Goal: Task Accomplishment & Management: Complete application form

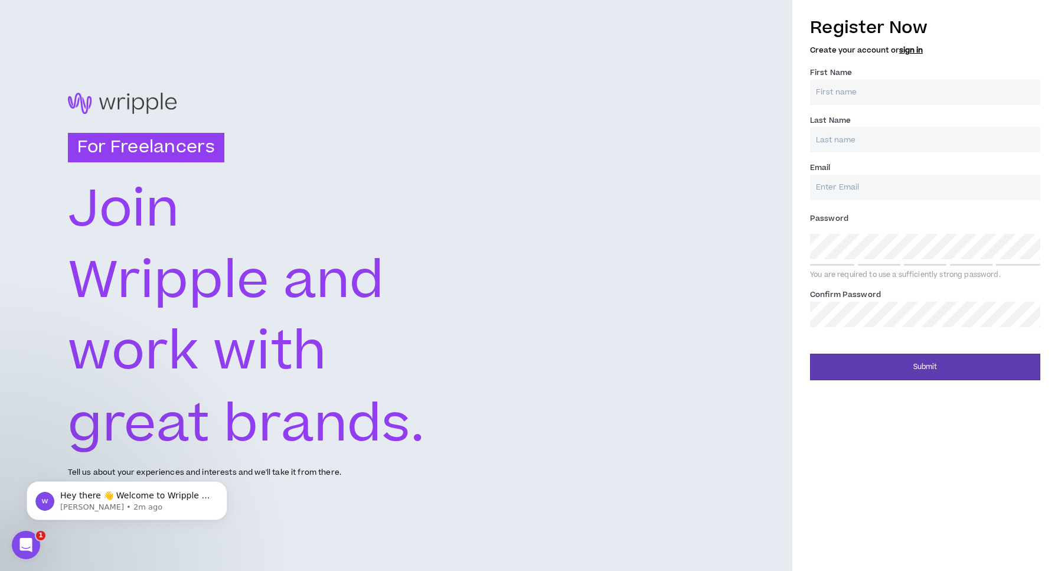
type input "[PERSON_NAME]"
type input "Pareja"
type input "[PERSON_NAME][EMAIL_ADDRESS][PERSON_NAME][DOMAIN_NAME]"
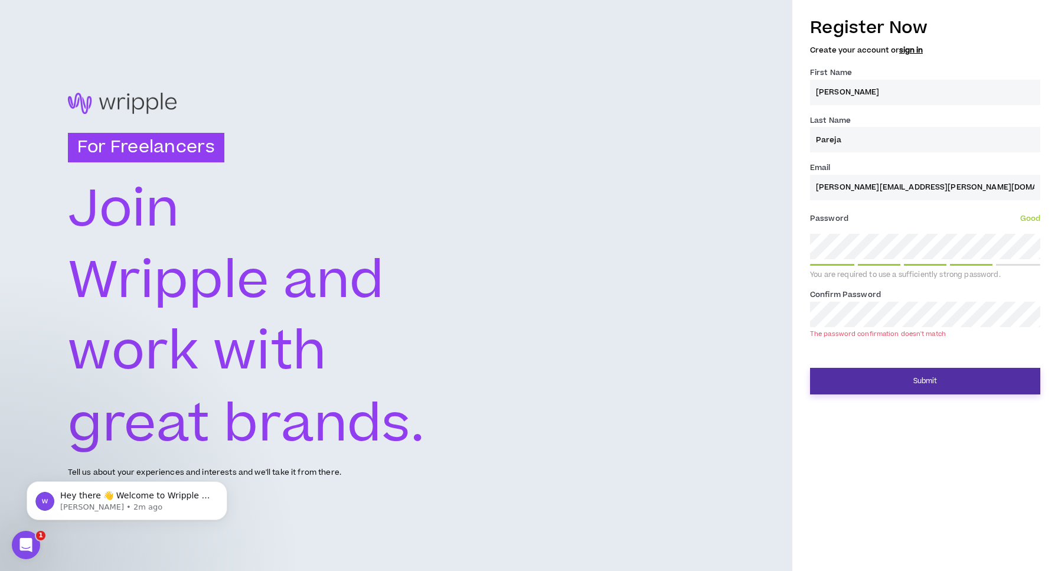
click at [914, 377] on button "Submit" at bounding box center [925, 381] width 230 height 27
click at [750, 246] on div "For Freelancers [PERSON_NAME] and work with great brands. Tell us about your ex…" at bounding box center [529, 285] width 1058 height 571
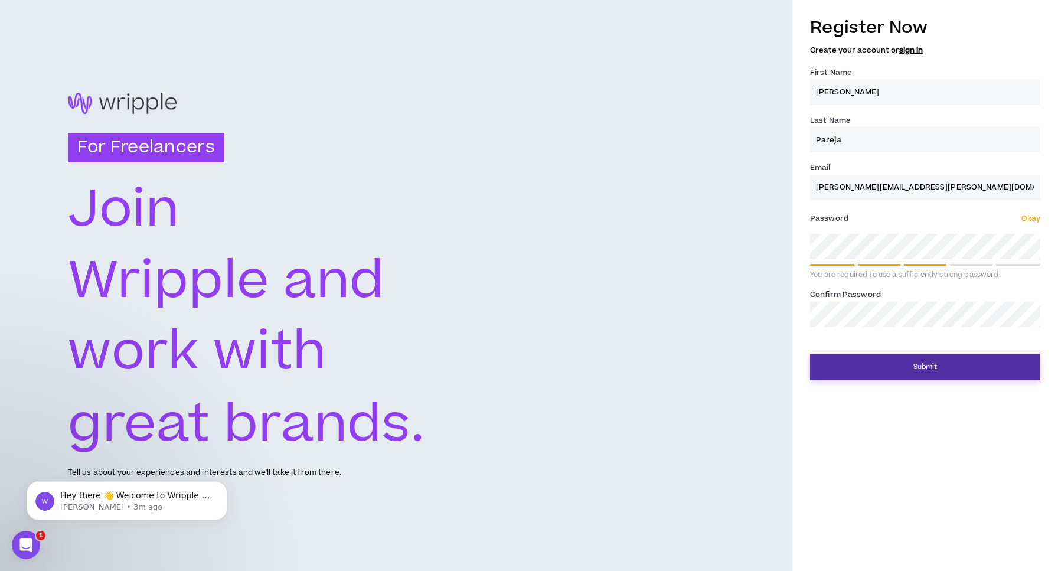
click at [912, 369] on button "Submit" at bounding box center [925, 367] width 230 height 27
click at [927, 366] on button "Submit" at bounding box center [925, 367] width 230 height 27
click at [934, 366] on button "Submit" at bounding box center [925, 367] width 230 height 27
click at [924, 369] on button "Submit" at bounding box center [925, 367] width 230 height 27
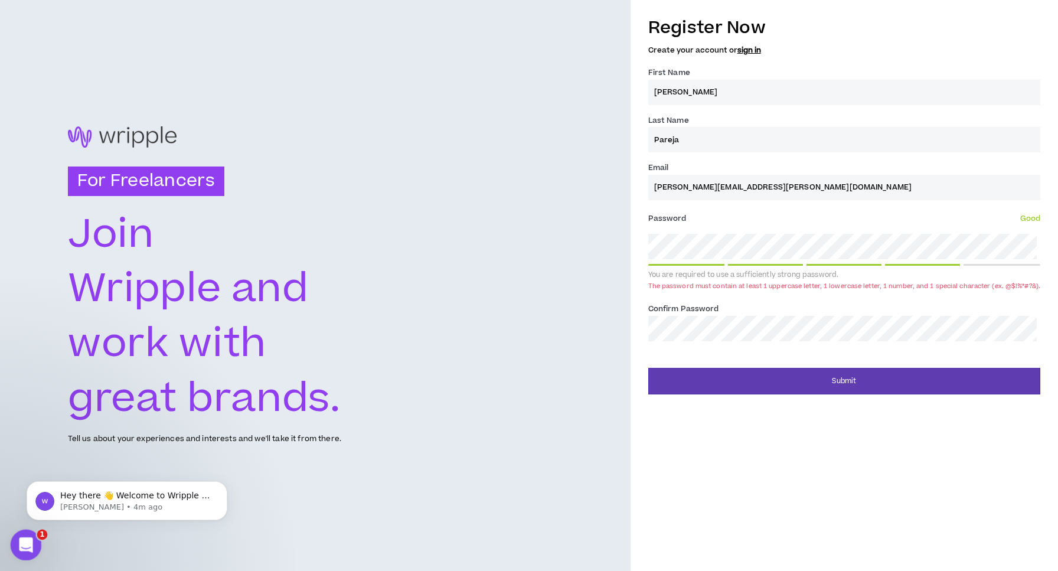
click at [32, 543] on div "Open Intercom Messenger" at bounding box center [24, 543] width 39 height 39
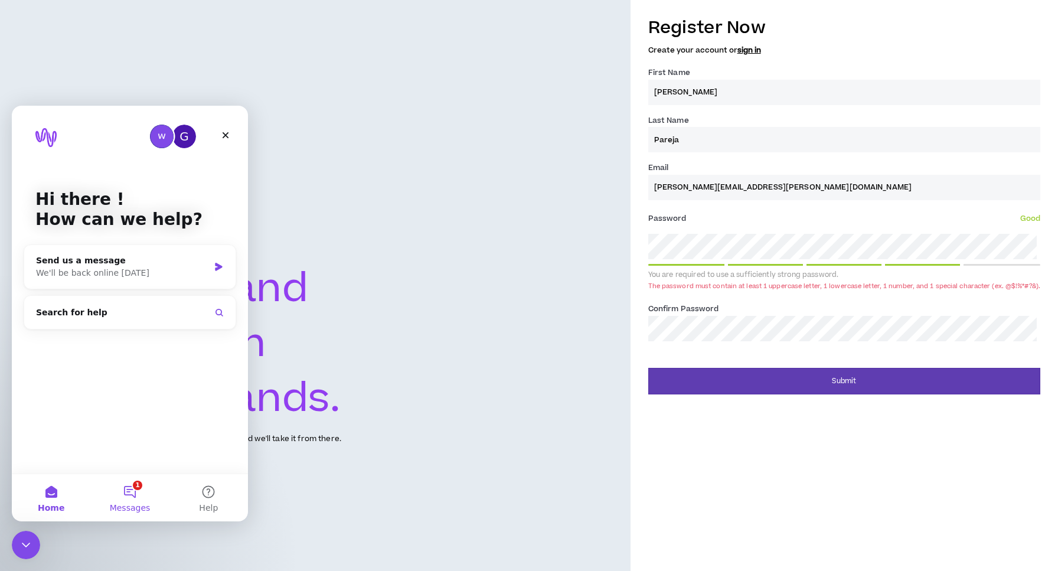
click at [134, 491] on button "1 Messages" at bounding box center [129, 497] width 79 height 47
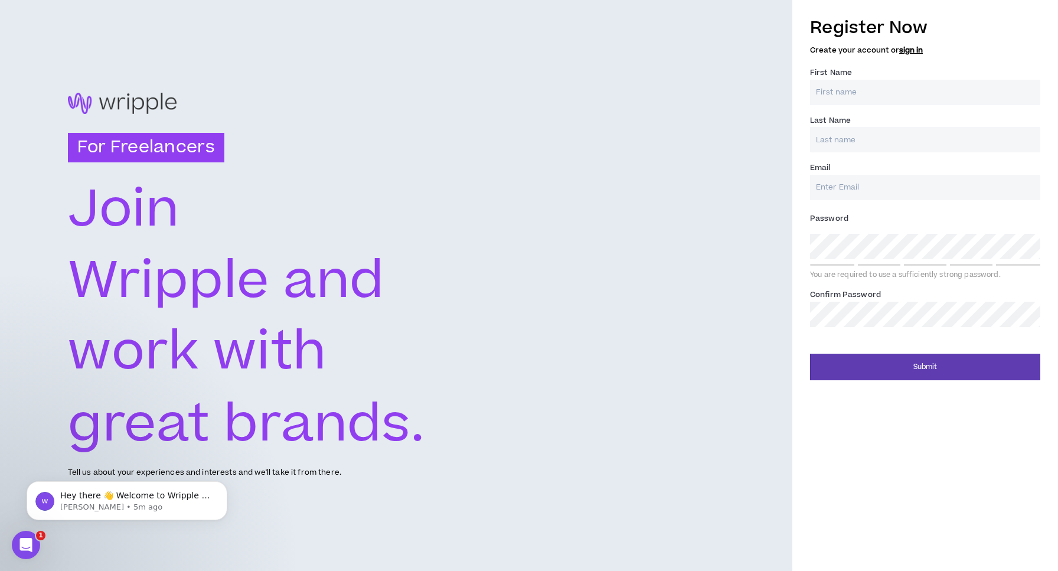
type input "A"
type input "[PERSON_NAME]"
type input "Pareja"
type input "[PERSON_NAME][EMAIL_ADDRESS][PERSON_NAME][DOMAIN_NAME]"
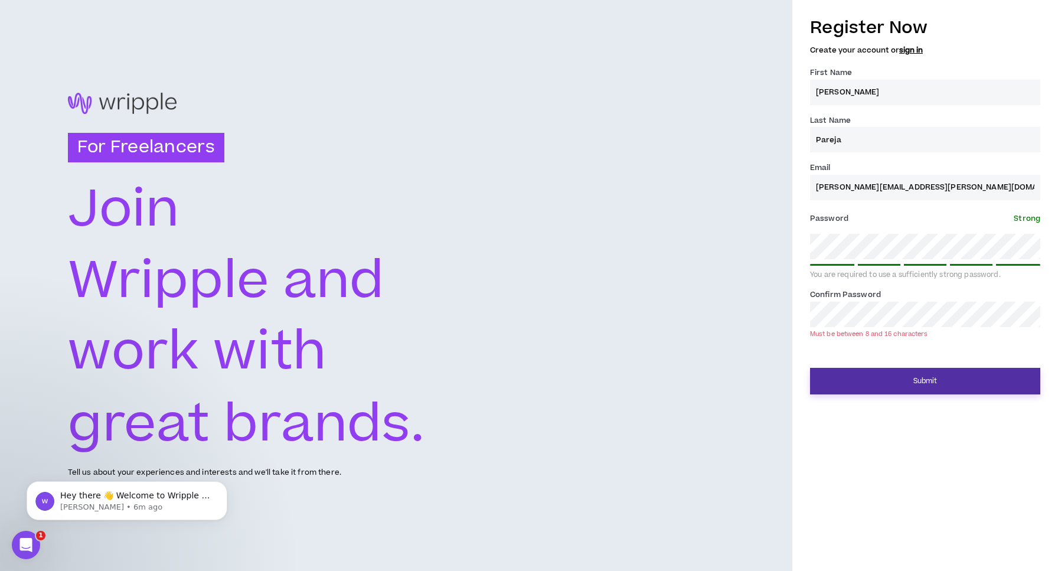
click at [918, 374] on button "Submit" at bounding box center [925, 381] width 230 height 27
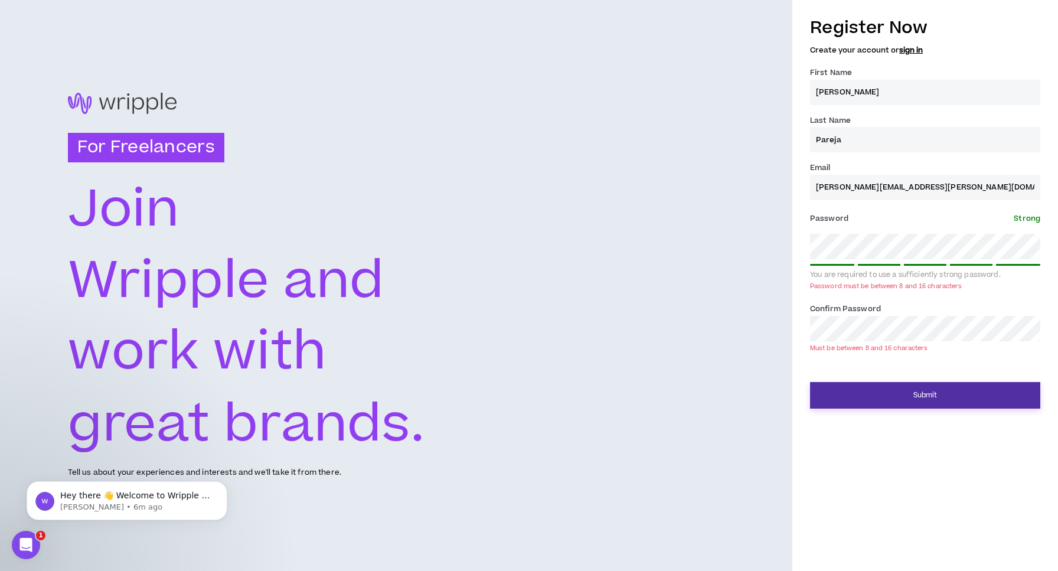
click at [924, 388] on button "Submit" at bounding box center [925, 395] width 230 height 27
click at [775, 243] on div "For Freelancers [PERSON_NAME] and work with great brands. Tell us about your ex…" at bounding box center [529, 285] width 1058 height 571
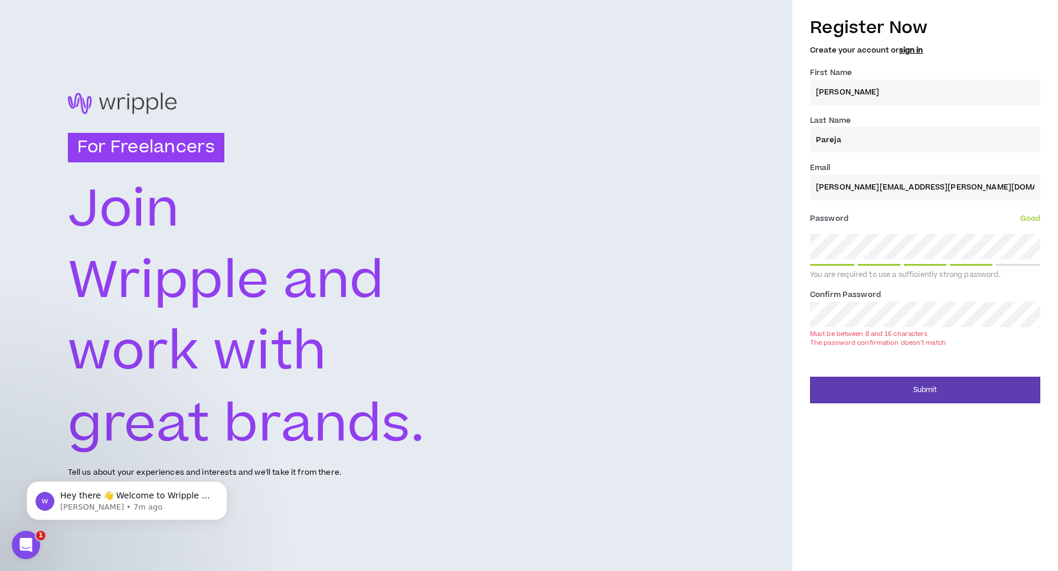
click at [794, 241] on div "Register Now Create your account or sign in First Name * [PERSON_NAME] Last Nam…" at bounding box center [926, 206] width 266 height 394
click at [767, 314] on div "For Freelancers [PERSON_NAME] and work with great brands. Tell us about your ex…" at bounding box center [529, 285] width 1058 height 571
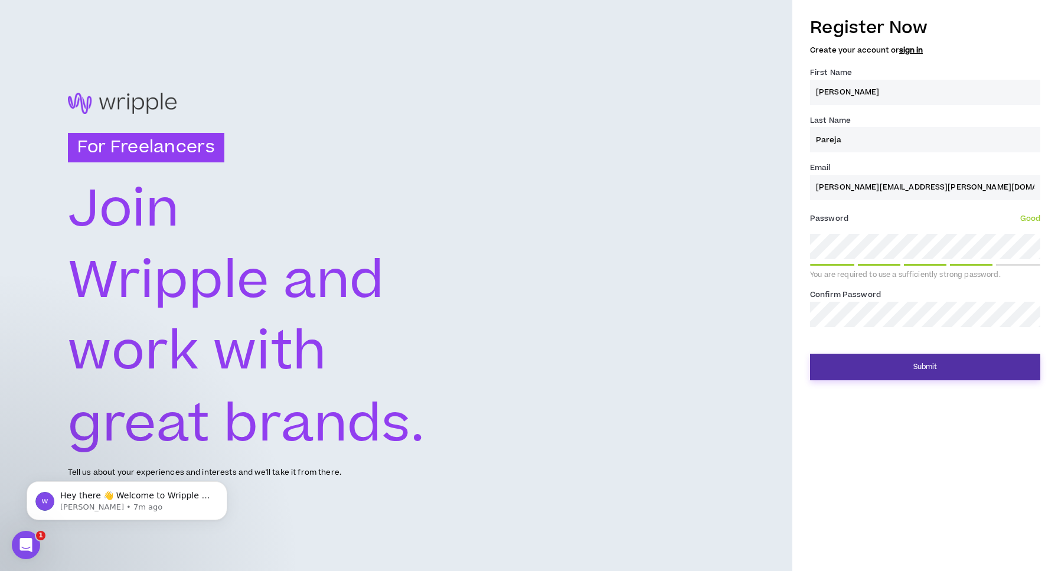
click at [872, 357] on button "Submit" at bounding box center [925, 367] width 230 height 27
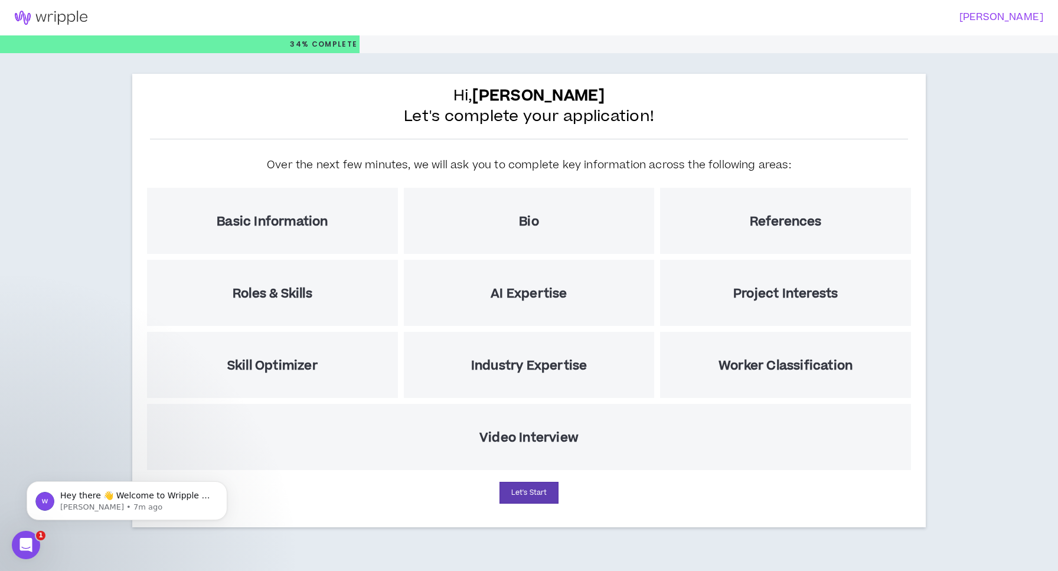
click at [315, 217] on h5 "Basic Information" at bounding box center [272, 221] width 111 height 15
click at [323, 232] on div "Basic Information" at bounding box center [272, 221] width 251 height 66
click at [530, 224] on h5 "Bio" at bounding box center [529, 221] width 20 height 15
click at [532, 483] on button "Let's Start" at bounding box center [529, 493] width 59 height 22
select select "US"
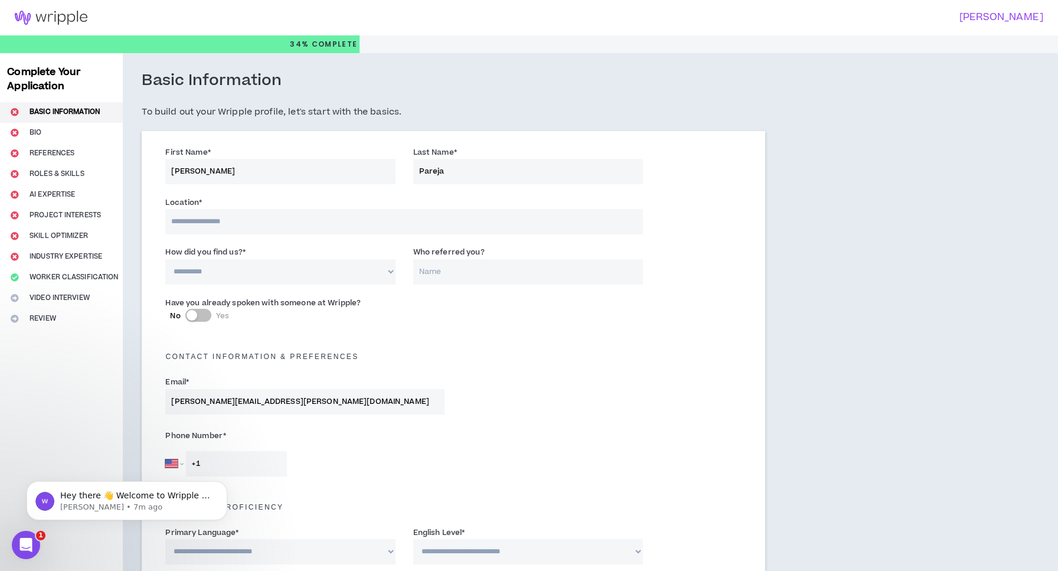
click at [363, 228] on input at bounding box center [403, 221] width 477 height 25
type input "*****"
select select "*"
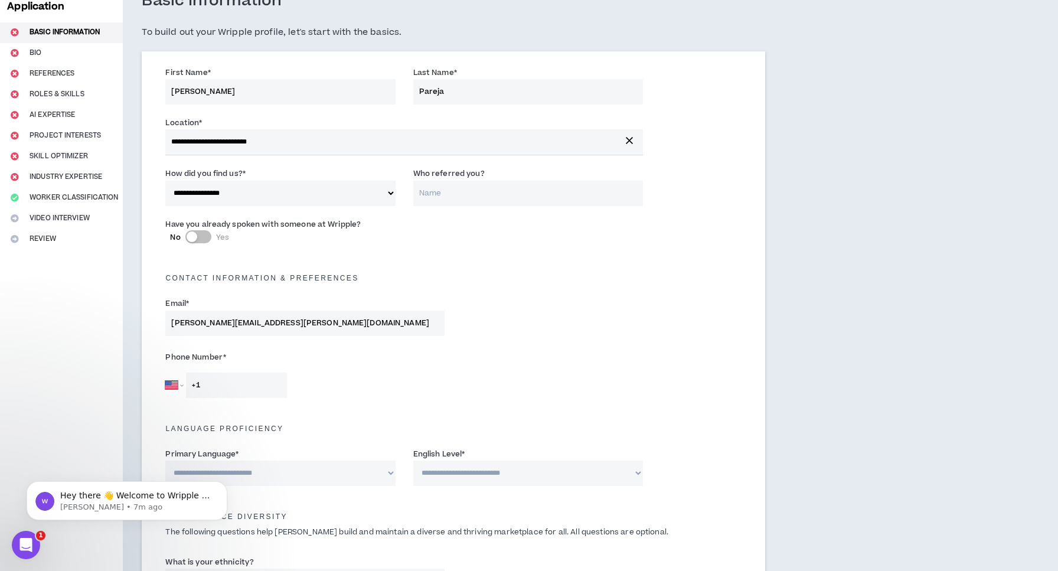
scroll to position [83, 0]
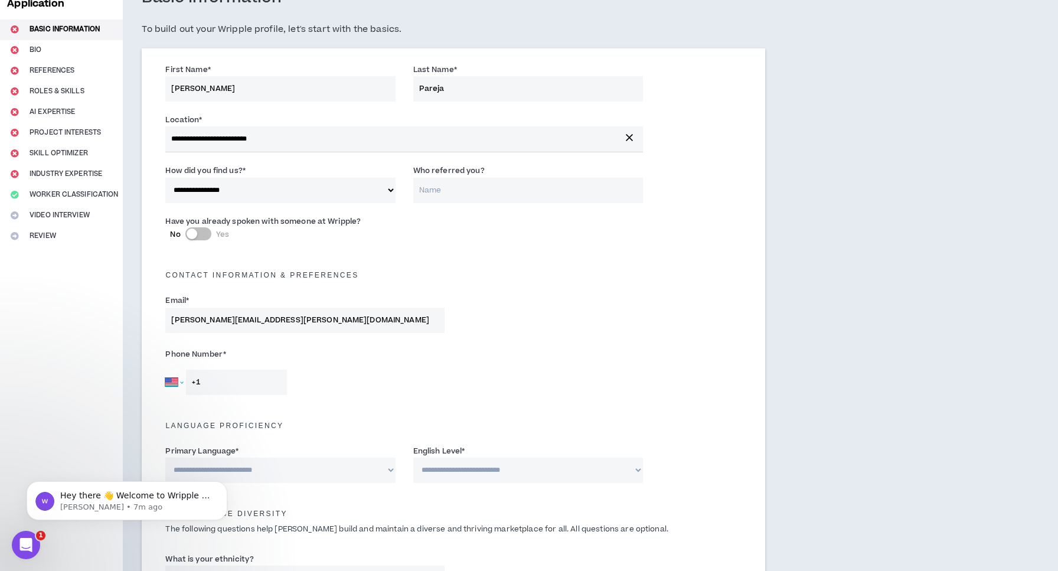
select select "EC"
type input "[PHONE_NUMBER]"
click at [382, 371] on div "[GEOGRAPHIC_DATA] [GEOGRAPHIC_DATA] [GEOGRAPHIC_DATA] [GEOGRAPHIC_DATA] [US_STA…" at bounding box center [304, 382] width 279 height 25
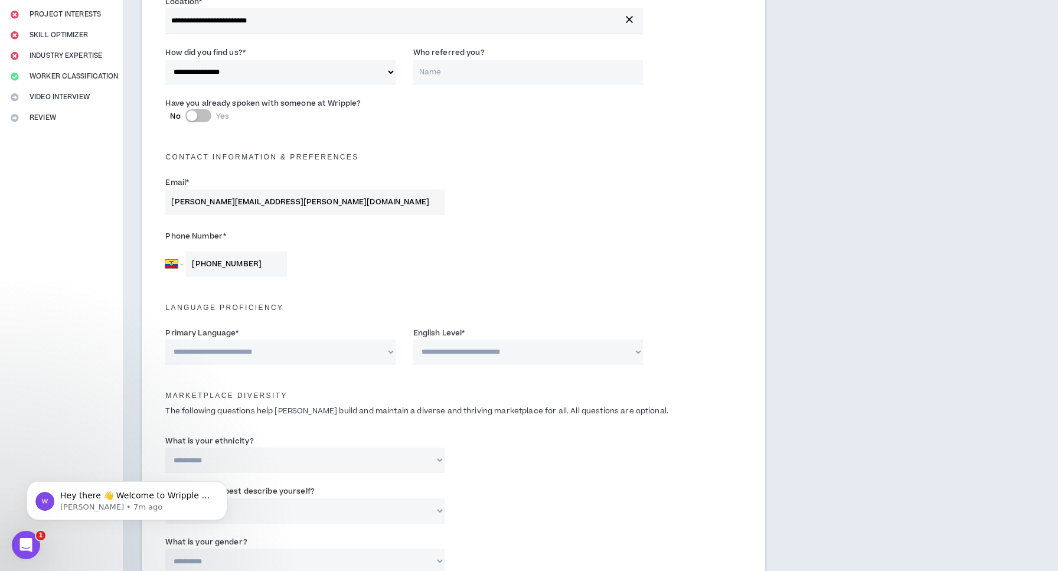
scroll to position [200, 0]
select select "*******"
select select "*"
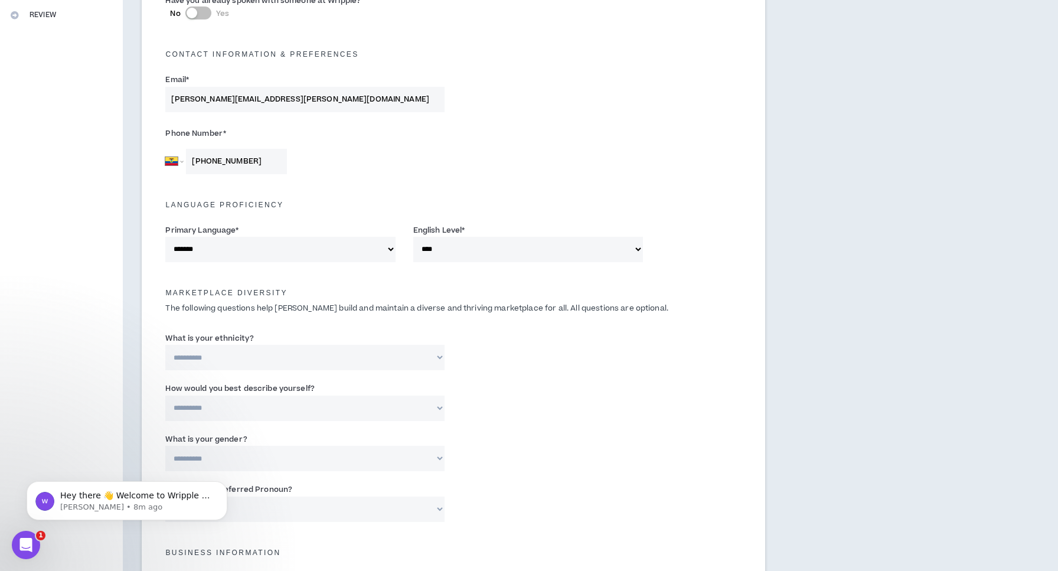
scroll to position [319, 0]
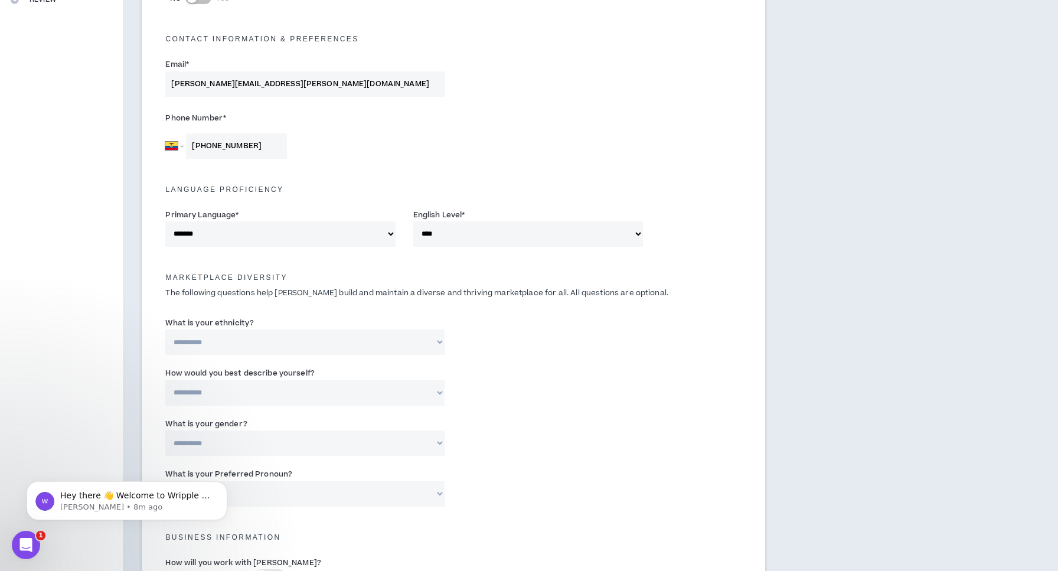
select select "**********"
click at [522, 395] on input "Please specify *" at bounding box center [552, 392] width 180 height 25
type input "latina"
click at [503, 431] on div "**********" at bounding box center [454, 440] width 594 height 50
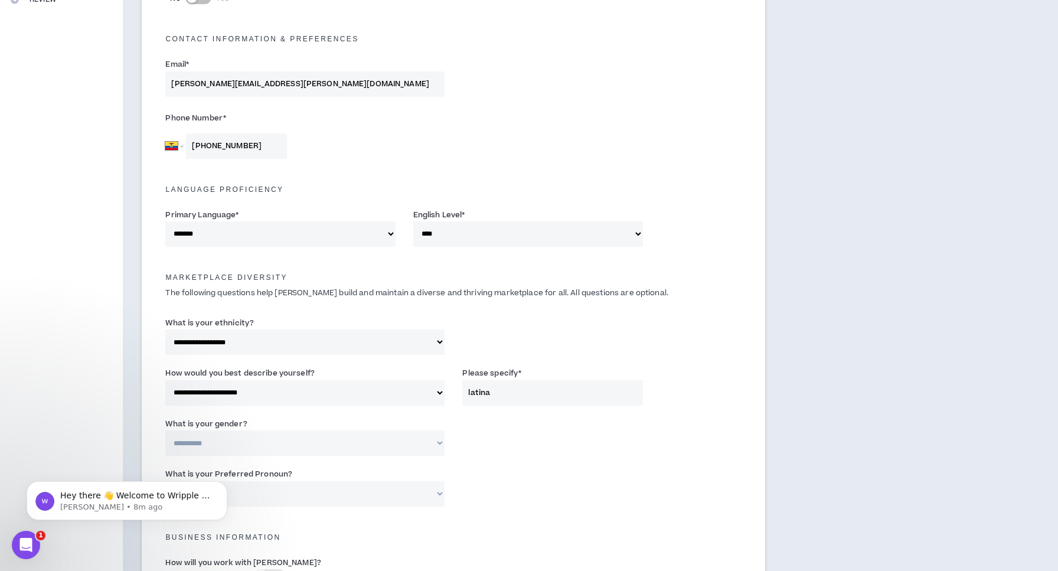
select select "*****"
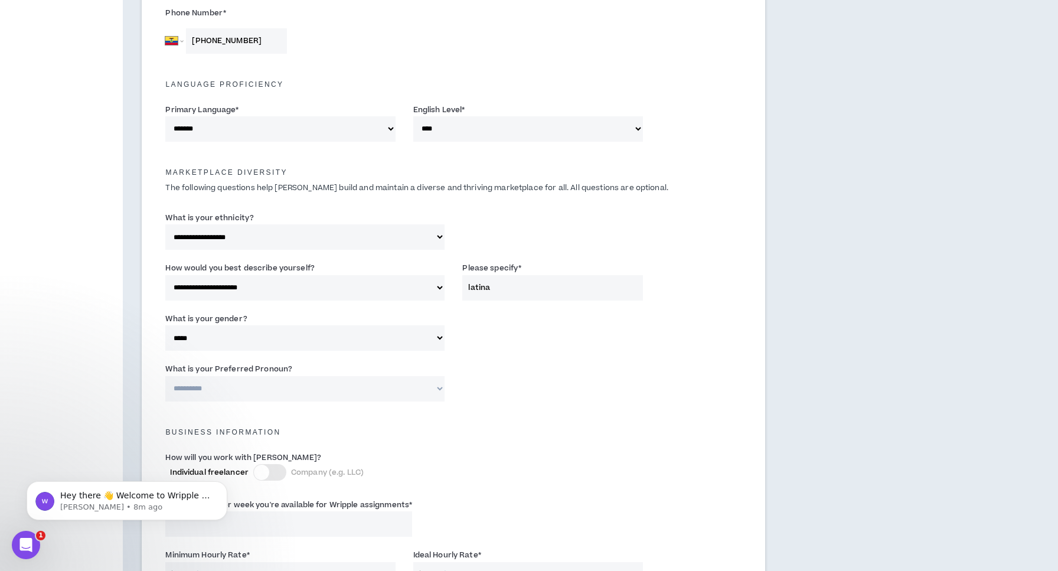
scroll to position [427, 0]
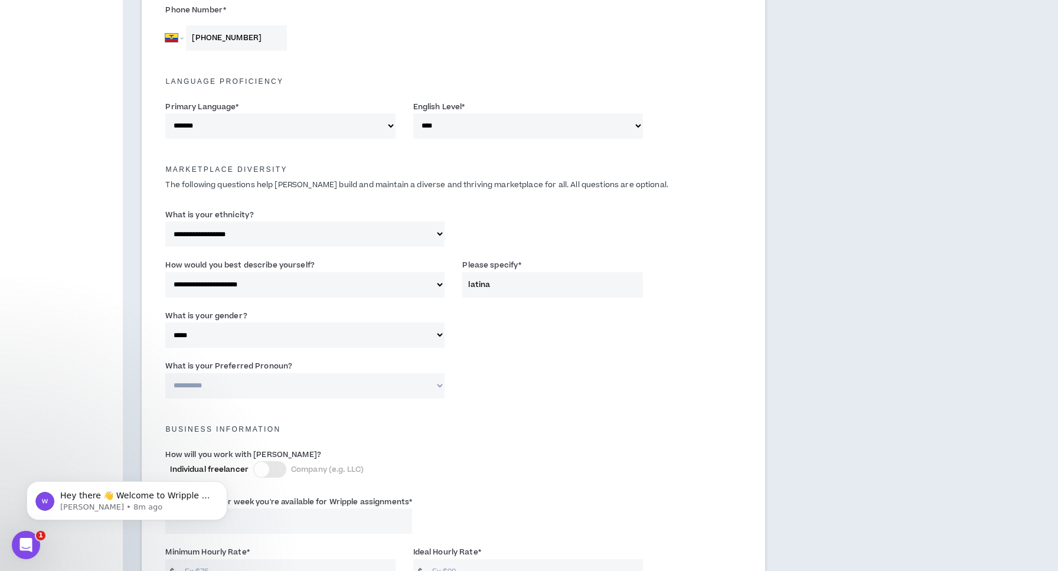
select select "**********"
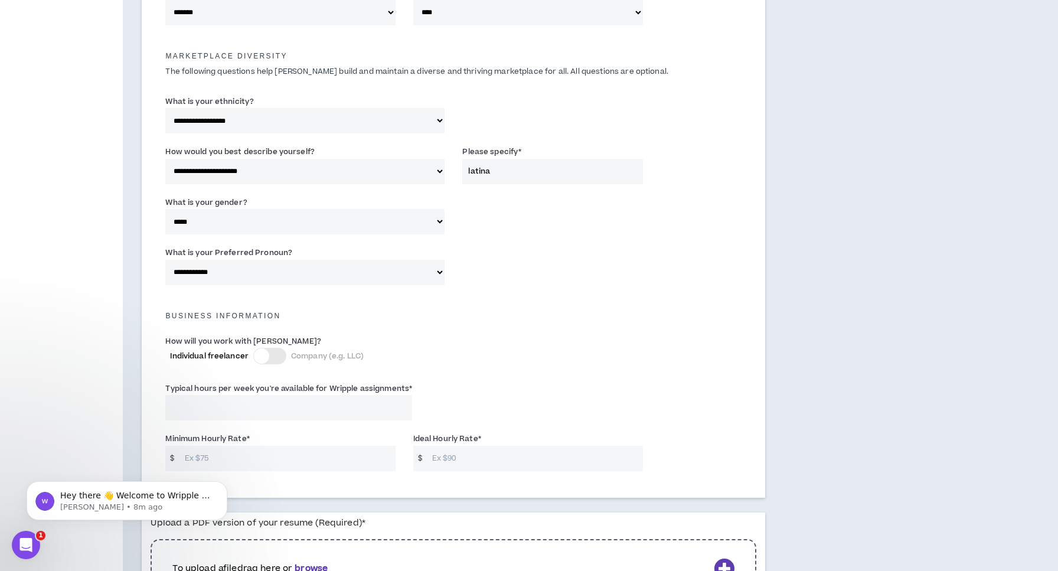
scroll to position [541, 0]
click at [276, 411] on input "Typical hours per week you're available for Wripple assignments *" at bounding box center [288, 407] width 247 height 25
type input "8"
click at [279, 459] on input "Minimum Hourly Rate *" at bounding box center [287, 457] width 217 height 25
type input "55"
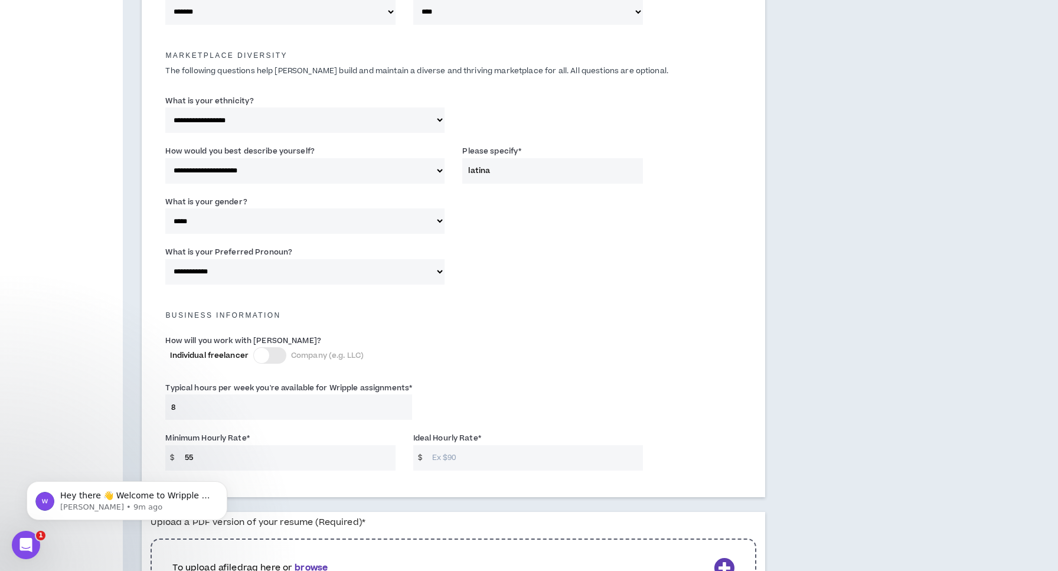
click at [459, 455] on input "Ideal Hourly Rate *" at bounding box center [534, 457] width 217 height 25
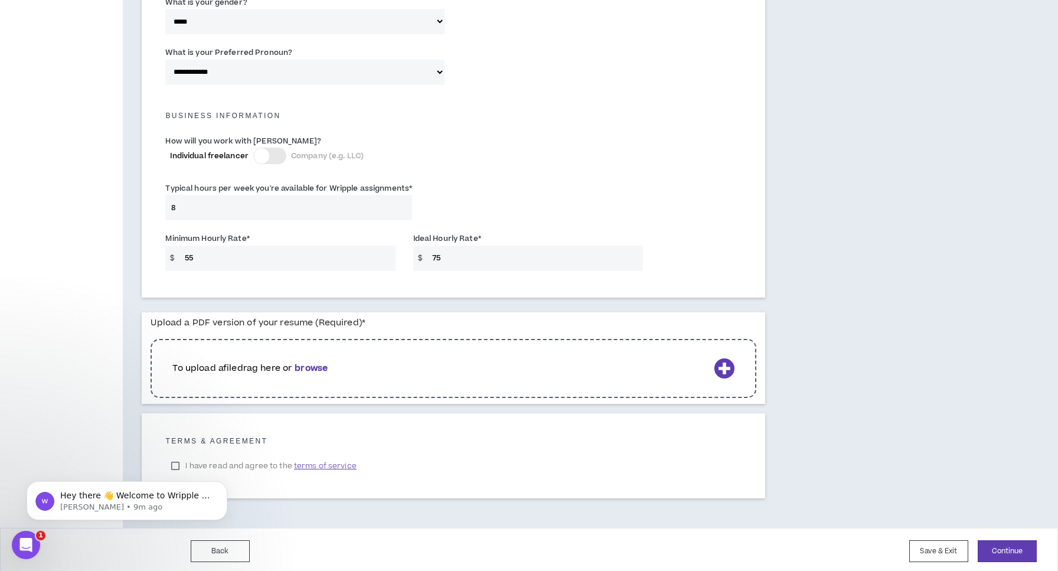
scroll to position [740, 0]
type input "75"
click at [322, 363] on b "browse" at bounding box center [311, 369] width 33 height 12
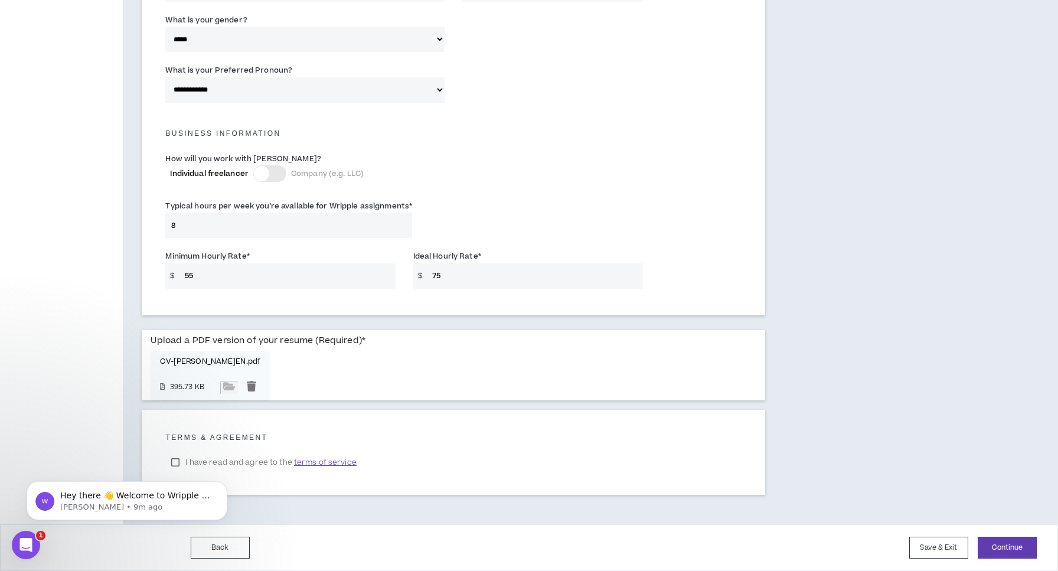
scroll to position [719, 0]
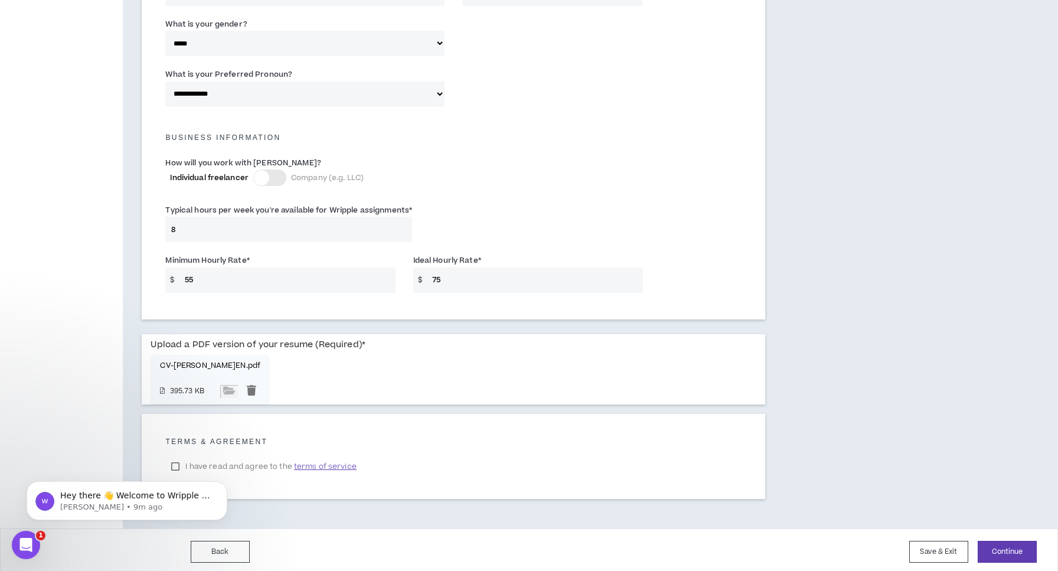
click at [177, 462] on body "Hey there 👋 Welcome to Wripple 🙌 Take a look around! If you have any questions,…" at bounding box center [127, 497] width 227 height 73
click at [175, 464] on body "Hey there 👋 Welcome to Wripple 🙌 Take a look around! If you have any questions,…" at bounding box center [127, 497] width 227 height 73
click at [173, 460] on div "Hey there 👋 Welcome to Wripple 🙌 Take a look around! If you have any questions,…" at bounding box center [126, 447] width 217 height 148
click at [176, 464] on div "Hey there 👋 Welcome to Wripple 🙌 Take a look around! If you have any questions,…" at bounding box center [126, 447] width 217 height 148
click at [218, 262] on label "Minimum Hourly Rate *" at bounding box center [207, 260] width 84 height 19
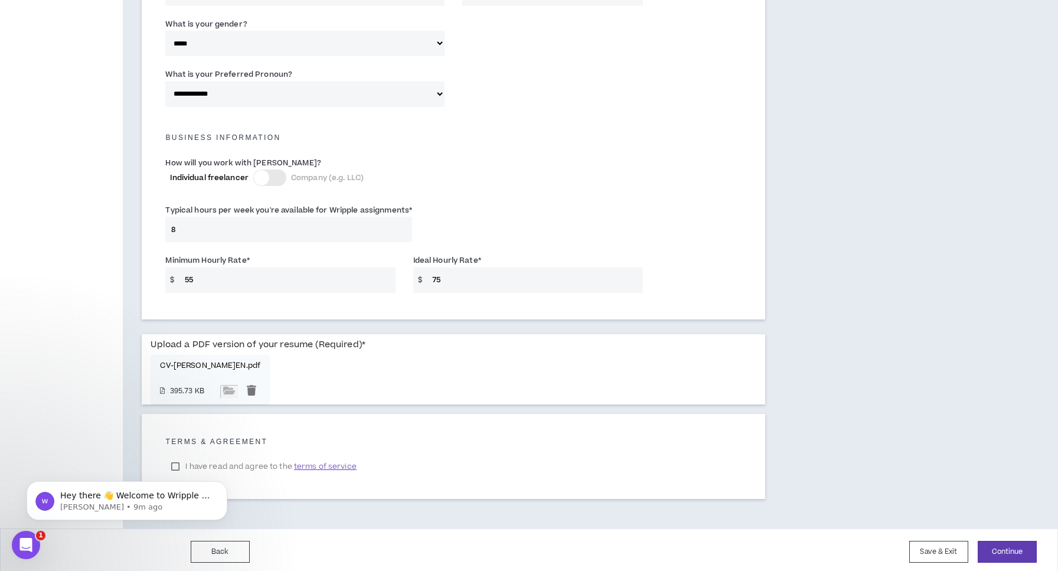
click at [218, 268] on input "55" at bounding box center [287, 280] width 217 height 25
type input "50"
click html "Hey there 👋 Welcome to Wripple 🙌 Take a look around! If you have any questions,…"
click at [103, 505] on p "[PERSON_NAME] • 9m ago" at bounding box center [136, 507] width 152 height 11
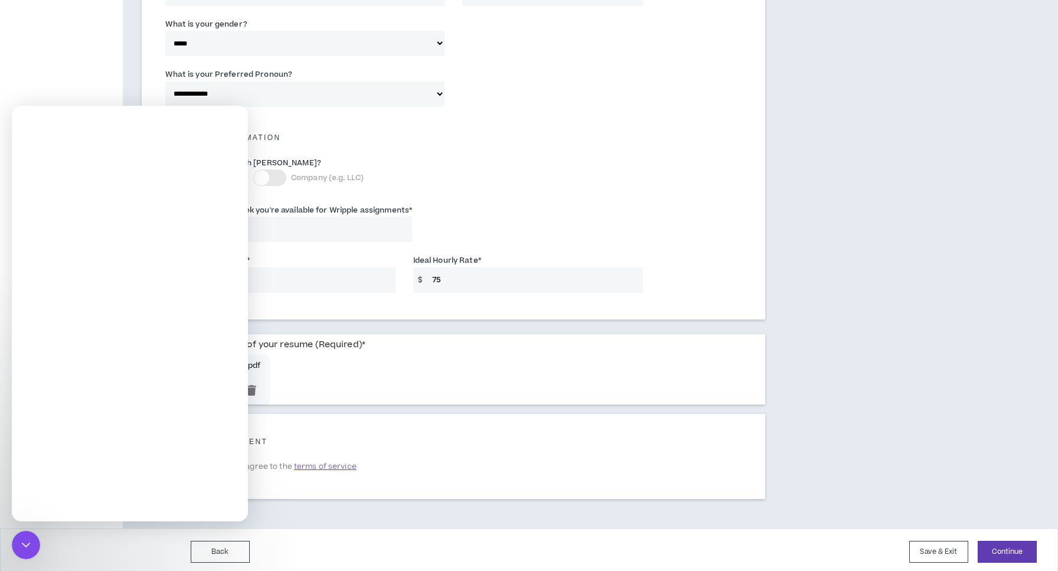
scroll to position [0, 0]
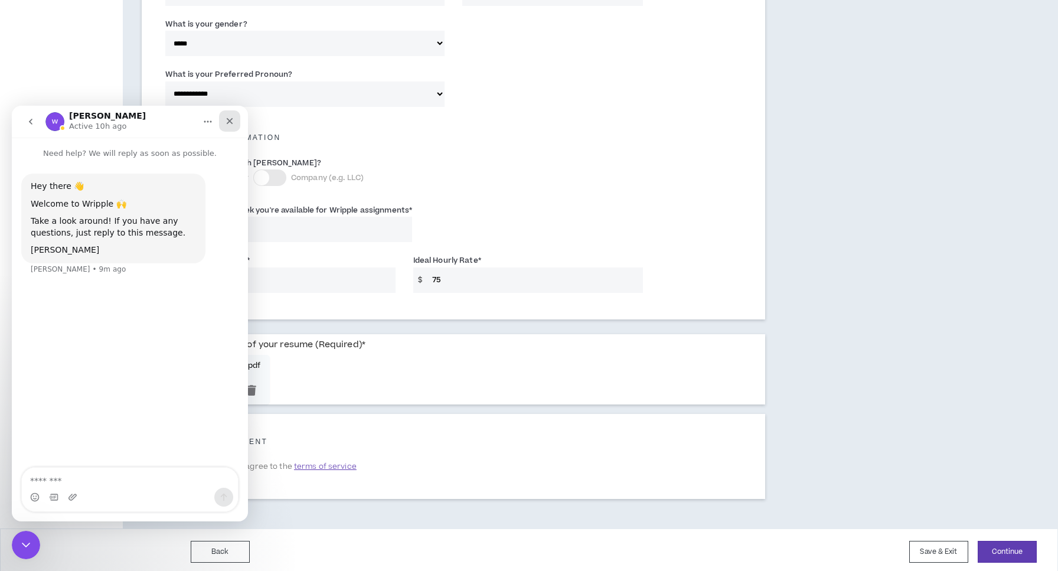
click at [230, 120] on icon "Close" at bounding box center [230, 121] width 6 height 6
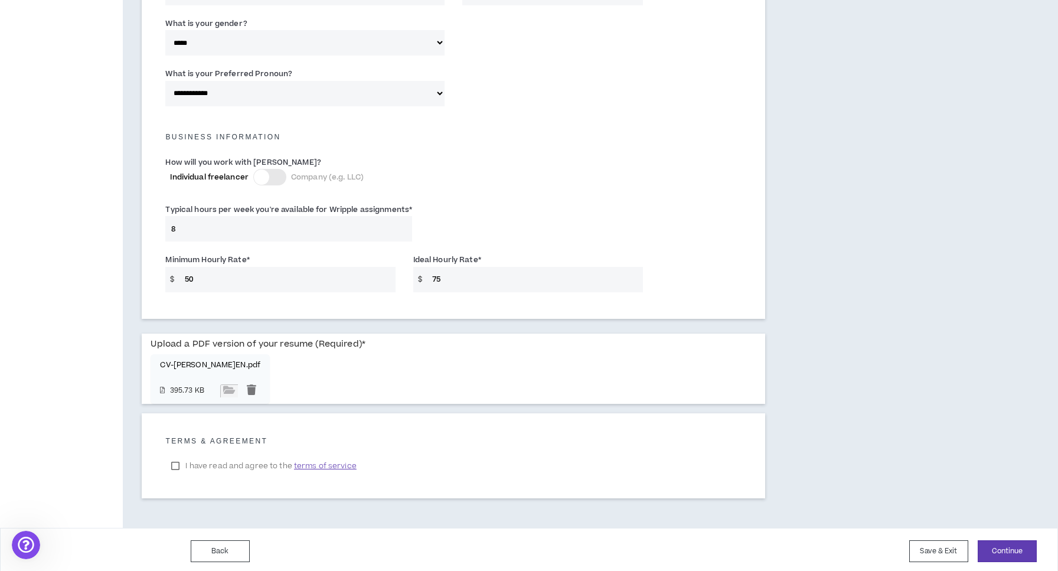
scroll to position [719, 0]
click at [177, 462] on label "I have read and agree to the terms of service" at bounding box center [263, 467] width 197 height 18
click at [1016, 548] on button "Continue" at bounding box center [1007, 552] width 59 height 22
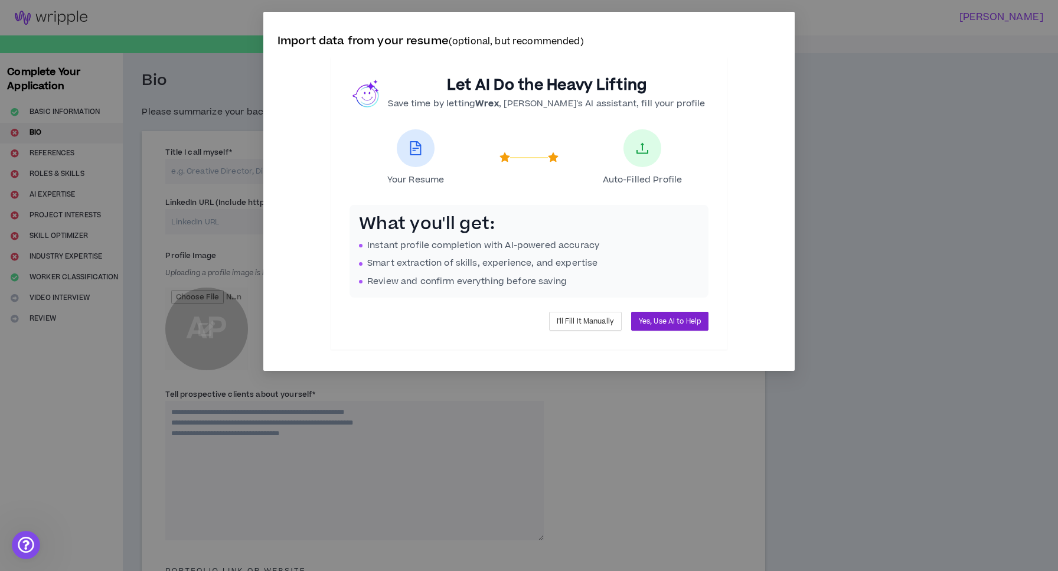
click at [690, 317] on span "Yes, Use AI to Help" at bounding box center [670, 321] width 62 height 11
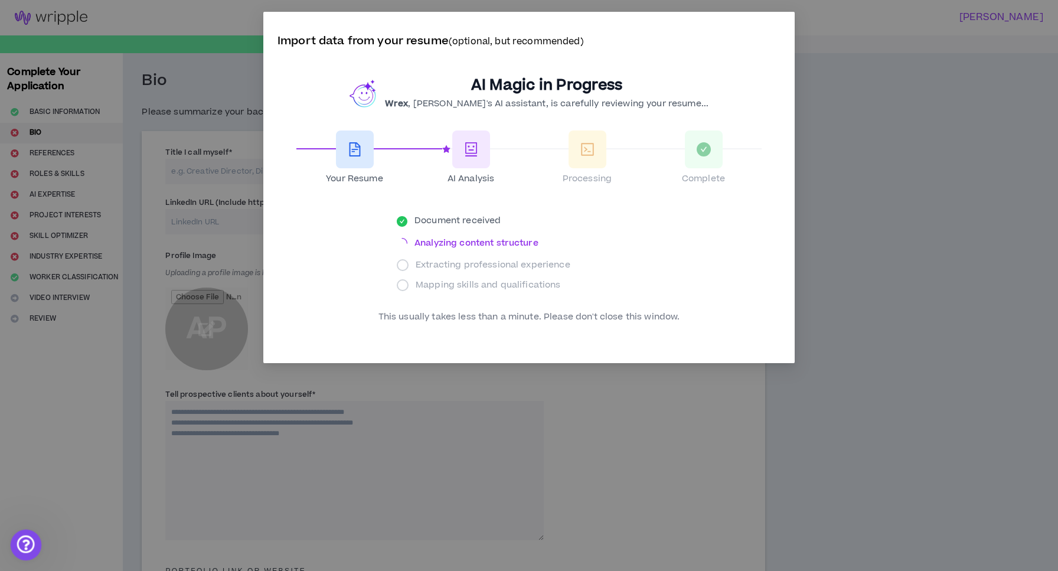
click at [31, 543] on icon "Open Intercom Messenger" at bounding box center [24, 543] width 19 height 19
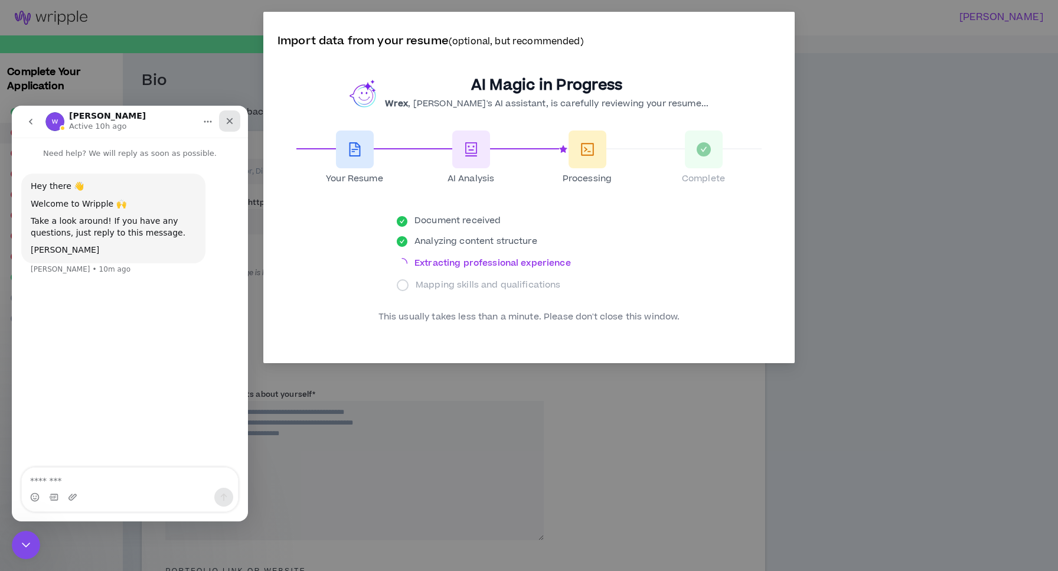
click at [236, 117] on div "Close" at bounding box center [229, 120] width 21 height 21
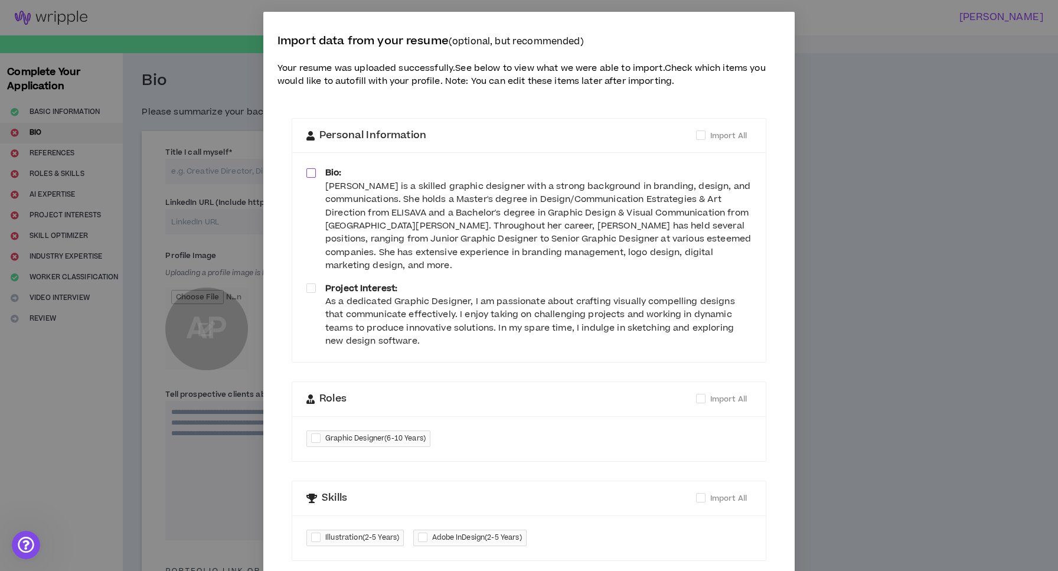
click at [310, 168] on span at bounding box center [311, 172] width 9 height 9
click at [311, 284] on span at bounding box center [311, 288] width 9 height 9
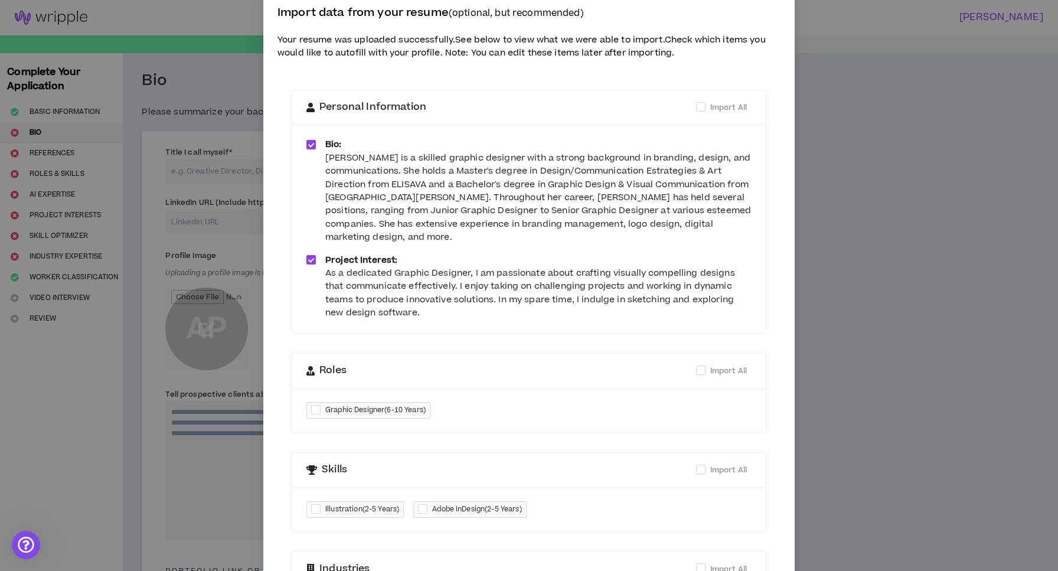
scroll to position [53, 0]
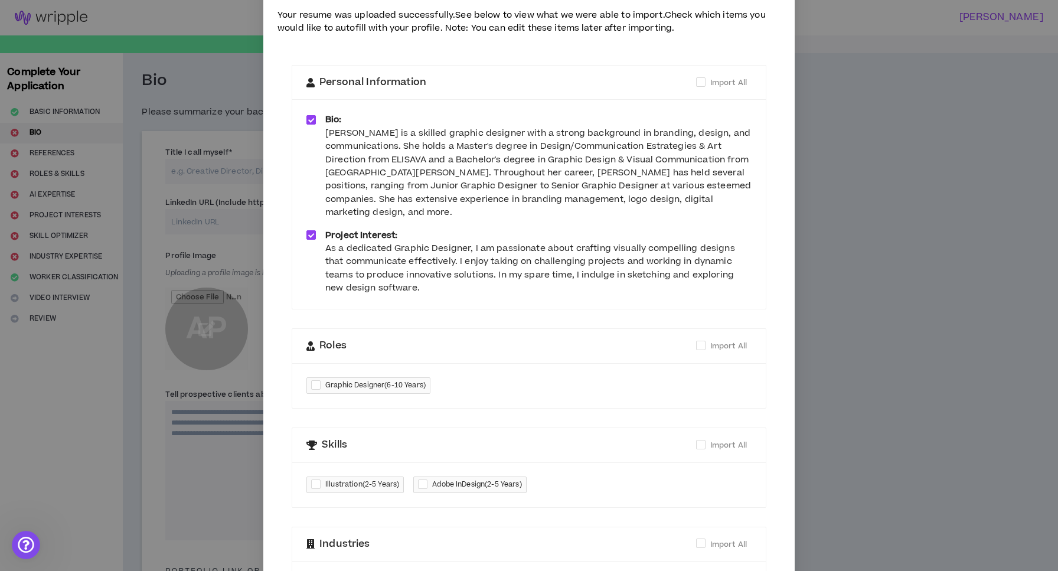
click at [543, 271] on div "As a dedicated Graphic Designer, I am passionate about crafting visually compel…" at bounding box center [538, 268] width 426 height 53
click at [549, 265] on div "As a dedicated Graphic Designer, I am passionate about crafting visually compel…" at bounding box center [538, 268] width 426 height 53
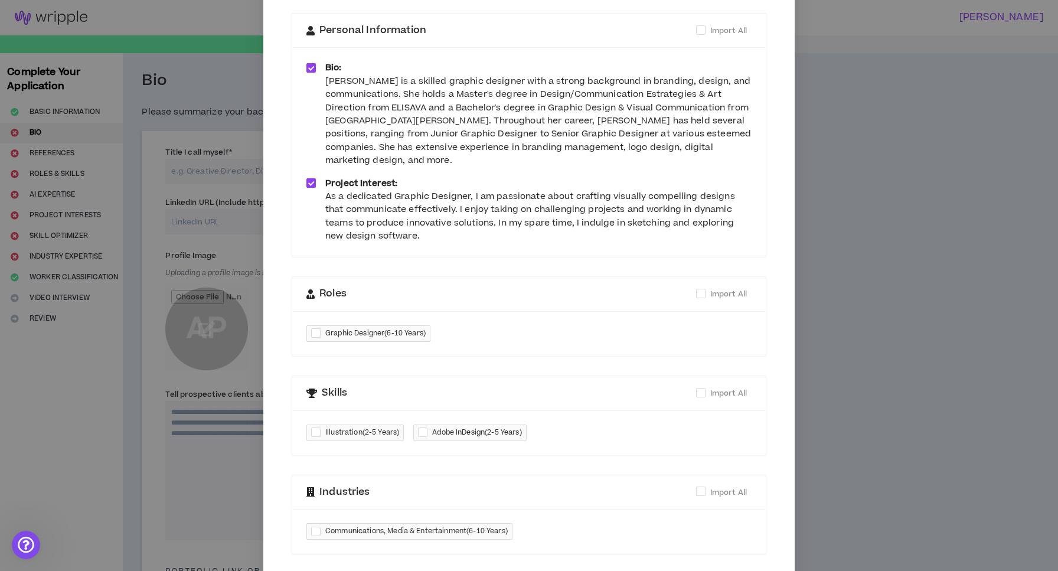
scroll to position [119, 0]
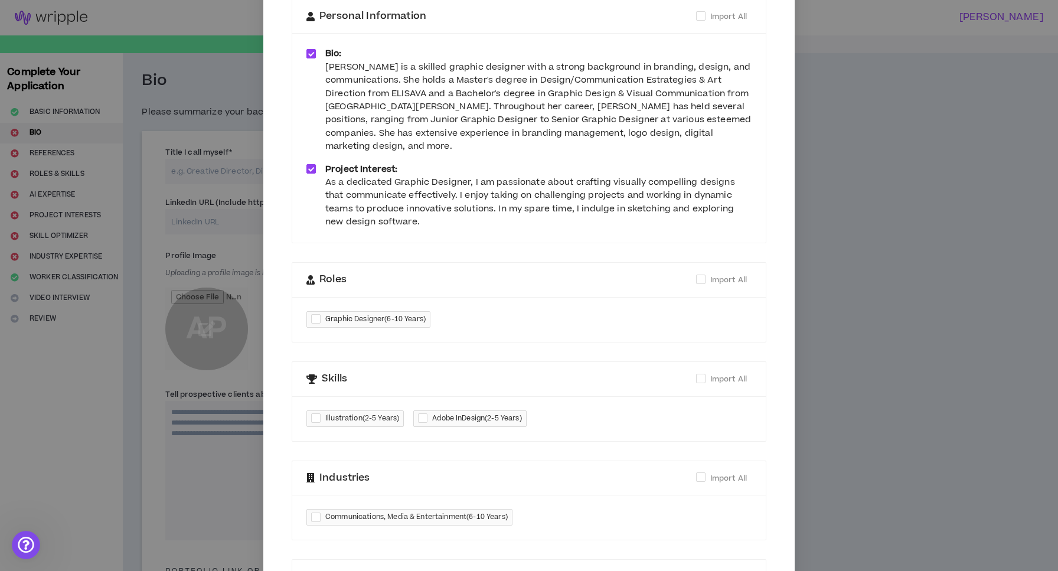
click at [312, 313] on div at bounding box center [318, 320] width 14 height 14
checkbox input "****"
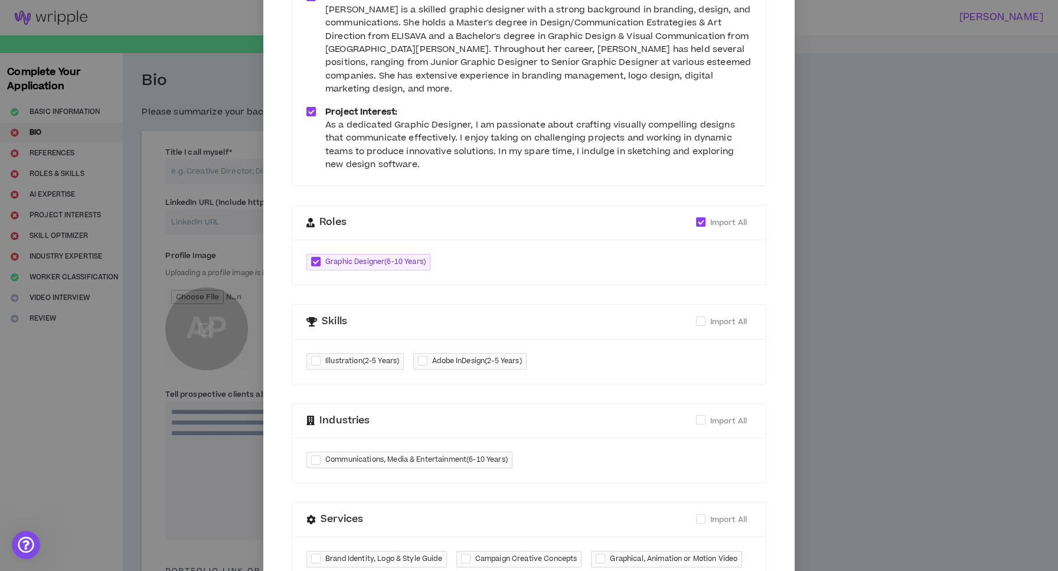
scroll to position [190, 0]
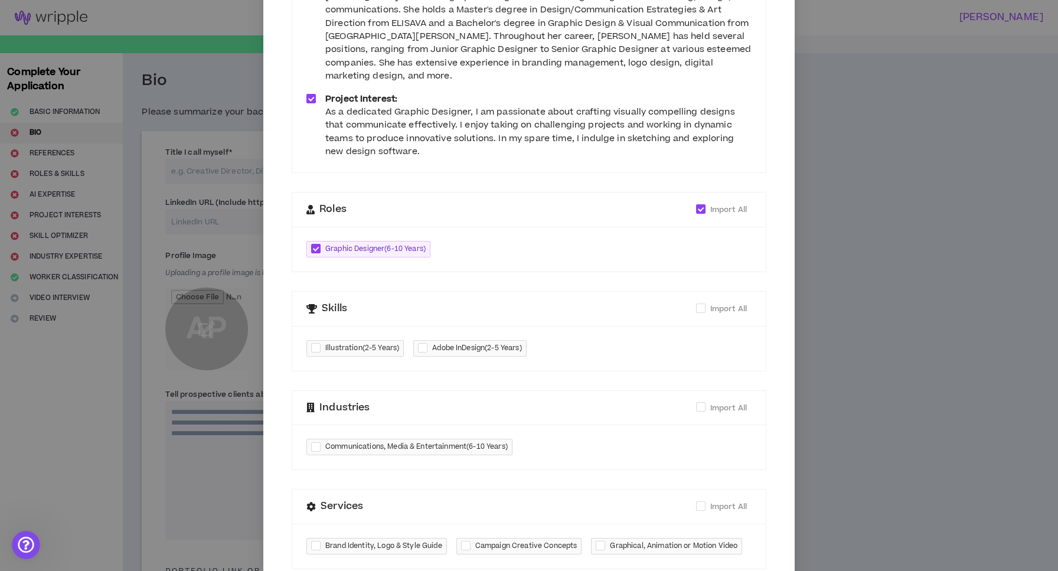
click at [315, 341] on div at bounding box center [318, 348] width 14 height 14
checkbox input "****"
click at [422, 341] on div at bounding box center [425, 348] width 14 height 14
checkbox input "****"
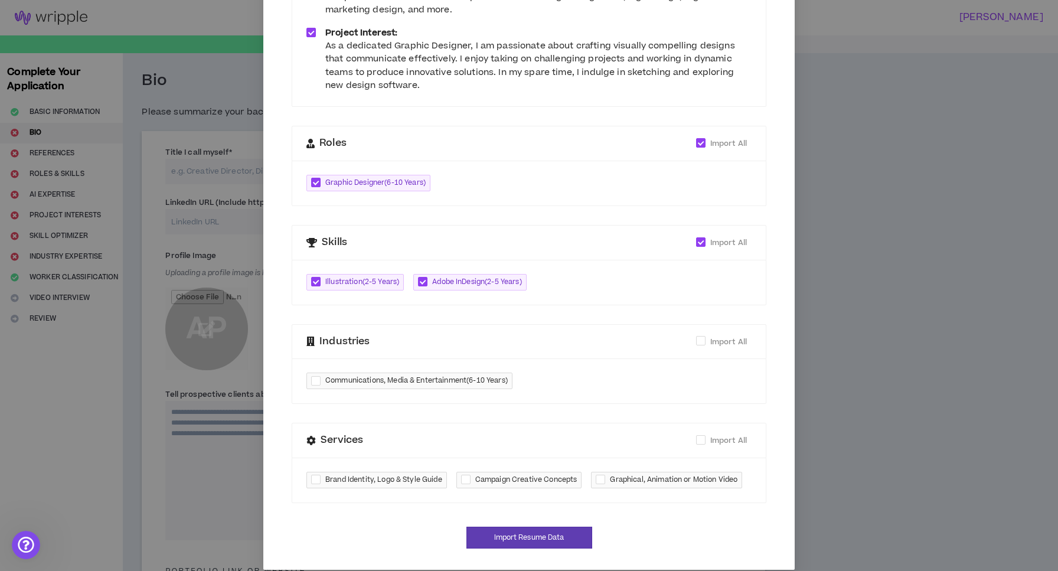
scroll to position [255, 0]
click at [703, 337] on span at bounding box center [700, 341] width 9 height 9
checkbox input "****"
click at [464, 474] on div at bounding box center [468, 481] width 14 height 14
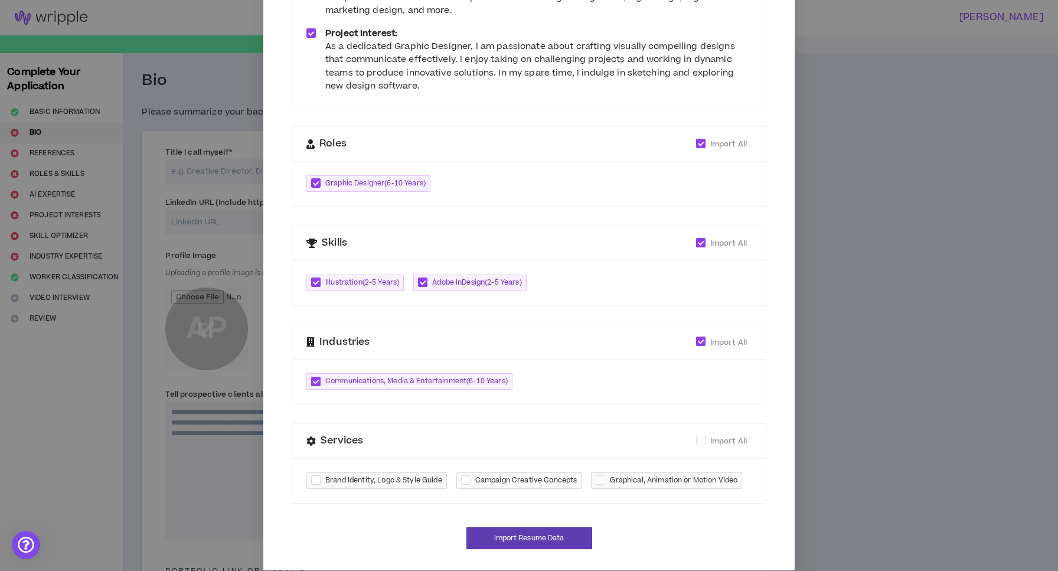
checkbox input "****"
click at [312, 474] on div at bounding box center [318, 481] width 14 height 14
checkbox input "****"
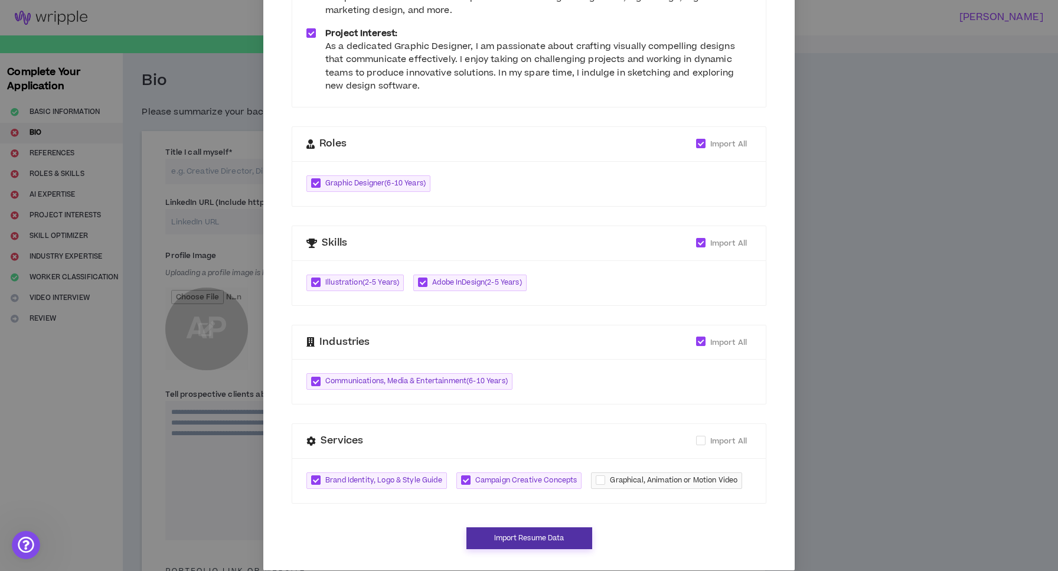
click at [520, 527] on button "Import Resume Data" at bounding box center [530, 538] width 126 height 22
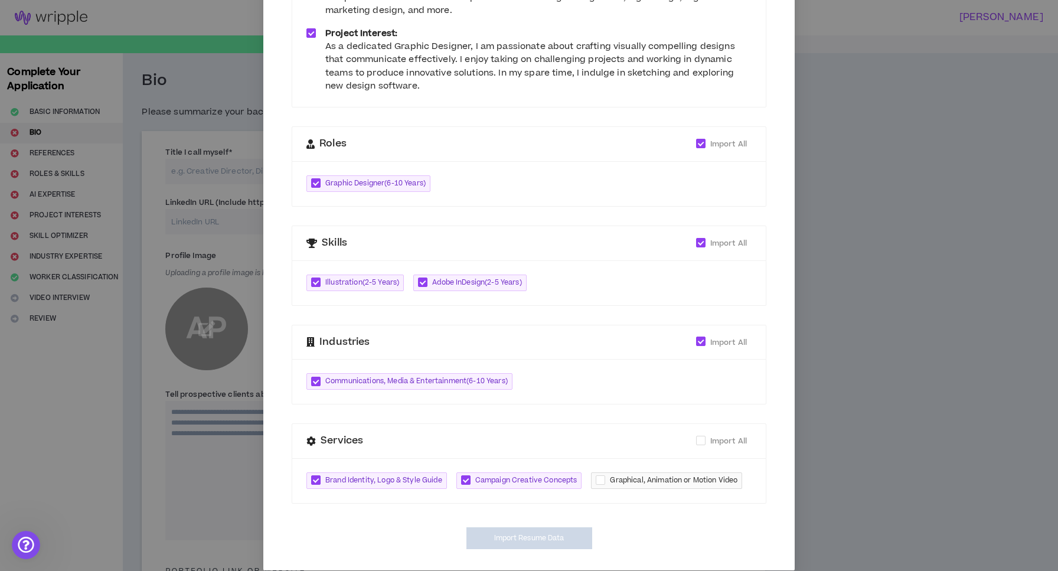
type textarea "**********"
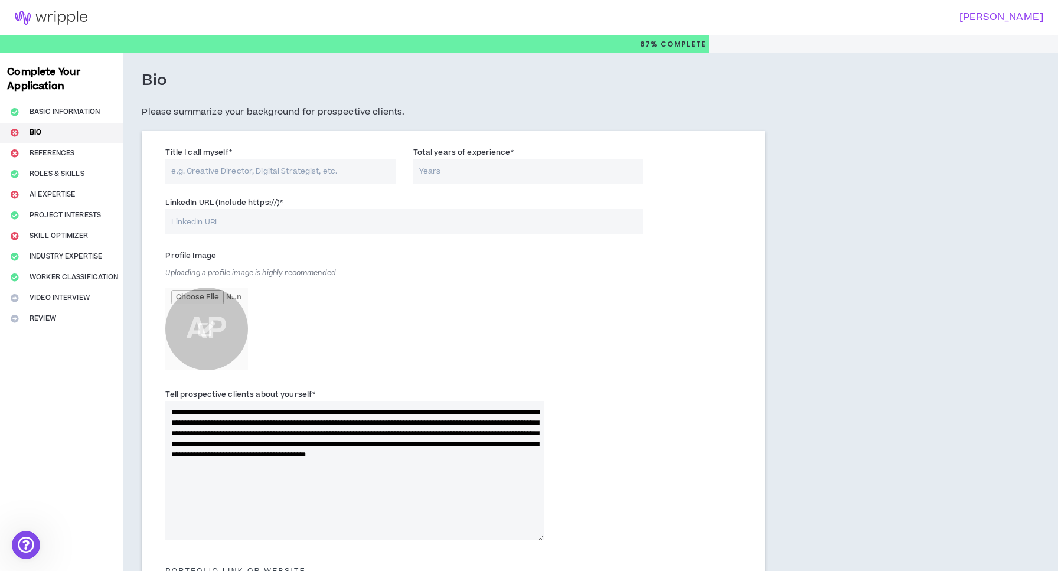
scroll to position [250, 0]
click at [307, 165] on input "Title I call myself *" at bounding box center [280, 171] width 230 height 25
type input "Art Director & Senior Graphic Designer"
click at [489, 174] on input "Total years of experience *" at bounding box center [528, 171] width 230 height 25
type input "10"
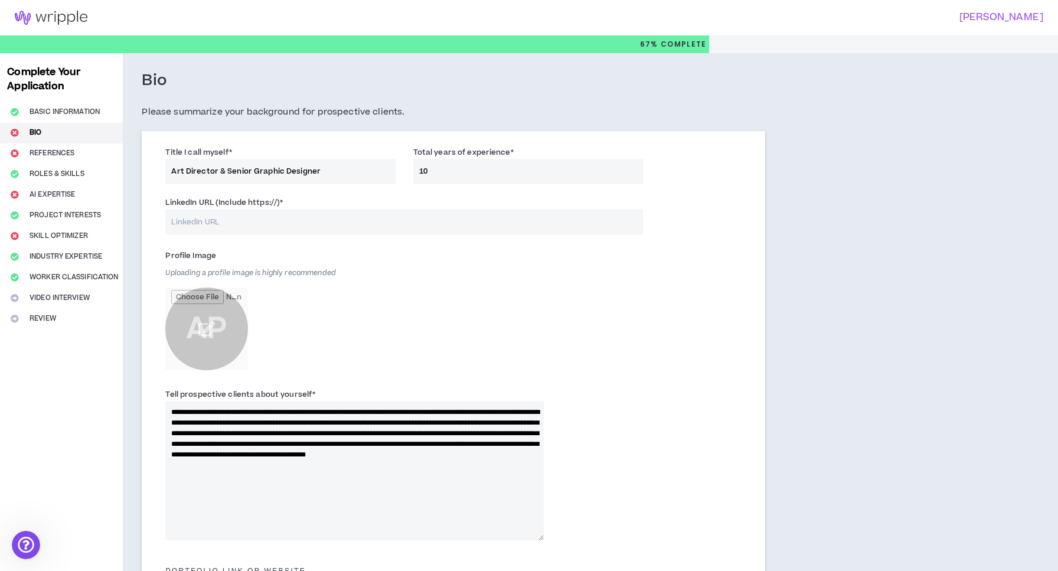
click at [332, 211] on input "LinkedIn URL (Include https://) *" at bounding box center [403, 221] width 477 height 25
paste input "[URL][DOMAIN_NAME][PERSON_NAME]"
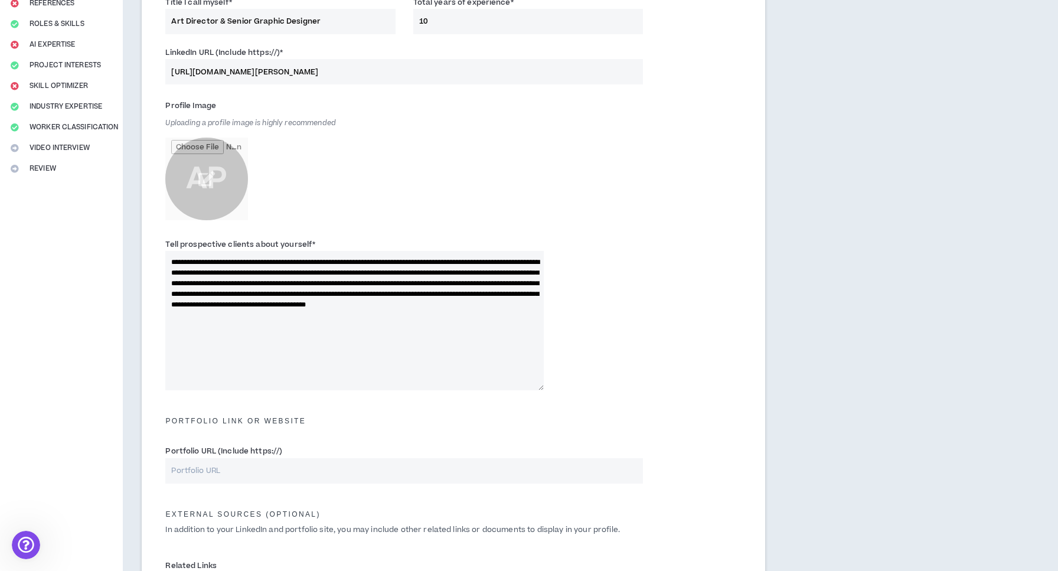
scroll to position [151, 0]
type input "[URL][DOMAIN_NAME][PERSON_NAME]"
drag, startPoint x: 209, startPoint y: 259, endPoint x: 132, endPoint y: 252, distance: 77.1
click at [132, 252] on div "**********" at bounding box center [454, 337] width 662 height 868
drag, startPoint x: 283, startPoint y: 271, endPoint x: 237, endPoint y: 268, distance: 45.5
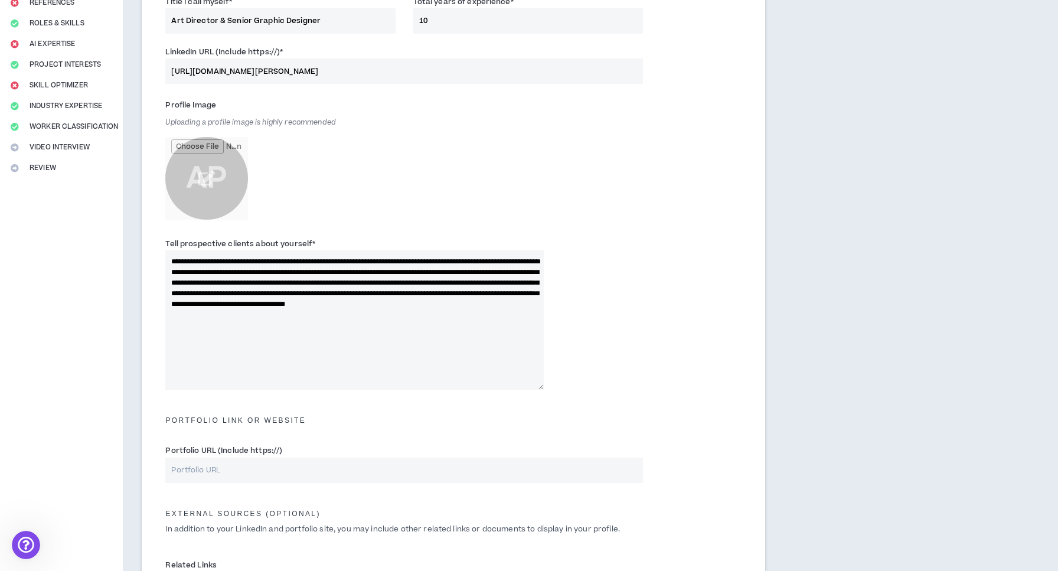
click at [237, 269] on textarea "**********" at bounding box center [354, 319] width 379 height 139
drag, startPoint x: 327, startPoint y: 291, endPoint x: 315, endPoint y: 292, distance: 11.2
click at [315, 292] on textarea "**********" at bounding box center [354, 319] width 379 height 139
drag, startPoint x: 406, startPoint y: 292, endPoint x: 359, endPoint y: 290, distance: 46.7
click at [359, 290] on textarea "**********" at bounding box center [354, 319] width 379 height 139
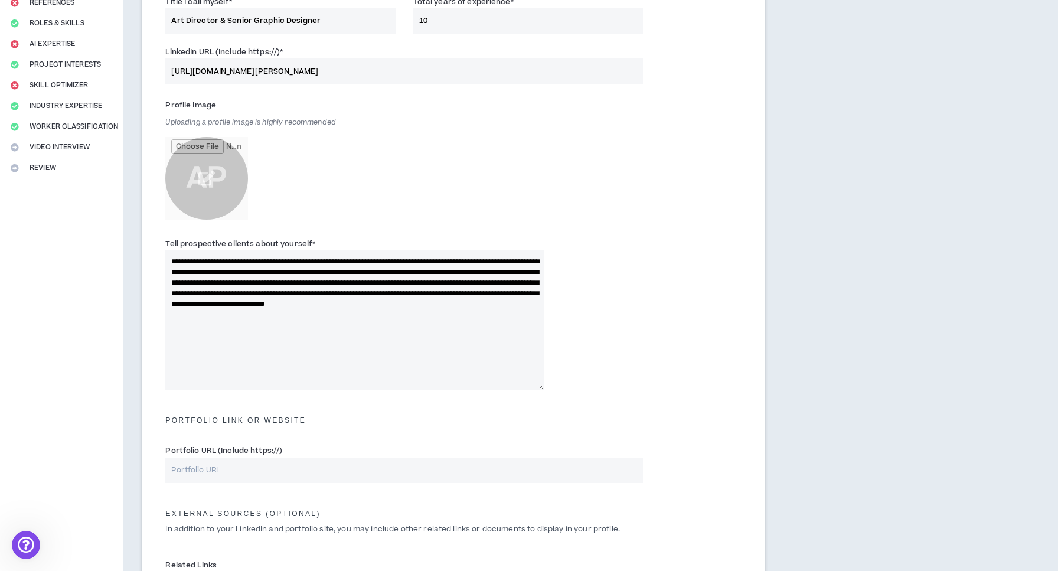
drag, startPoint x: 499, startPoint y: 302, endPoint x: 470, endPoint y: 301, distance: 29.6
click at [470, 301] on textarea "**********" at bounding box center [354, 319] width 379 height 139
click at [404, 303] on textarea "**********" at bounding box center [354, 319] width 379 height 139
drag, startPoint x: 421, startPoint y: 301, endPoint x: 382, endPoint y: 304, distance: 38.5
click at [382, 304] on textarea "**********" at bounding box center [354, 319] width 379 height 139
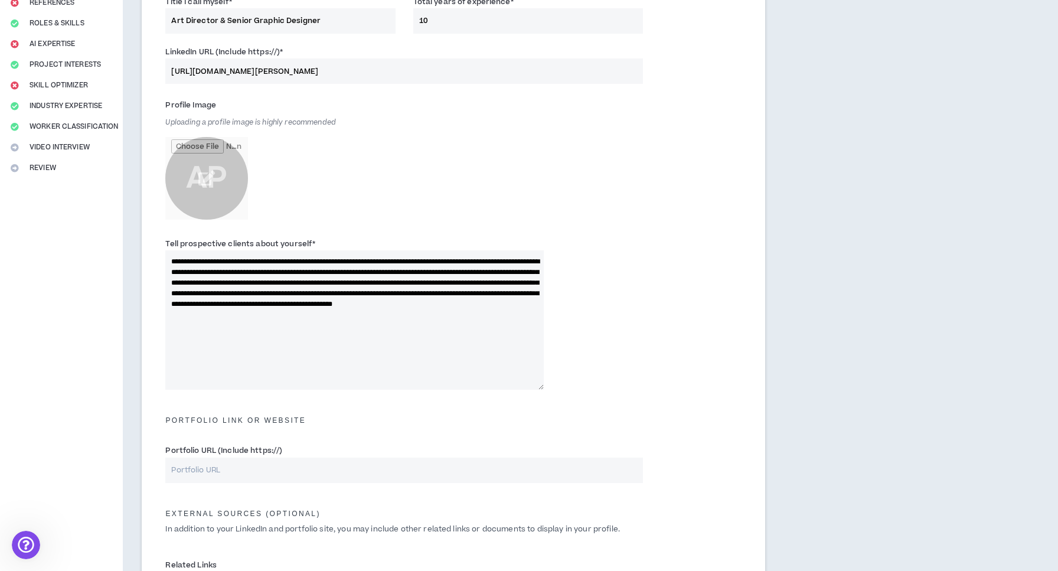
drag, startPoint x: 382, startPoint y: 304, endPoint x: 526, endPoint y: 308, distance: 144.2
click at [526, 308] on textarea "**********" at bounding box center [354, 319] width 379 height 139
drag, startPoint x: 536, startPoint y: 301, endPoint x: 496, endPoint y: 302, distance: 39.6
click at [496, 302] on textarea "**********" at bounding box center [354, 319] width 379 height 139
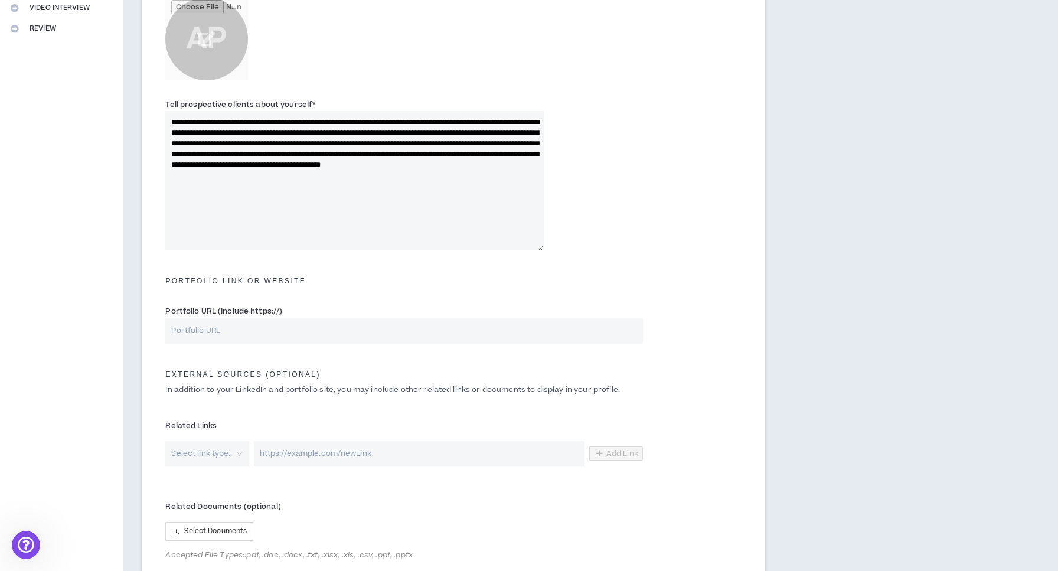
scroll to position [300, 0]
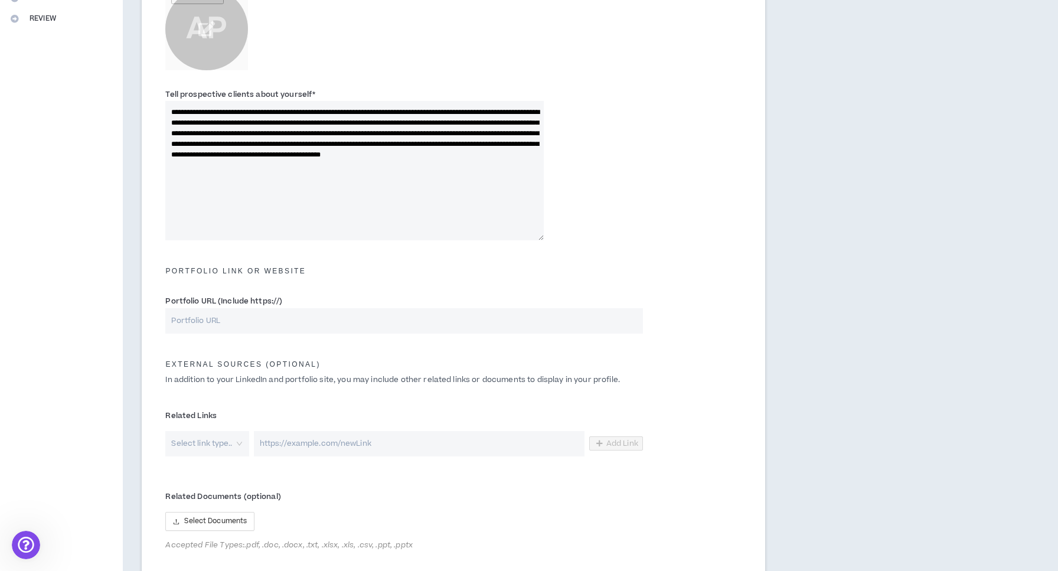
type textarea "**********"
click at [241, 323] on input "Portfolio URL (Include https://)" at bounding box center [403, 320] width 477 height 25
paste input "[URL][DOMAIN_NAME]"
type input "[URL][DOMAIN_NAME]"
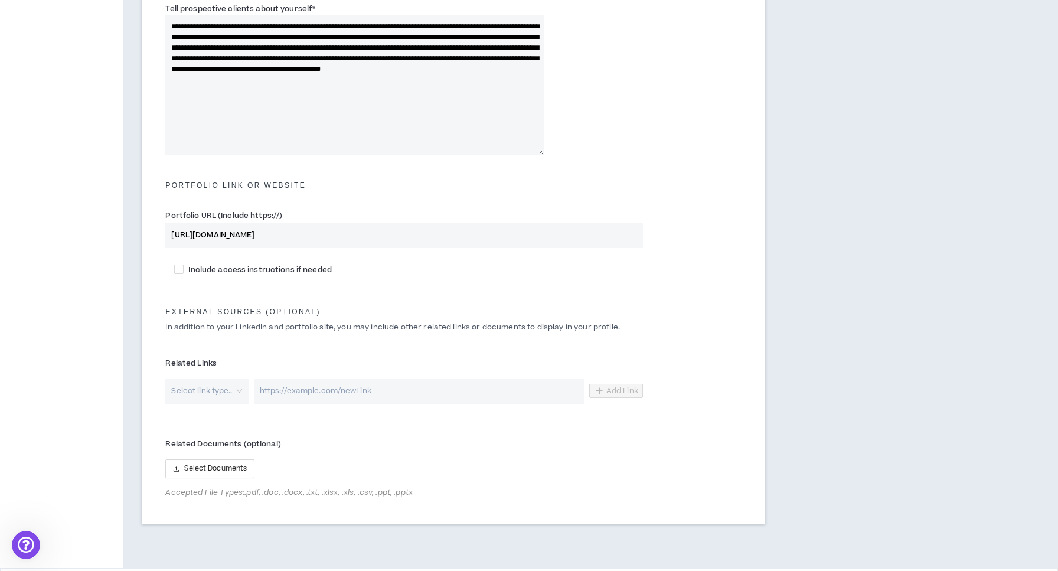
scroll to position [385, 0]
drag, startPoint x: 286, startPoint y: 229, endPoint x: 145, endPoint y: 241, distance: 141.1
click at [145, 241] on div "**********" at bounding box center [454, 135] width 624 height 779
drag, startPoint x: 290, startPoint y: 234, endPoint x: 148, endPoint y: 233, distance: 141.8
click at [148, 233] on div "**********" at bounding box center [454, 135] width 624 height 779
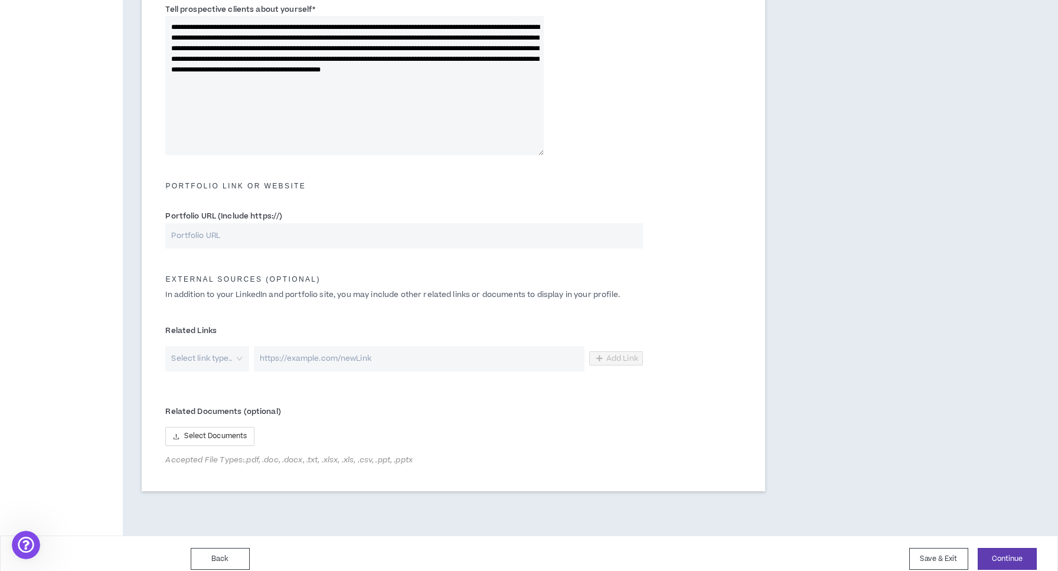
click at [280, 359] on input "url" at bounding box center [419, 358] width 331 height 25
paste input "[URL][DOMAIN_NAME]"
type input "[URL][DOMAIN_NAME]"
click at [229, 356] on input "search" at bounding box center [203, 358] width 62 height 25
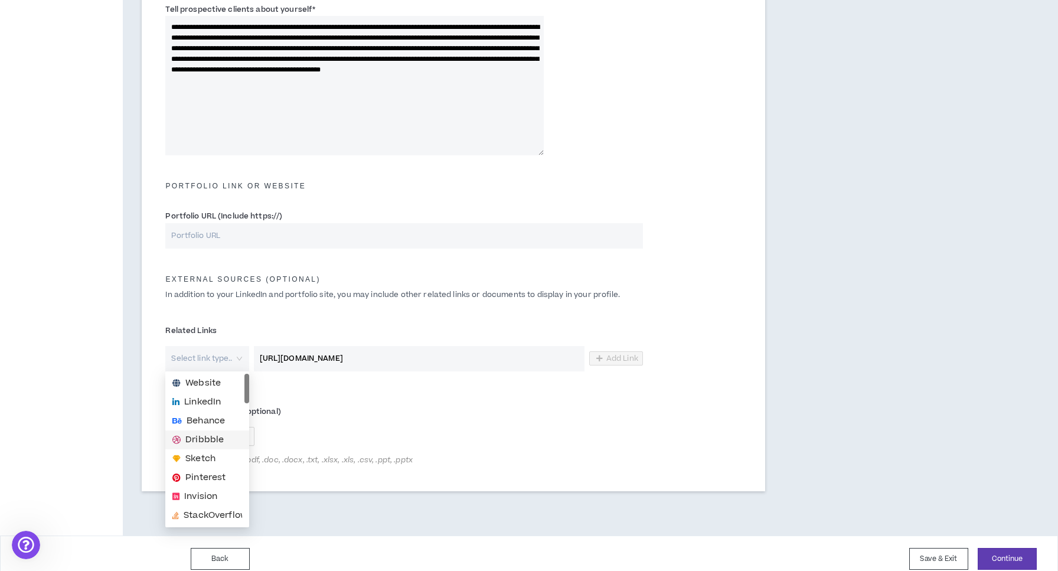
click at [219, 443] on span "Dribbble" at bounding box center [204, 440] width 38 height 13
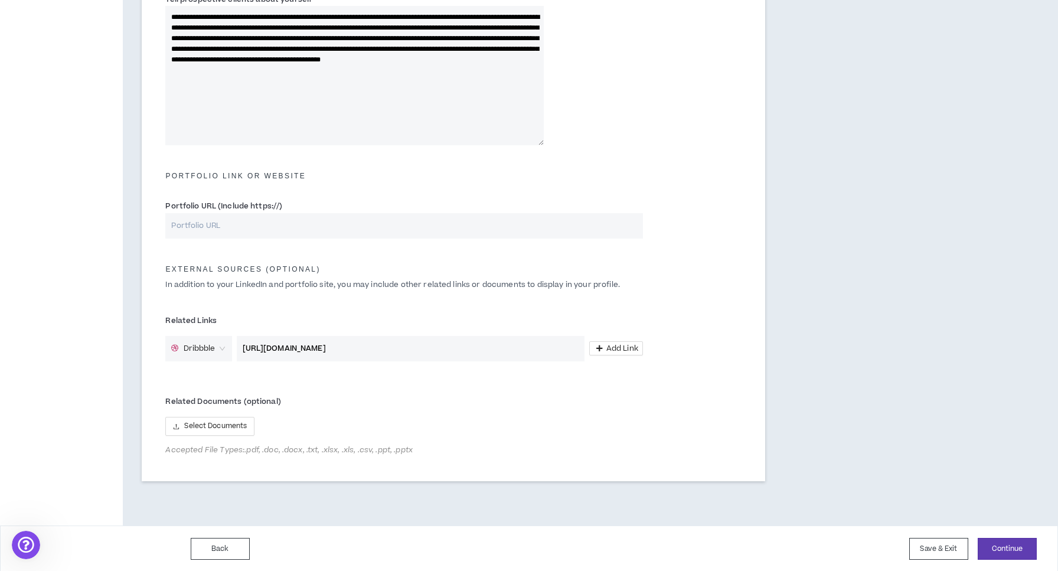
scroll to position [394, 0]
click at [1003, 544] on button "Continue" at bounding box center [1007, 550] width 59 height 22
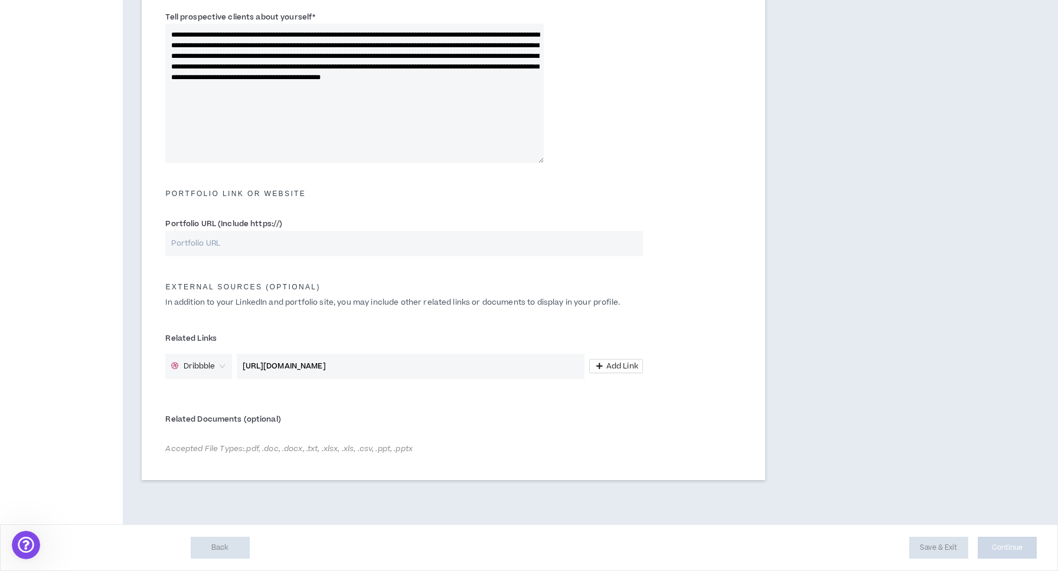
scroll to position [375, 0]
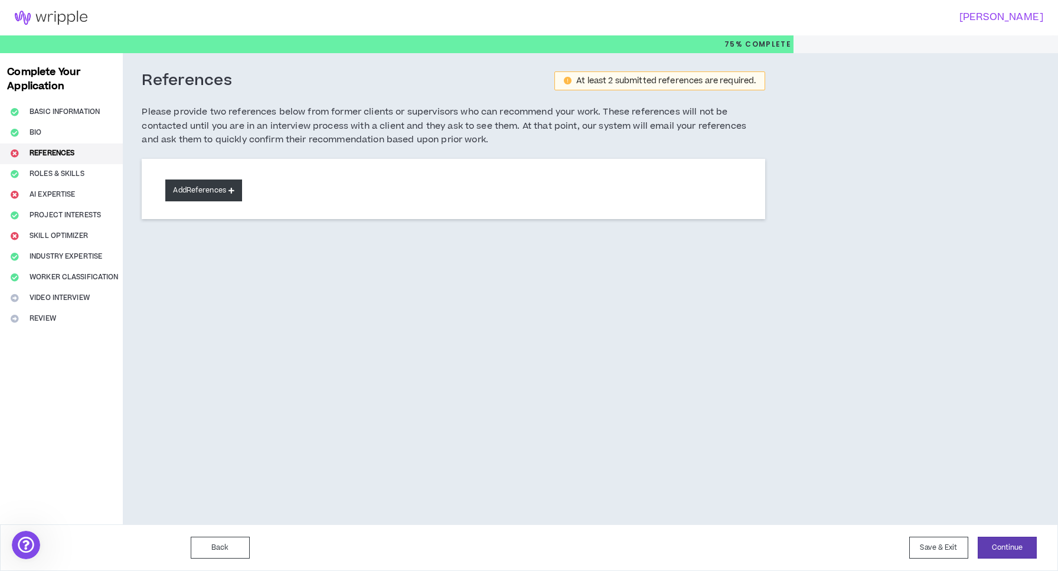
click at [211, 187] on button "Add References" at bounding box center [203, 191] width 77 height 22
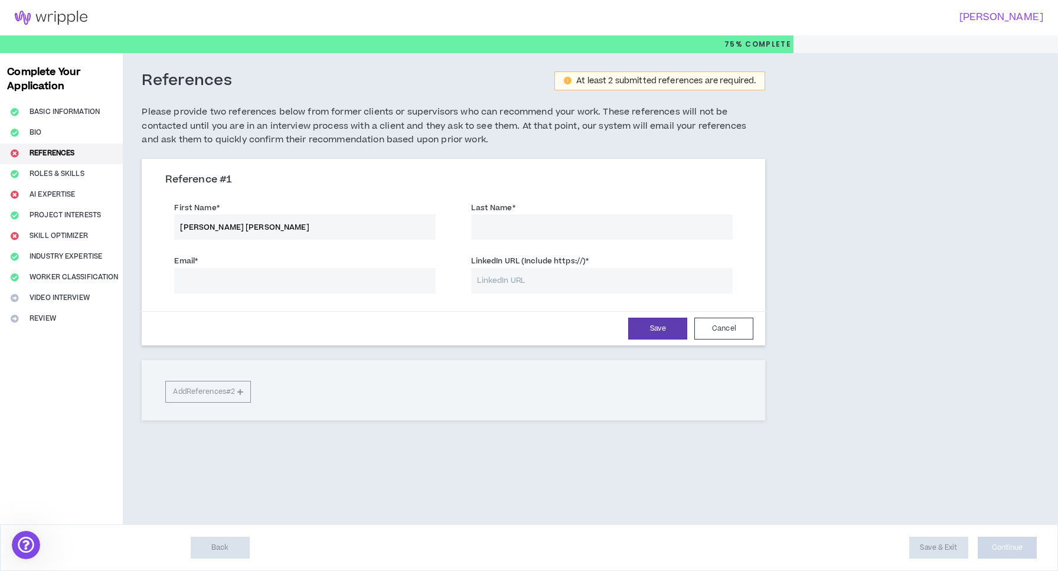
type input "[PERSON_NAME] [PERSON_NAME]"
type input "[PERSON_NAME]"
paste input "[EMAIL_ADDRESS][DOMAIN_NAME]"
type input "[EMAIL_ADDRESS][DOMAIN_NAME]"
click at [535, 272] on input "LinkedIn URL (Include https://) *" at bounding box center [602, 280] width 262 height 25
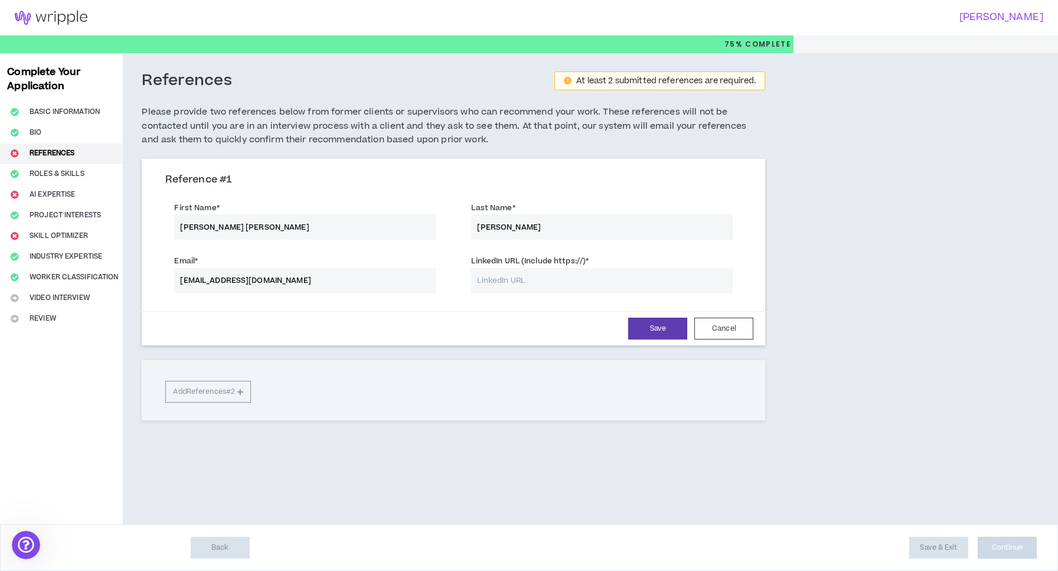
paste input "[URL][DOMAIN_NAME][PERSON_NAME]"
type input "[URL][DOMAIN_NAME][PERSON_NAME]"
click at [661, 318] on button "Save" at bounding box center [657, 329] width 59 height 22
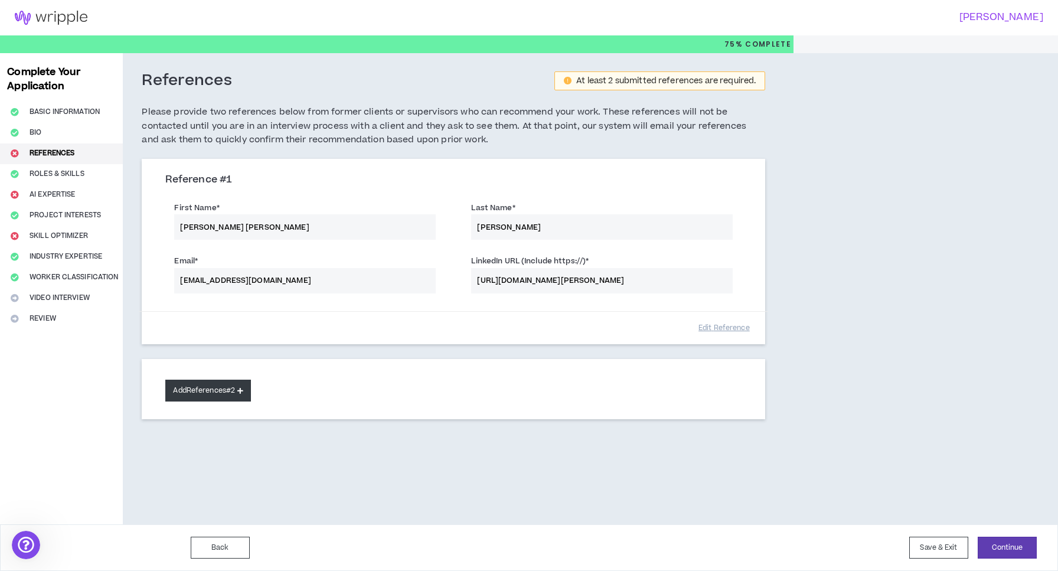
click at [217, 390] on button "Add References #2" at bounding box center [208, 391] width 86 height 22
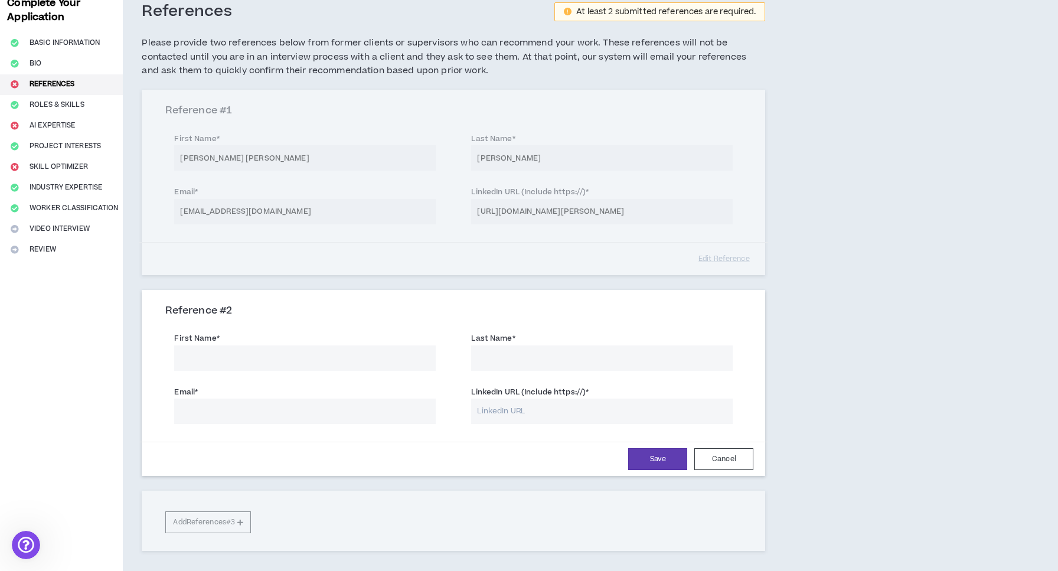
scroll to position [71, 0]
type input "[PERSON_NAME]"
paste input "[EMAIL_ADDRESS][DOMAIN_NAME]"
type input "[EMAIL_ADDRESS][DOMAIN_NAME]"
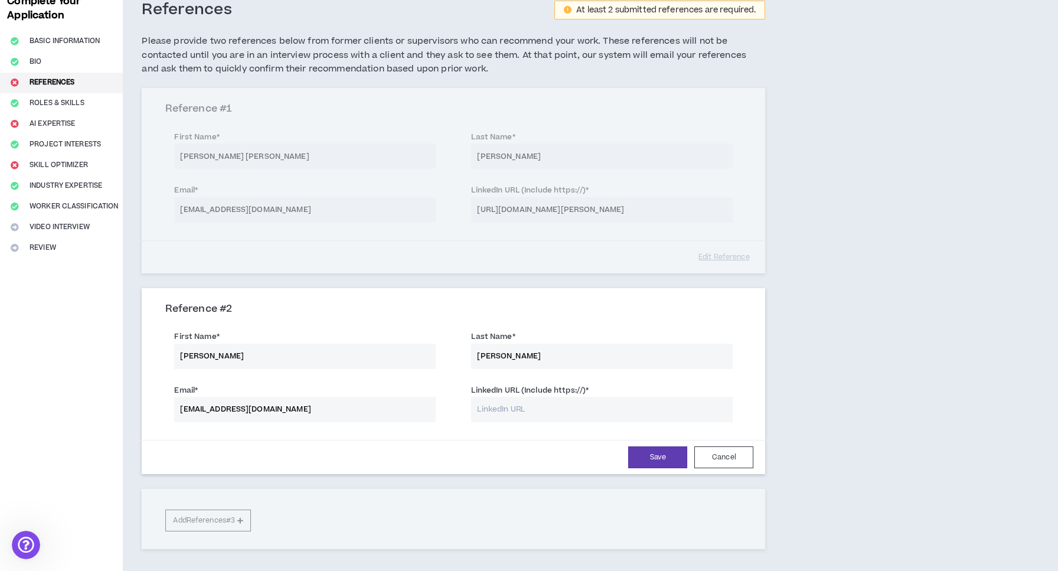
click at [535, 400] on input "LinkedIn URL (Include https://) *" at bounding box center [602, 409] width 262 height 25
paste input "[URL][DOMAIN_NAME][PERSON_NAME]"
type input "[URL][DOMAIN_NAME][PERSON_NAME]"
click at [659, 458] on button "Save" at bounding box center [657, 458] width 59 height 22
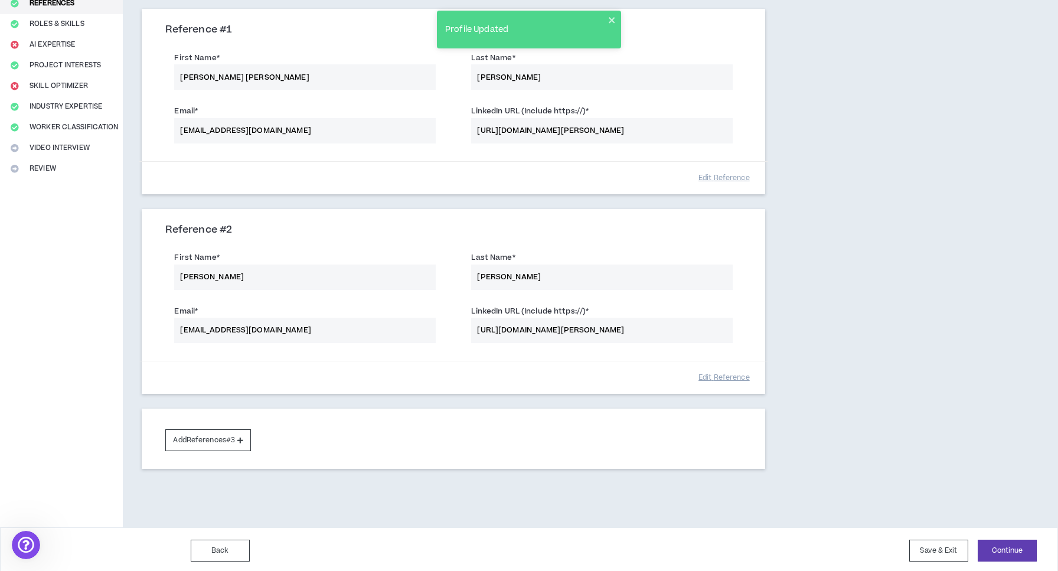
scroll to position [149, 0]
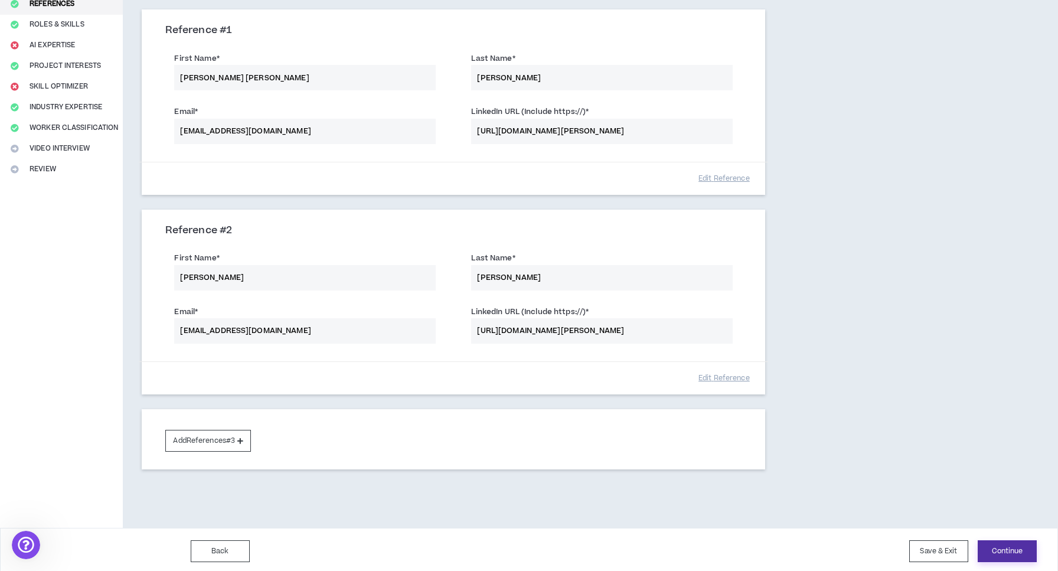
click at [1018, 546] on button "Continue" at bounding box center [1007, 551] width 59 height 22
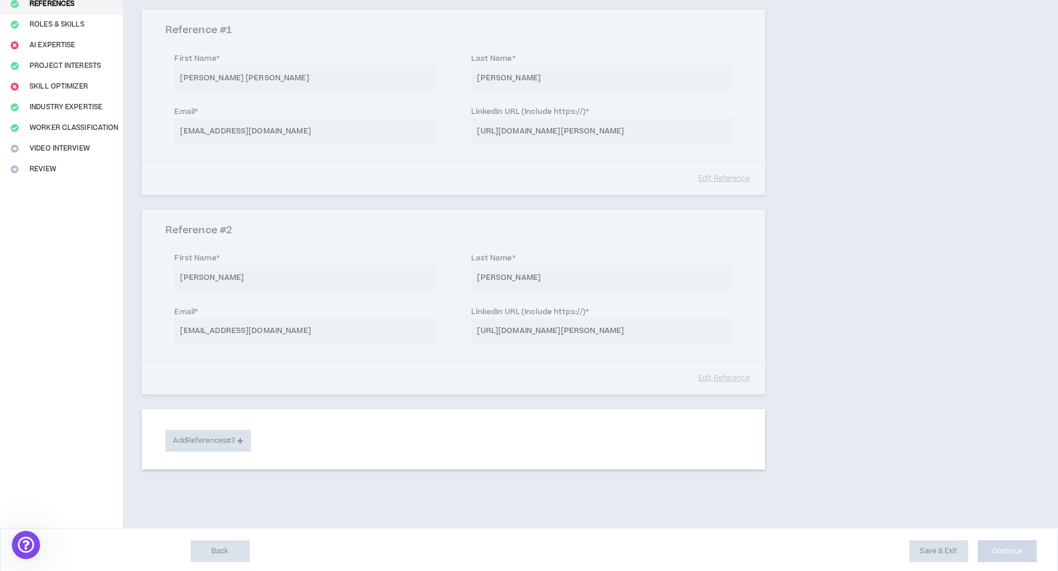
select select "**"
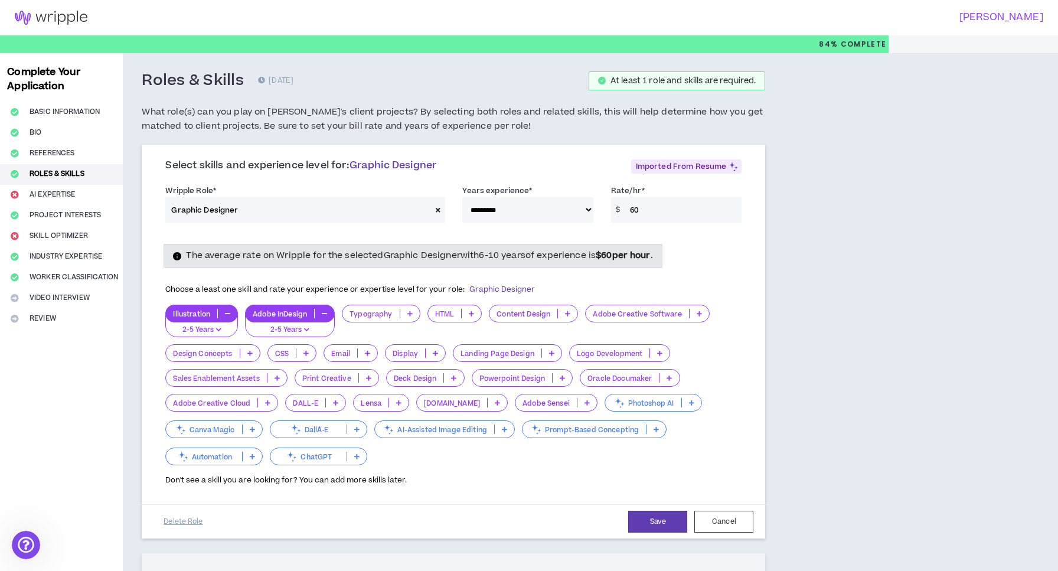
click at [409, 312] on icon at bounding box center [410, 314] width 5 height 6
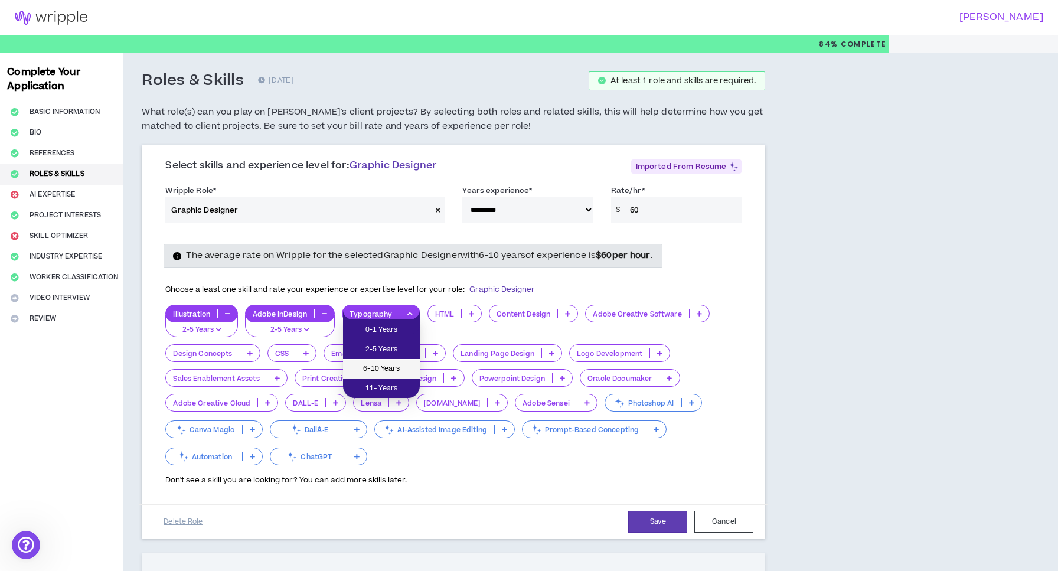
click at [400, 365] on span "6-10 Years" at bounding box center [381, 369] width 63 height 13
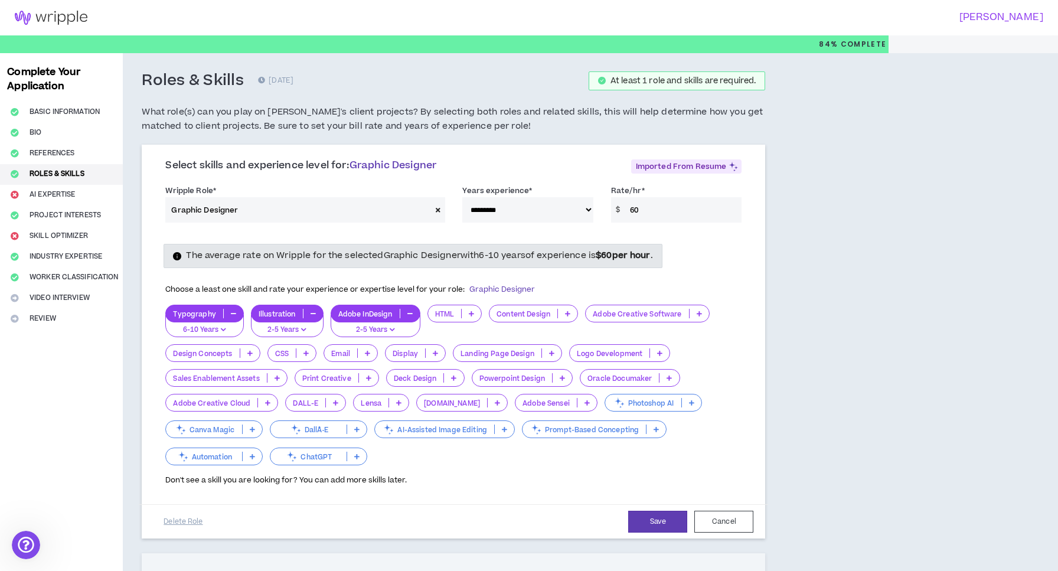
click at [376, 330] on p "2-5 Years" at bounding box center [375, 330] width 74 height 11
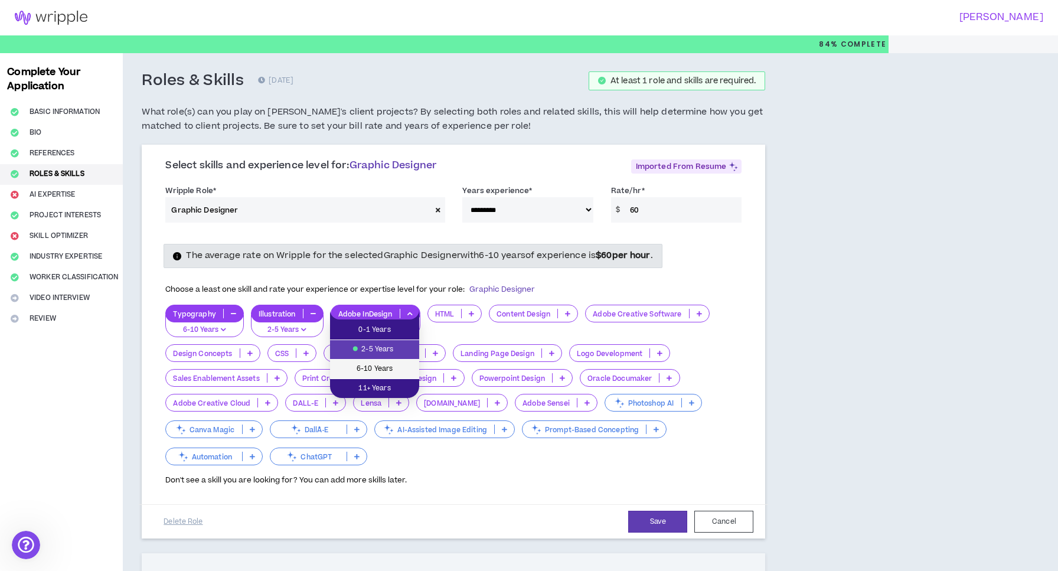
click at [380, 365] on span "6-10 Years" at bounding box center [374, 369] width 75 height 13
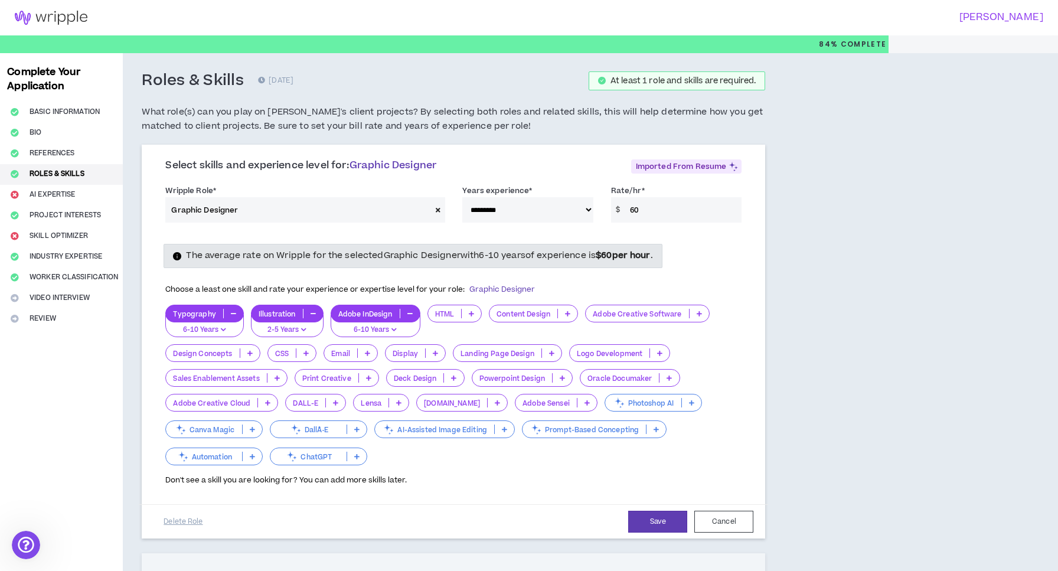
click at [302, 327] on icon "button" at bounding box center [303, 330] width 5 height 6
click at [306, 366] on span "6-10 Years" at bounding box center [287, 369] width 58 height 13
click at [562, 314] on p at bounding box center [567, 313] width 19 height 9
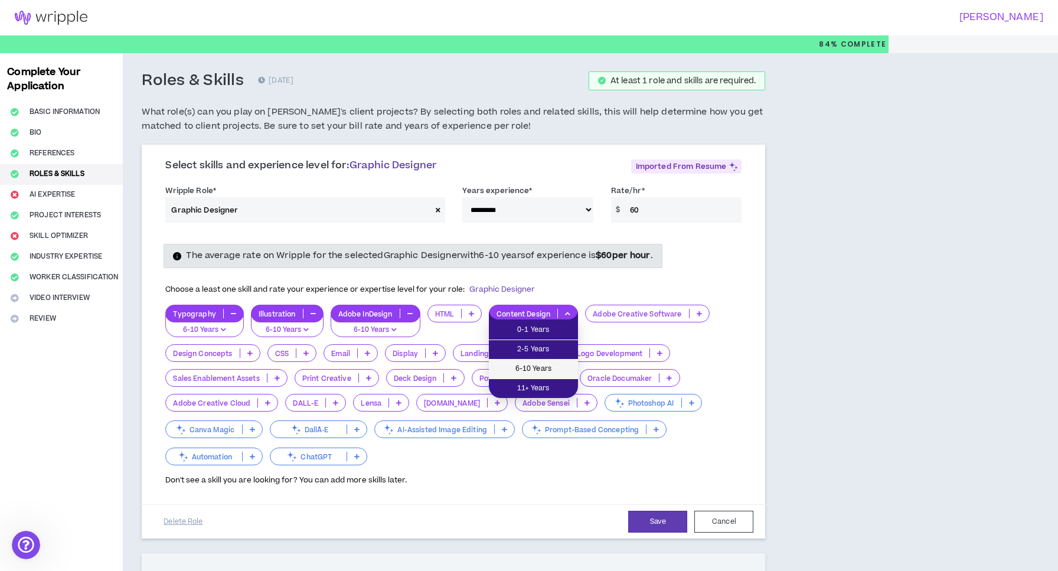
click at [546, 364] on span "6-10 Years" at bounding box center [533, 369] width 75 height 13
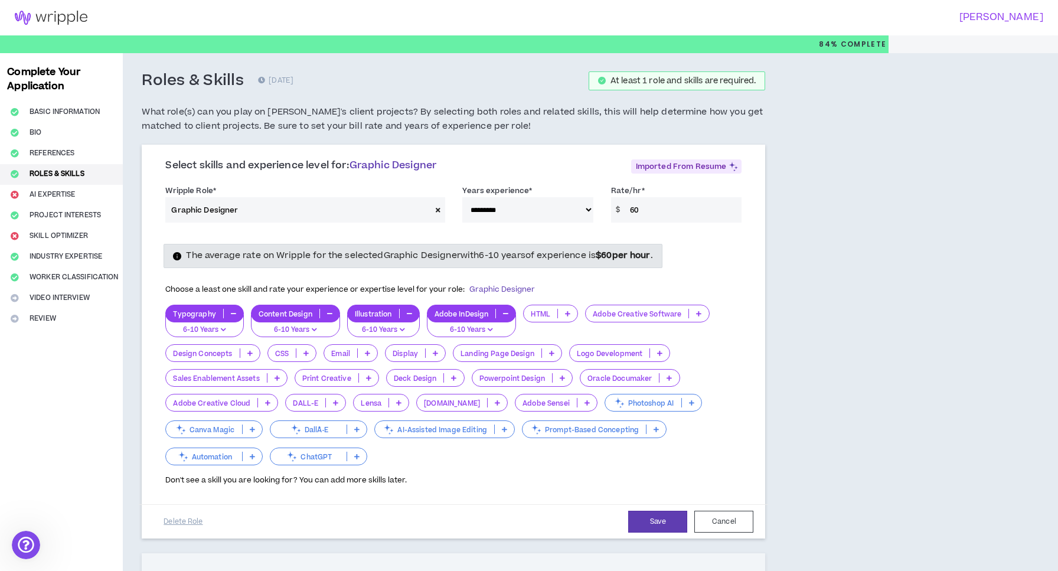
click at [250, 351] on icon at bounding box center [249, 353] width 5 height 6
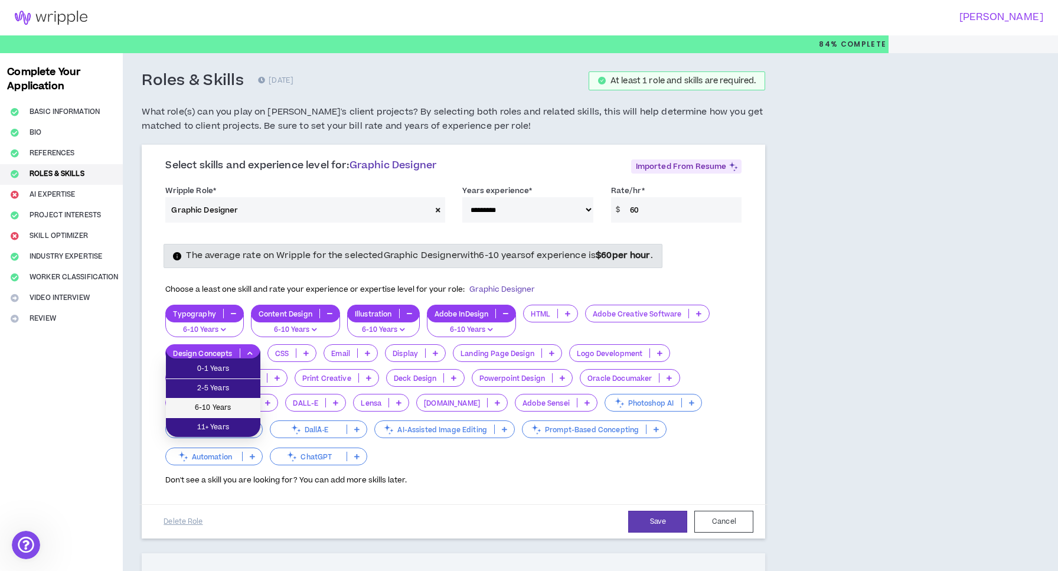
click at [240, 401] on li "6-10 Years" at bounding box center [213, 408] width 95 height 19
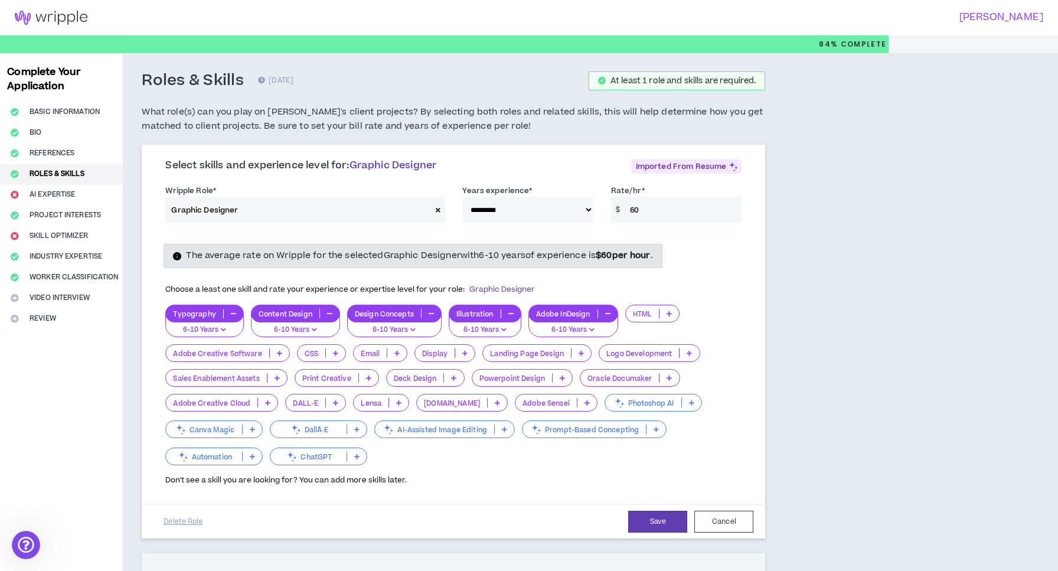
click at [581, 353] on icon at bounding box center [581, 353] width 5 height 6
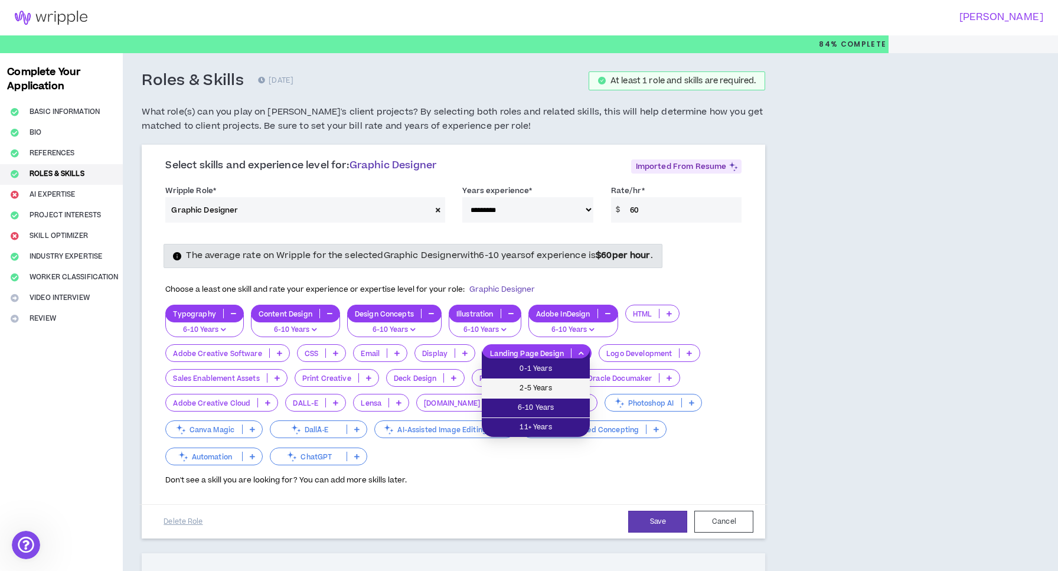
click at [562, 387] on span "2-5 Years" at bounding box center [536, 388] width 94 height 13
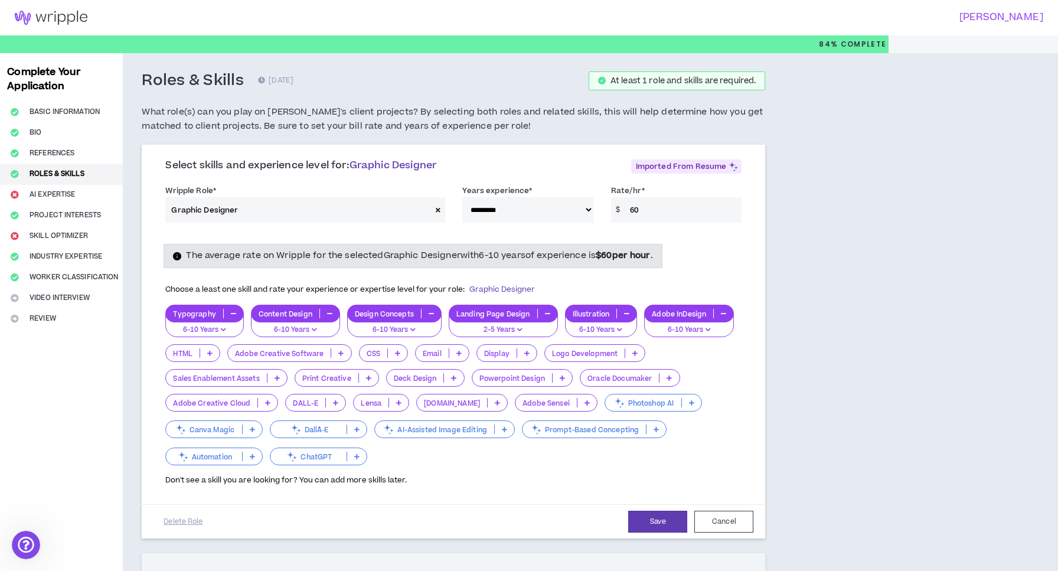
click at [628, 351] on p at bounding box center [635, 352] width 19 height 9
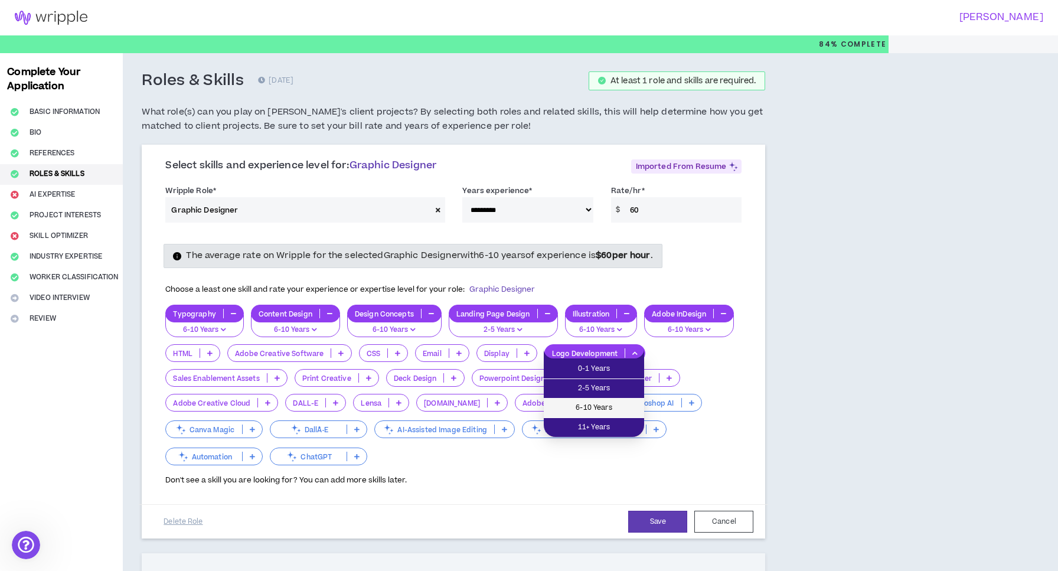
click at [613, 409] on span "6-10 Years" at bounding box center [594, 408] width 86 height 13
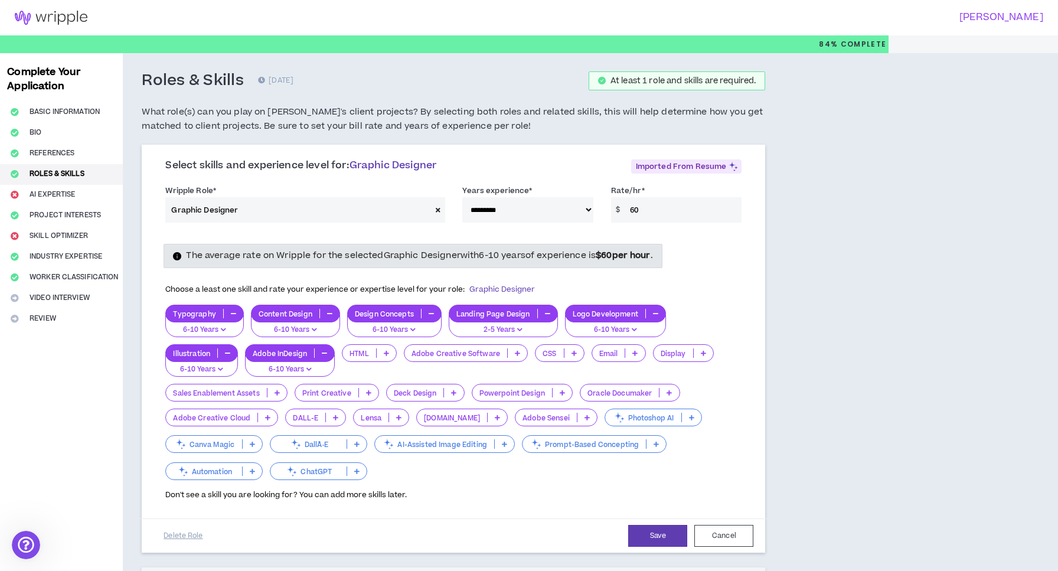
click at [558, 390] on p at bounding box center [562, 392] width 19 height 9
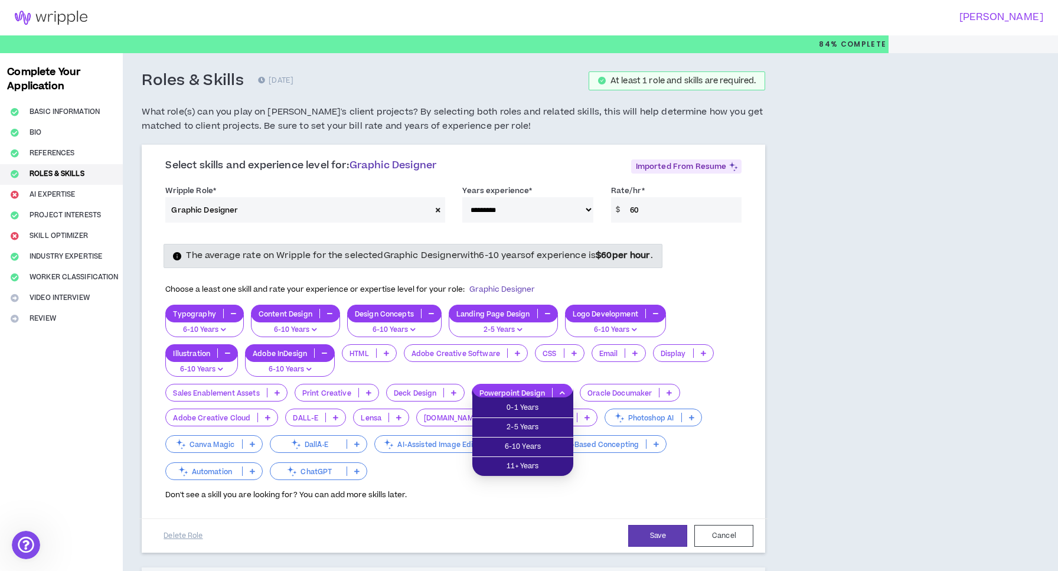
click at [543, 362] on div "CSS" at bounding box center [560, 360] width 50 height 32
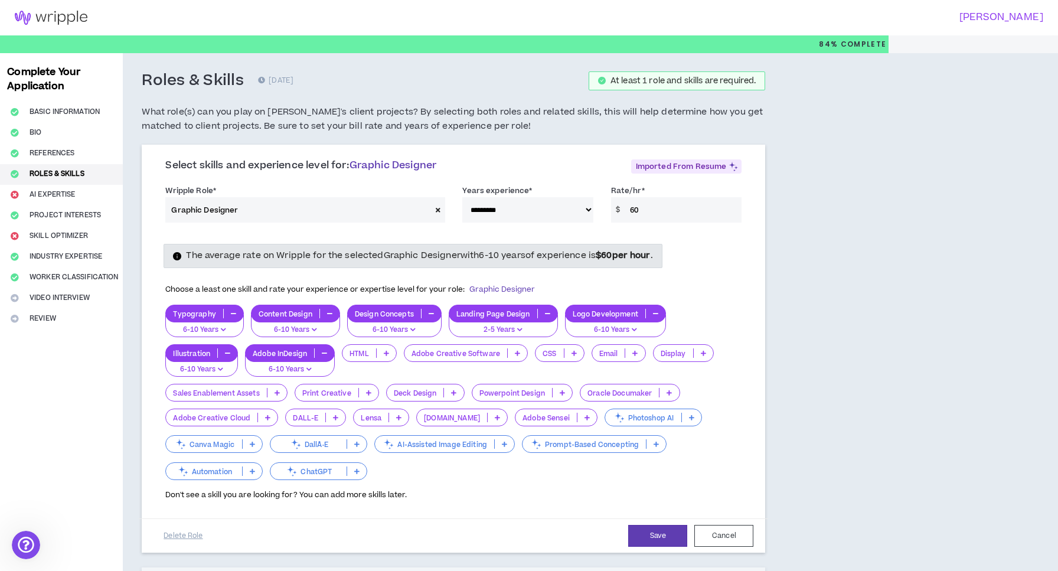
click at [368, 390] on icon at bounding box center [368, 393] width 5 height 6
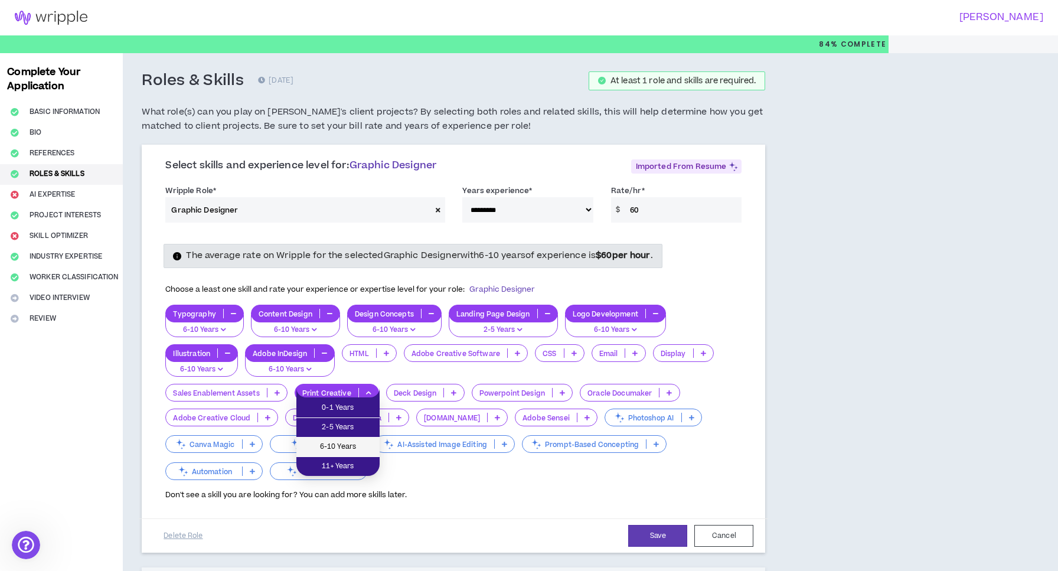
click at [354, 441] on span "6-10 Years" at bounding box center [338, 447] width 69 height 13
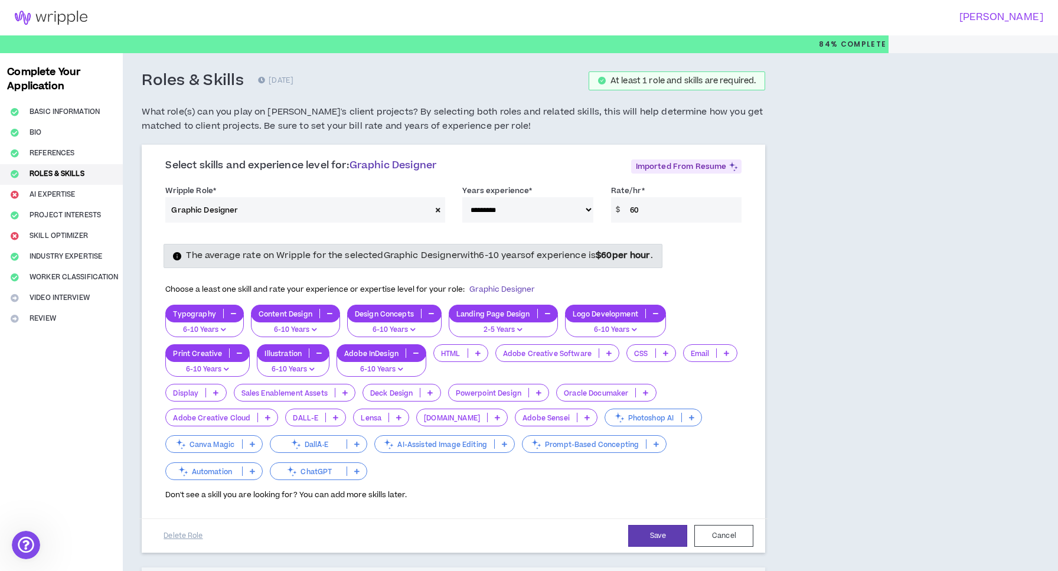
click at [215, 390] on icon at bounding box center [215, 393] width 5 height 6
click at [216, 444] on span "6-10 Years" at bounding box center [195, 447] width 45 height 13
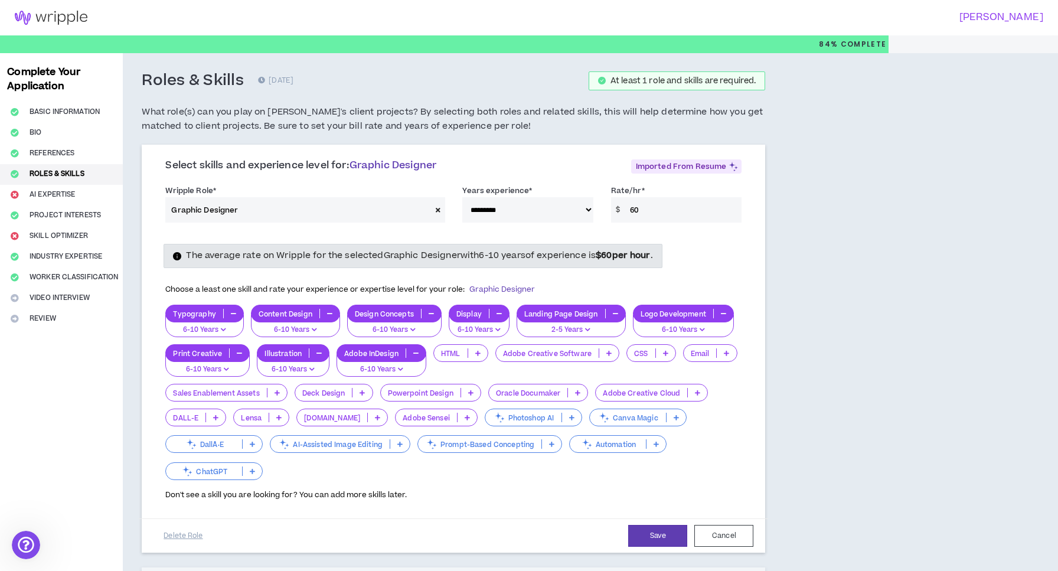
click at [700, 390] on icon at bounding box center [697, 393] width 5 height 6
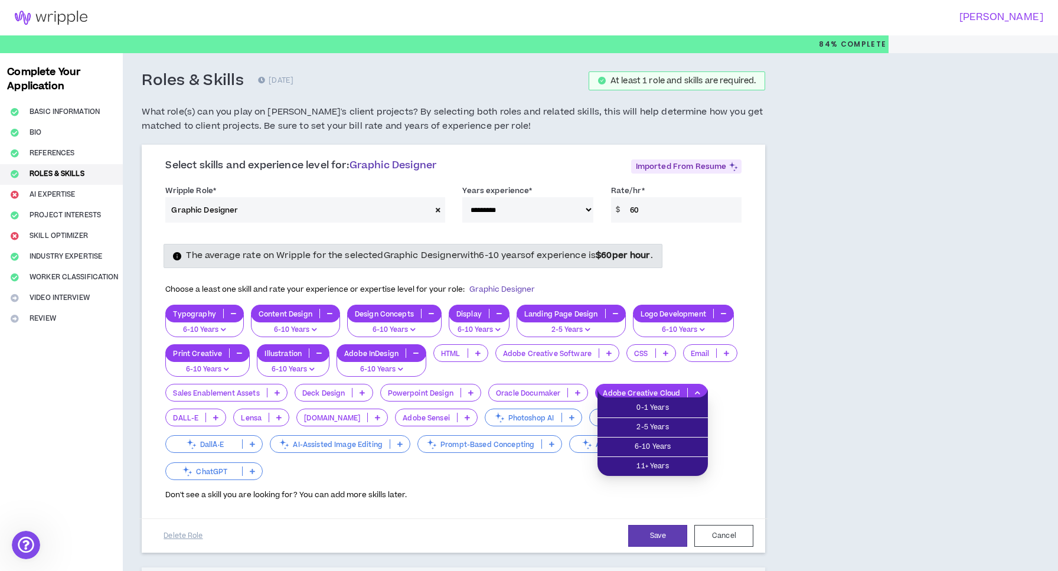
click at [700, 390] on icon at bounding box center [697, 393] width 5 height 6
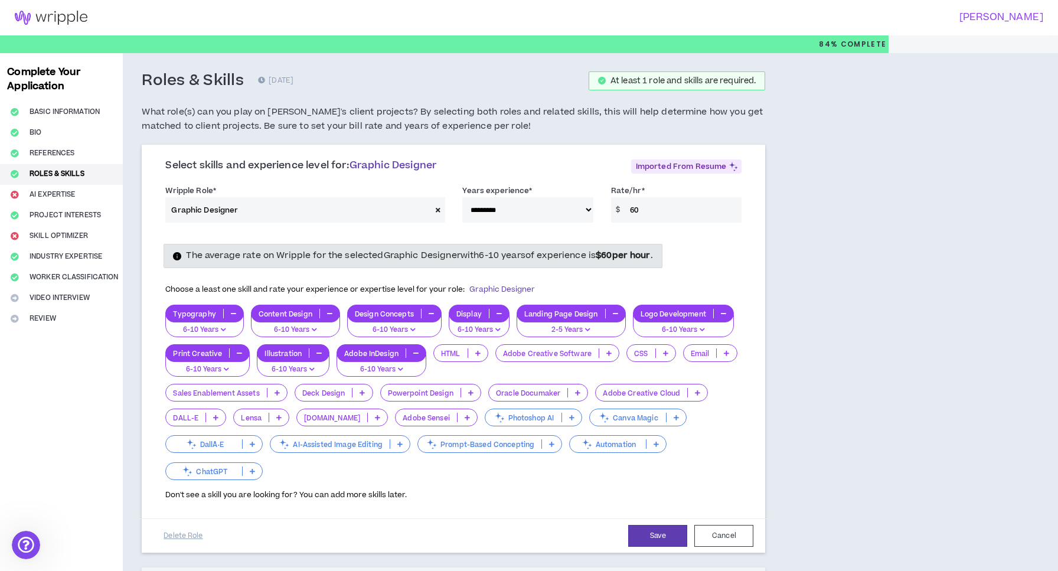
click at [402, 441] on icon at bounding box center [400, 444] width 5 height 6
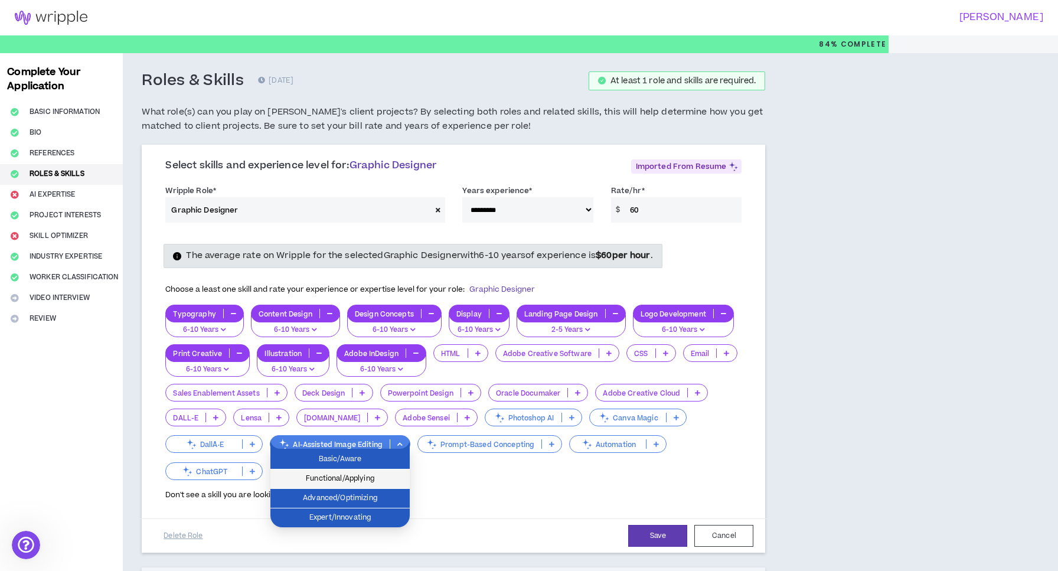
click at [380, 475] on span "Functional/Applying" at bounding box center [340, 479] width 125 height 13
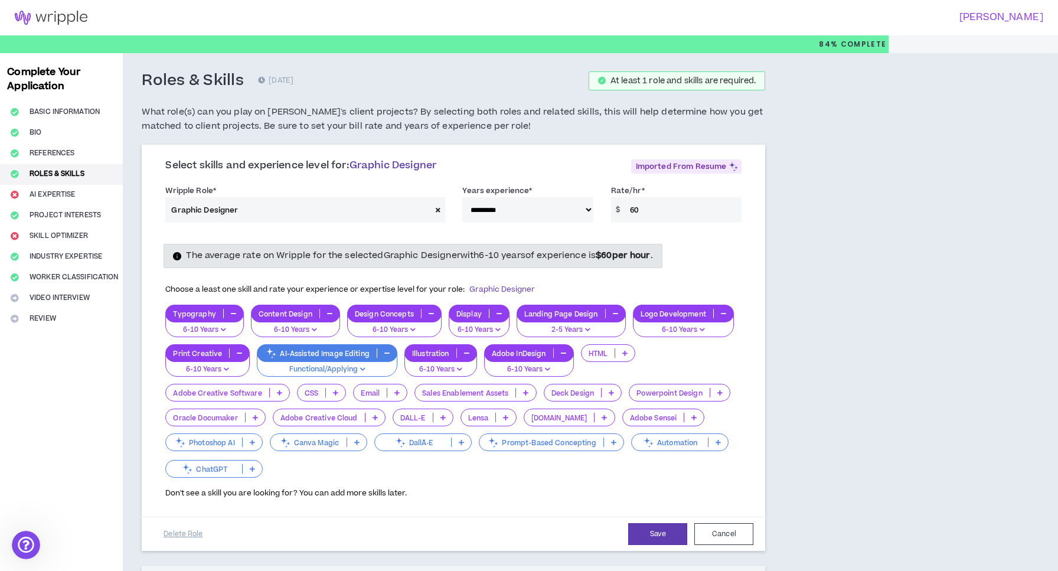
click at [247, 468] on p at bounding box center [252, 468] width 19 height 9
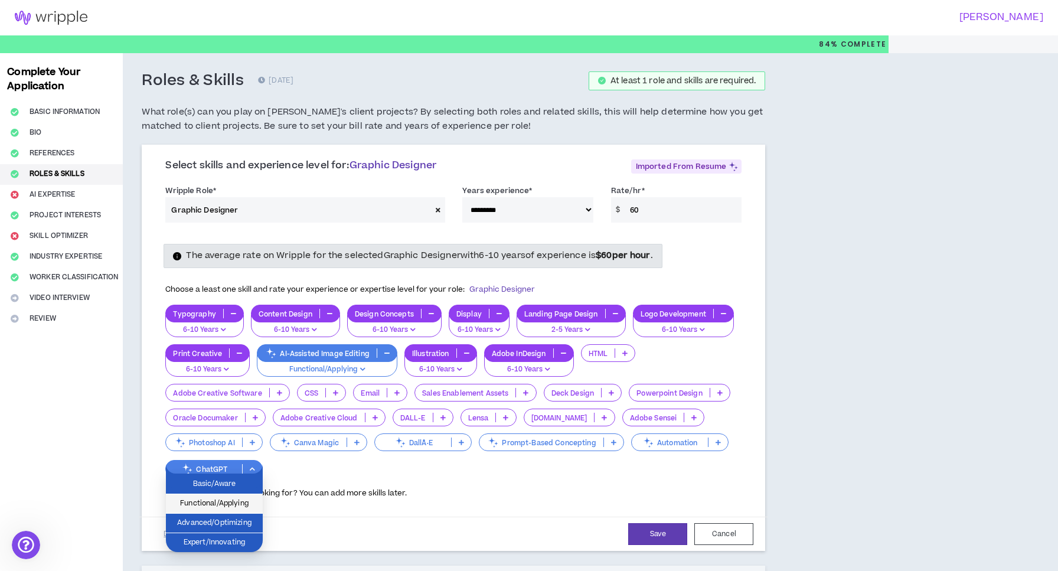
click at [247, 499] on span "Functional/Applying" at bounding box center [214, 503] width 83 height 13
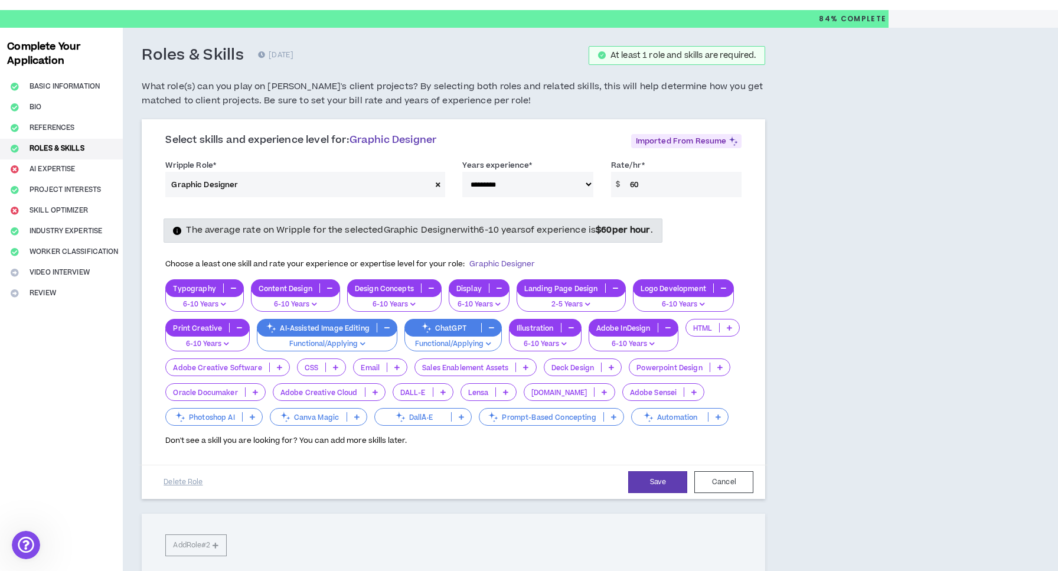
scroll to position [28, 0]
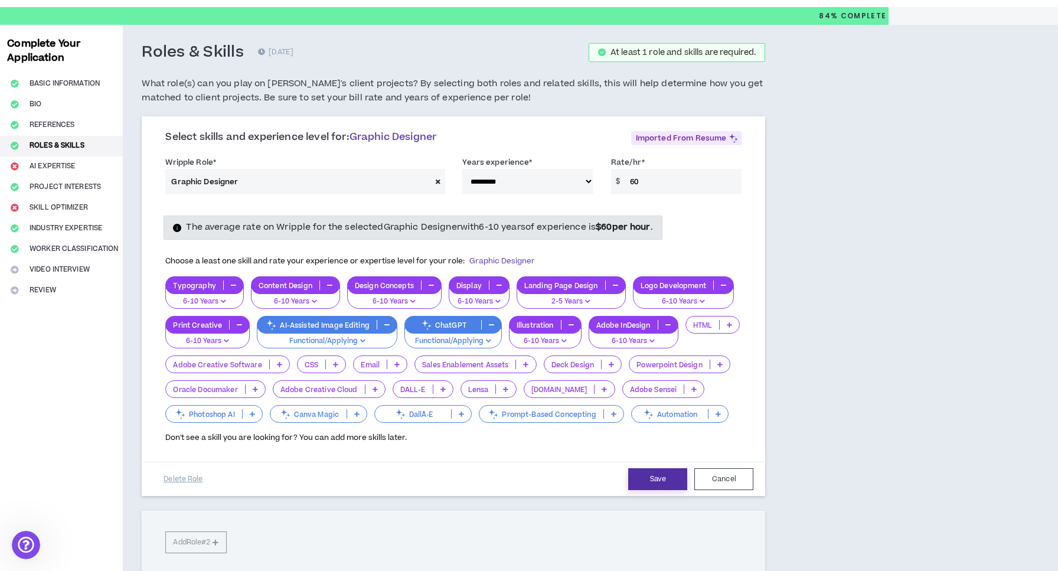
click at [652, 478] on button "Save" at bounding box center [657, 479] width 59 height 22
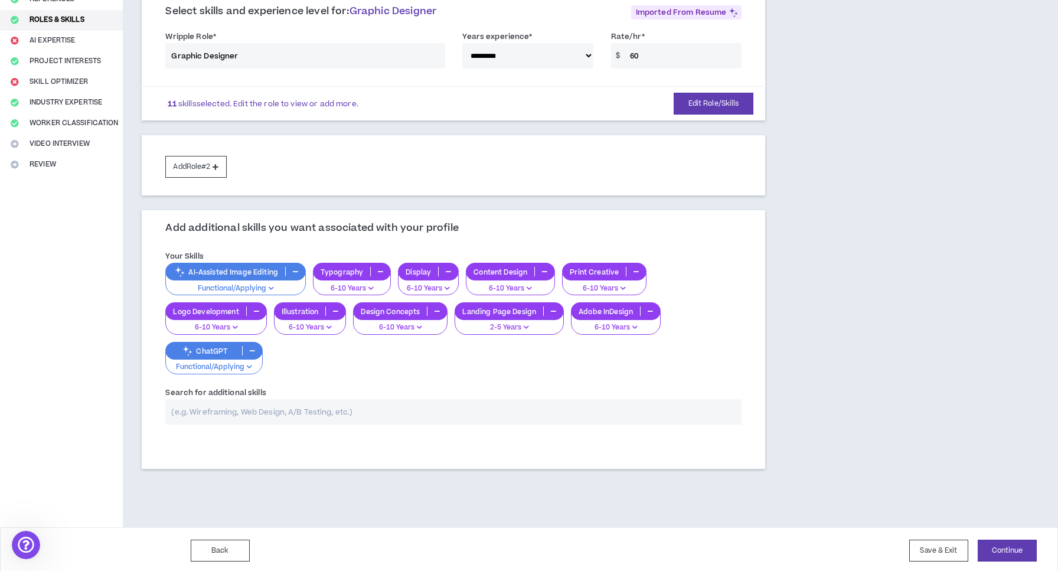
scroll to position [154, 0]
click at [460, 408] on input "text" at bounding box center [453, 412] width 576 height 25
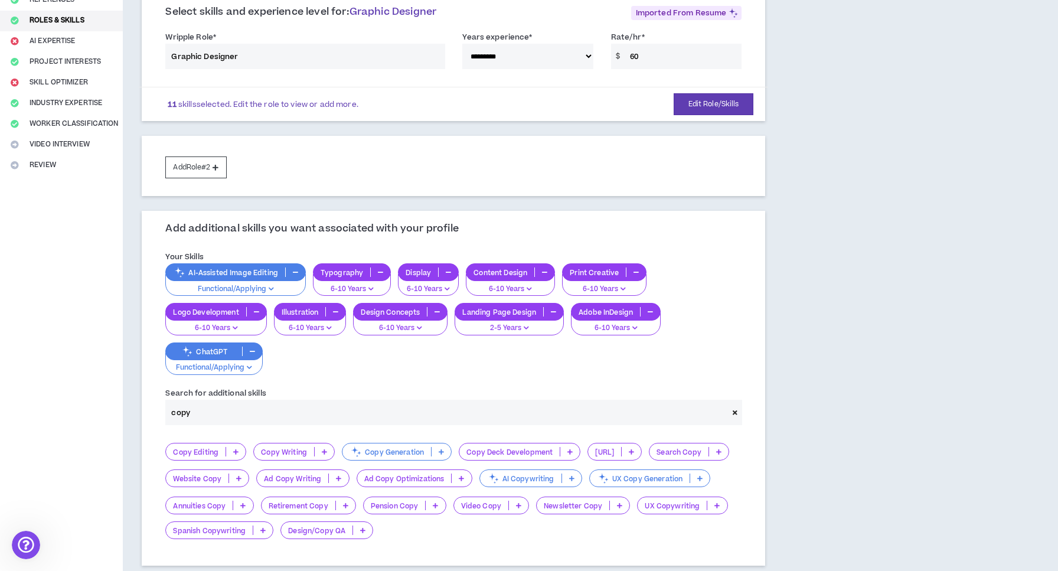
type input "copy"
click at [327, 450] on p at bounding box center [324, 451] width 19 height 9
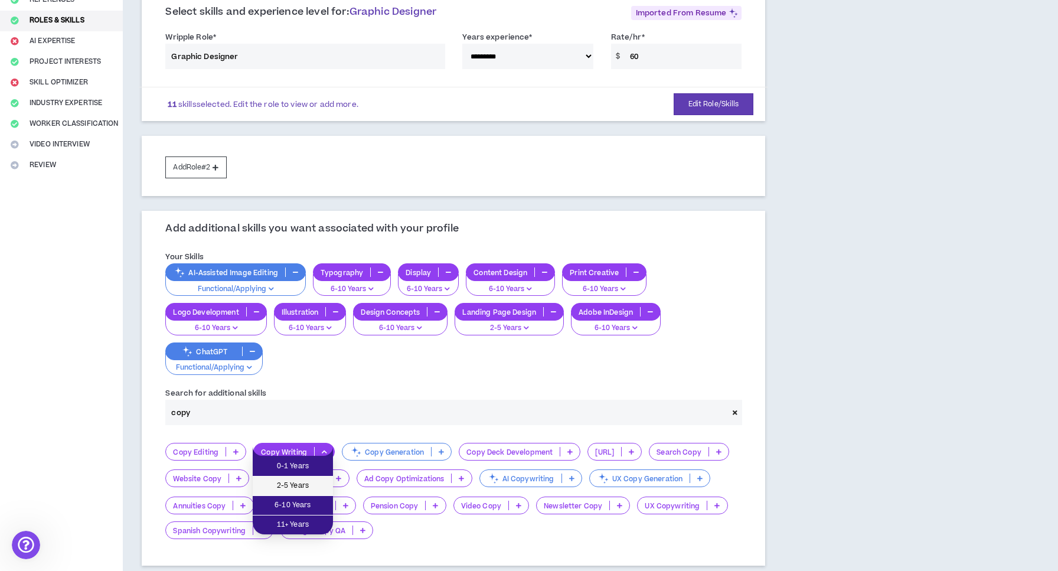
click at [312, 482] on span "2-5 Years" at bounding box center [293, 486] width 66 height 13
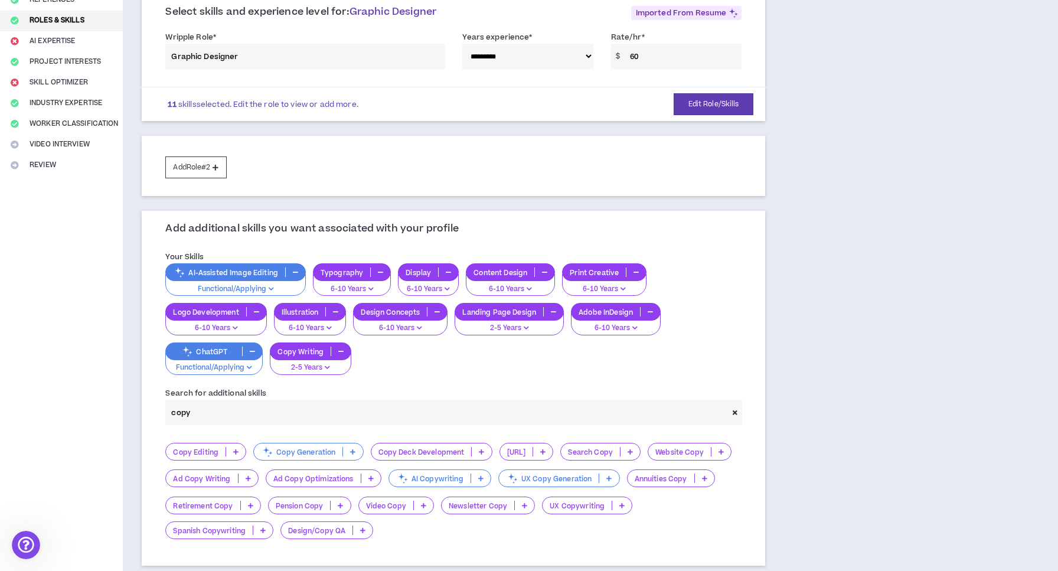
click at [266, 527] on p at bounding box center [262, 530] width 19 height 9
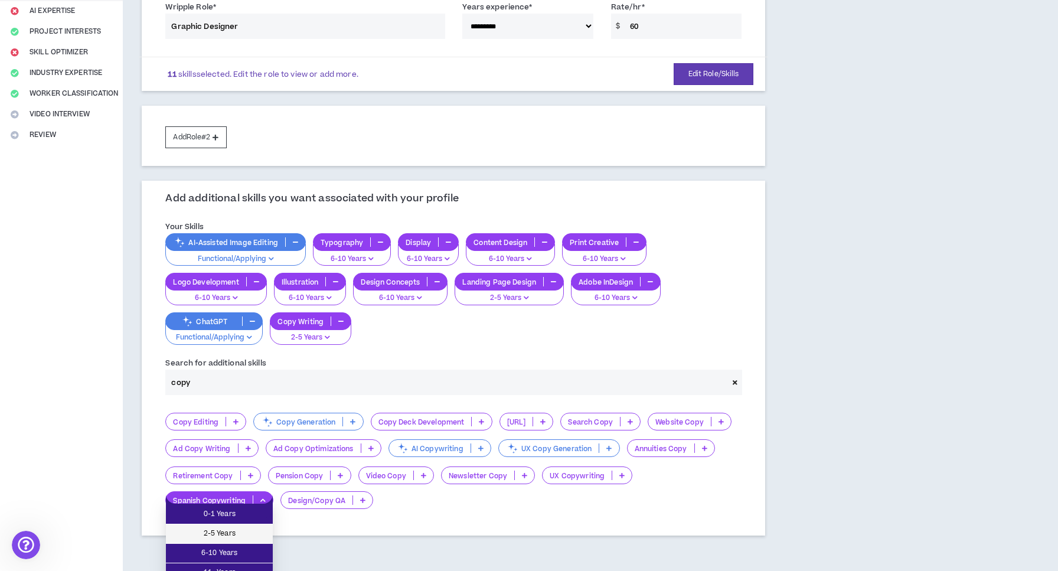
scroll to position [201, 0]
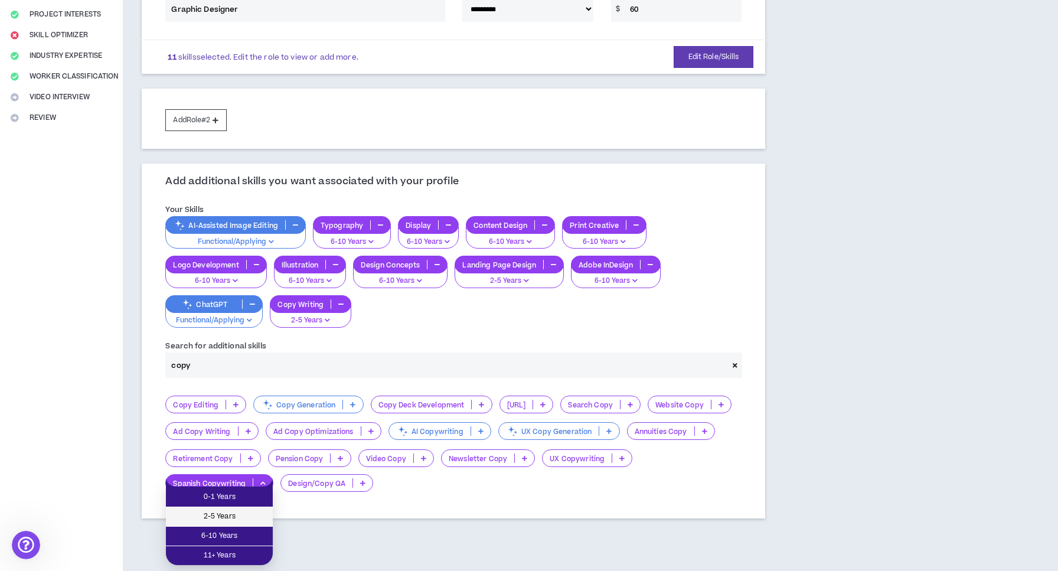
click at [246, 521] on span "2-5 Years" at bounding box center [219, 516] width 93 height 13
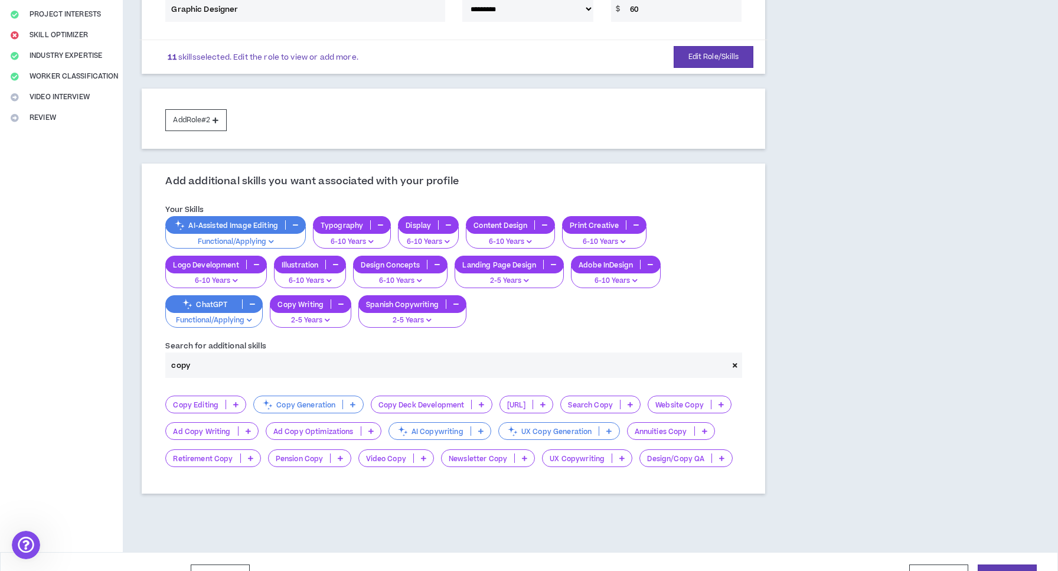
click at [405, 363] on input "copy" at bounding box center [446, 365] width 563 height 25
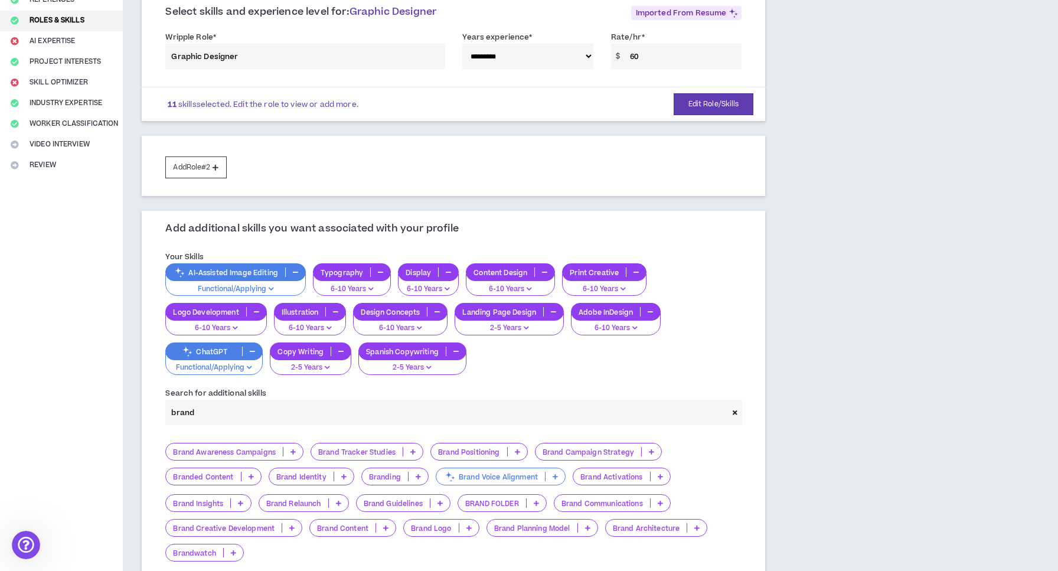
type input "brand"
click at [345, 475] on icon at bounding box center [343, 477] width 5 height 6
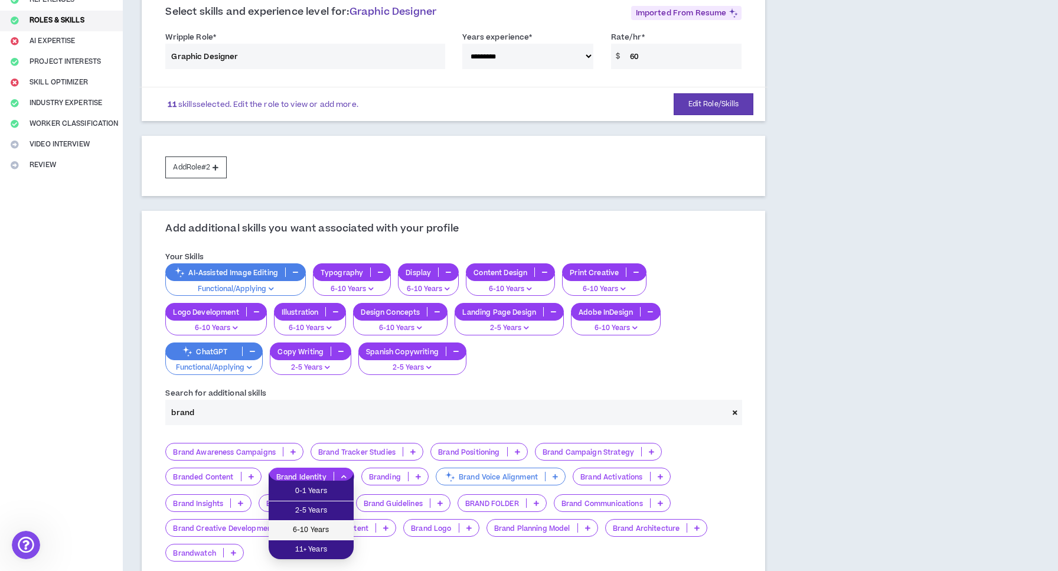
click at [327, 524] on span "6-10 Years" at bounding box center [311, 530] width 71 height 13
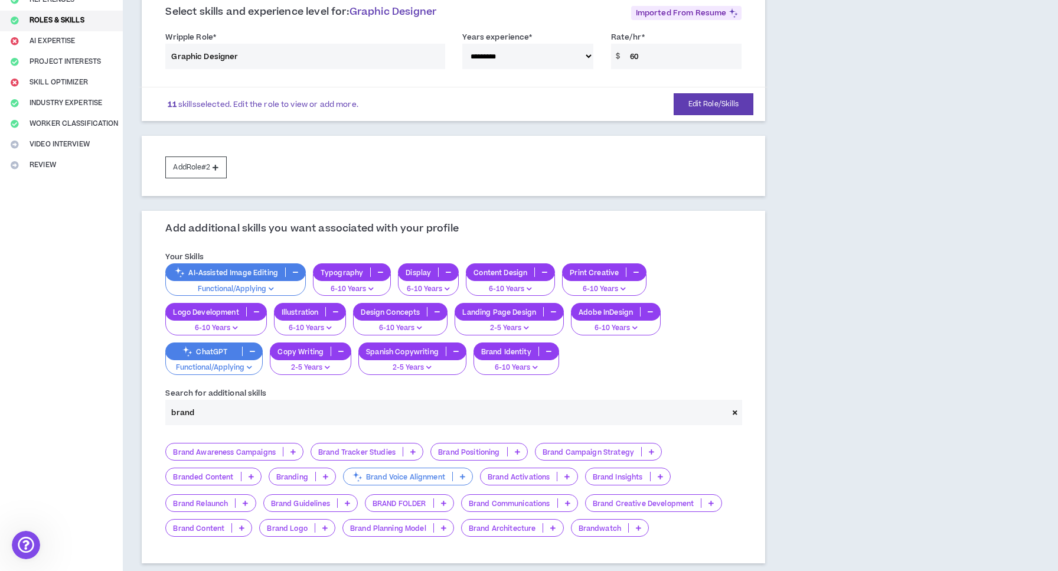
click at [325, 474] on icon at bounding box center [325, 477] width 5 height 6
click at [313, 533] on span "6-10 Years" at bounding box center [302, 530] width 53 height 13
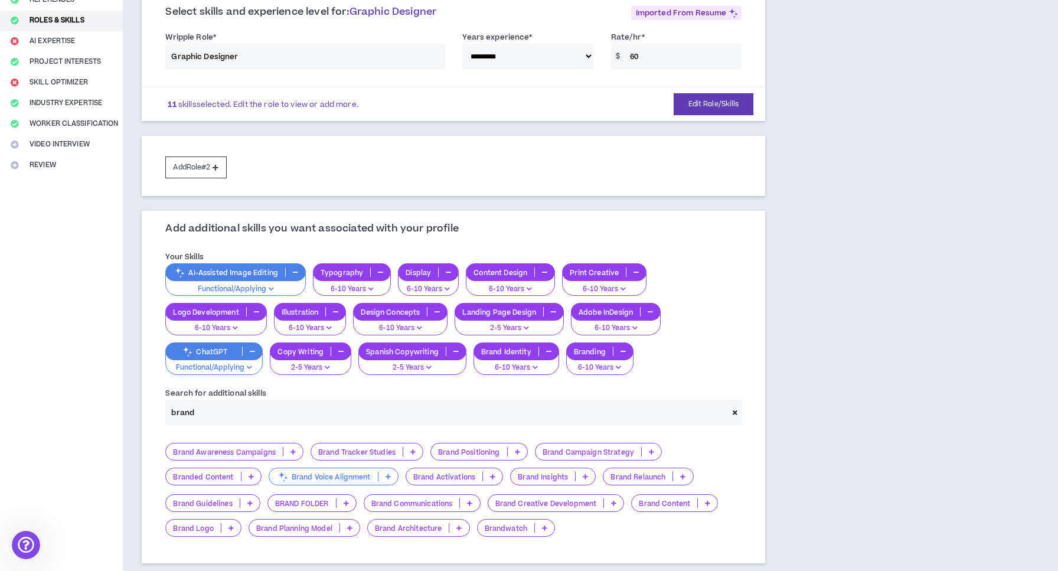
click at [248, 500] on icon at bounding box center [249, 503] width 5 height 6
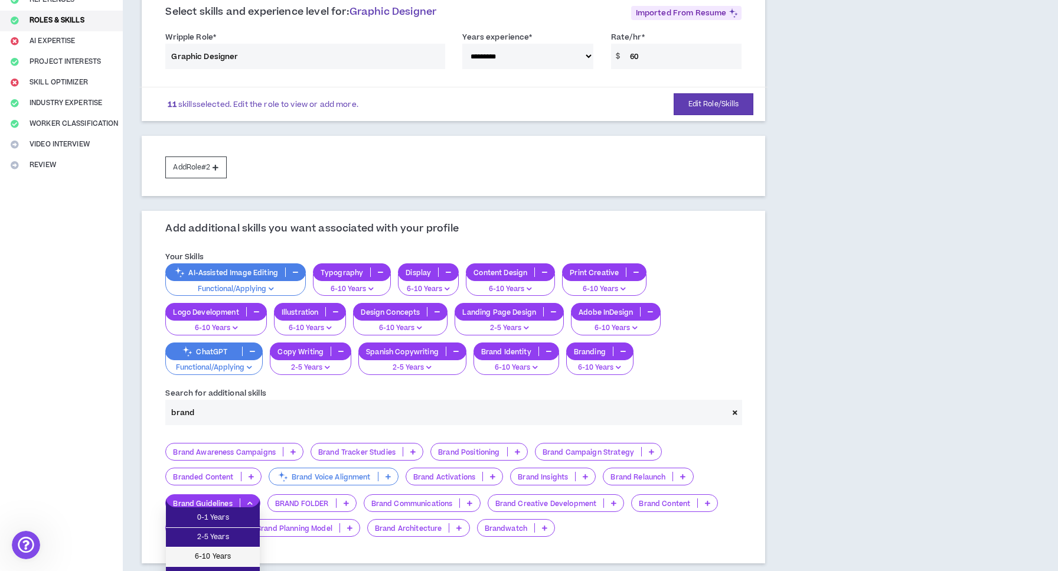
click at [239, 553] on span "6-10 Years" at bounding box center [213, 557] width 80 height 13
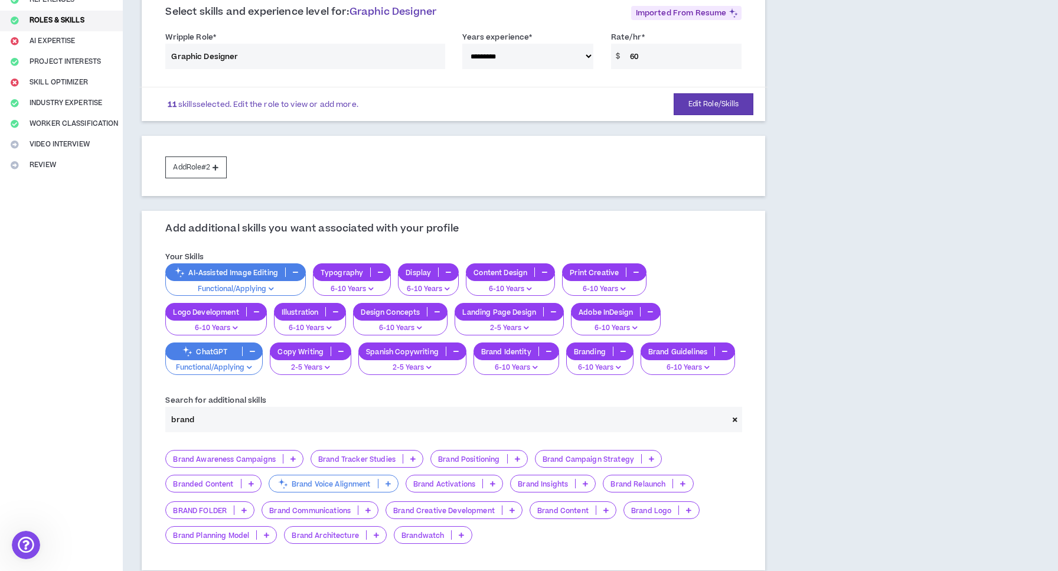
click at [514, 507] on icon at bounding box center [512, 510] width 5 height 6
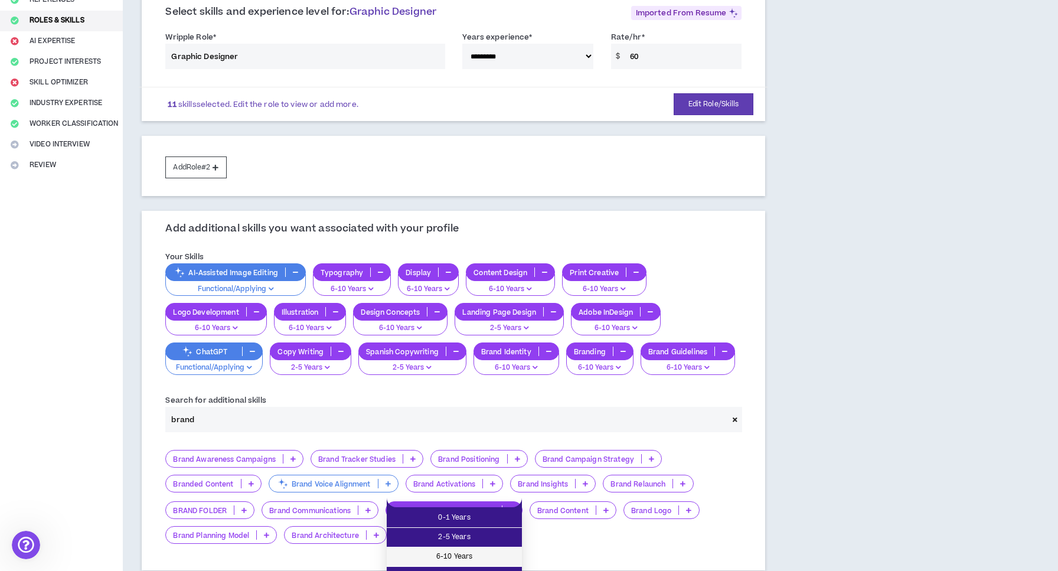
click at [488, 552] on span "6-10 Years" at bounding box center [454, 557] width 121 height 13
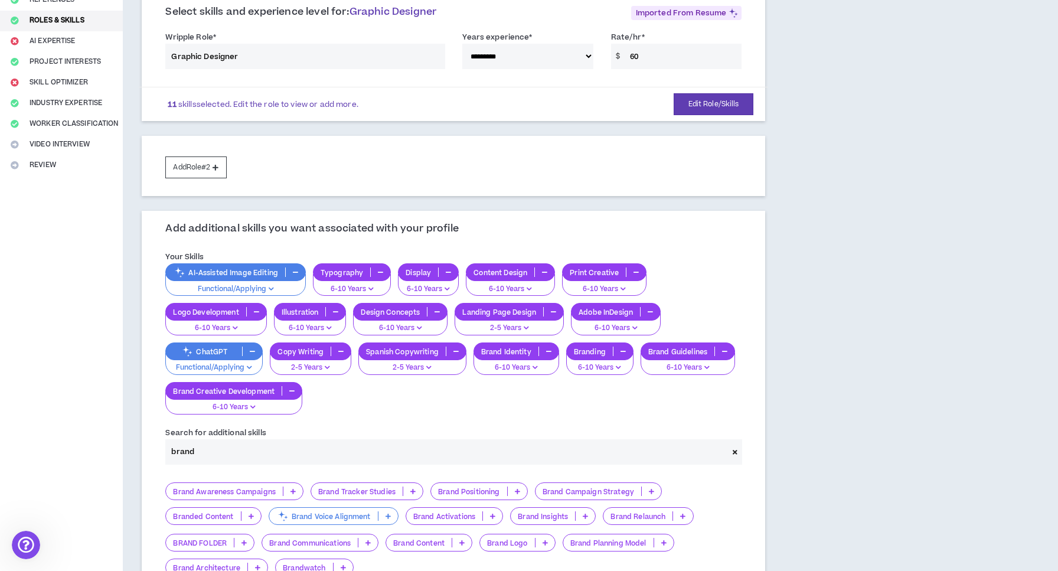
click at [462, 540] on icon at bounding box center [462, 543] width 5 height 6
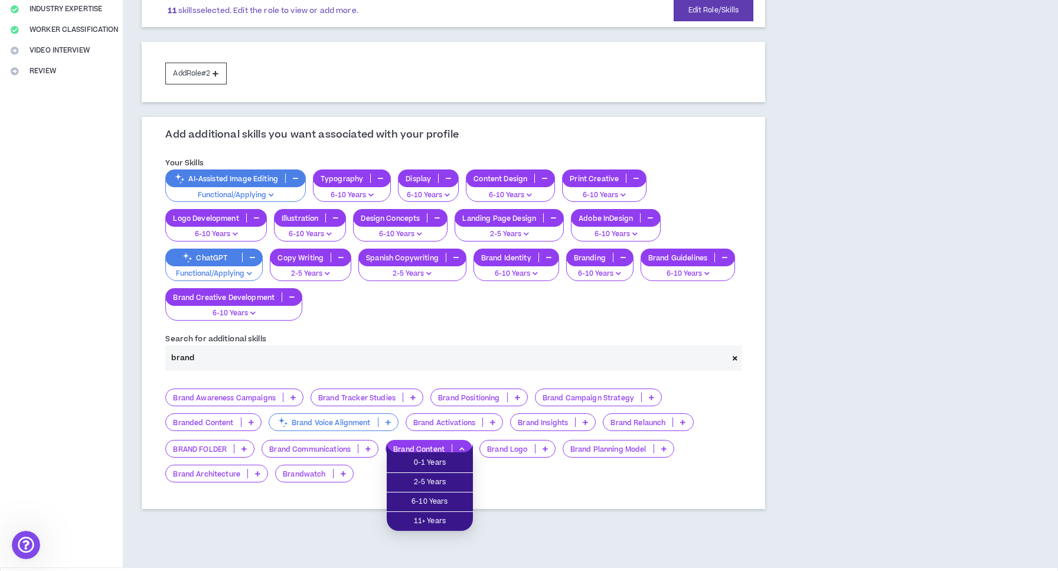
scroll to position [248, 0]
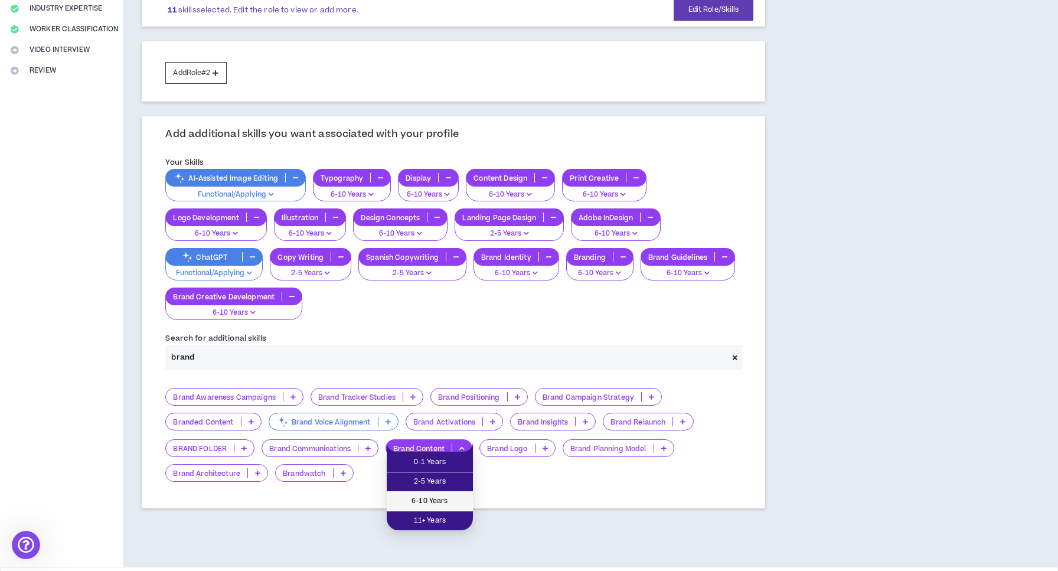
click at [451, 502] on span "6-10 Years" at bounding box center [430, 501] width 72 height 13
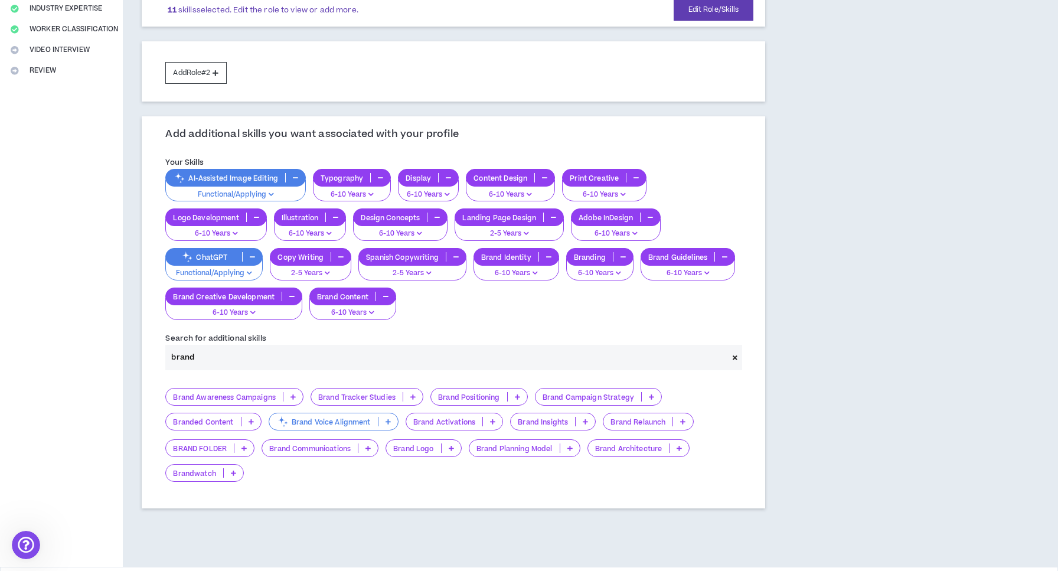
click at [450, 445] on icon at bounding box center [451, 448] width 5 height 6
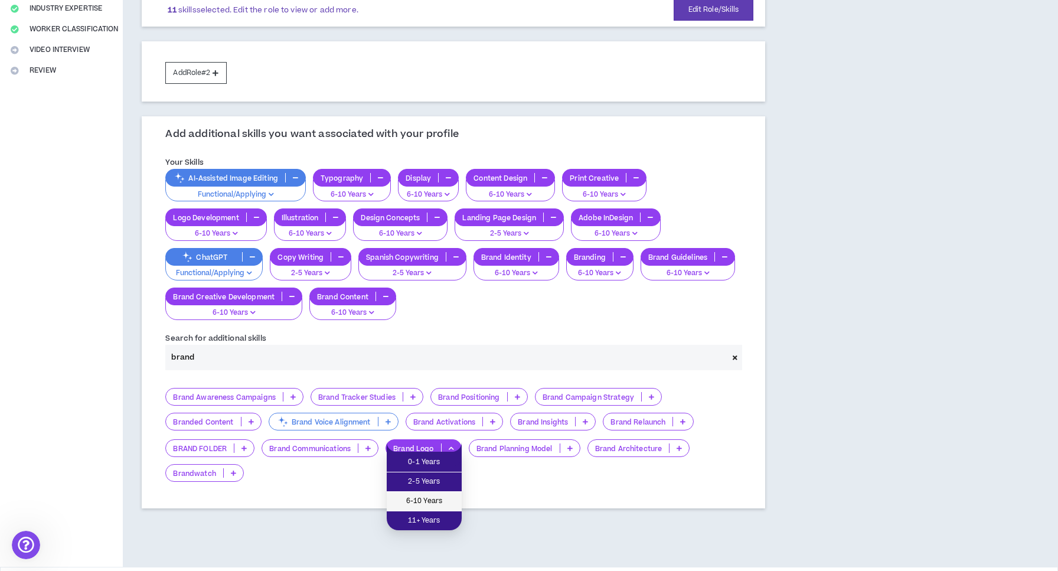
click at [432, 500] on span "6-10 Years" at bounding box center [424, 501] width 61 height 13
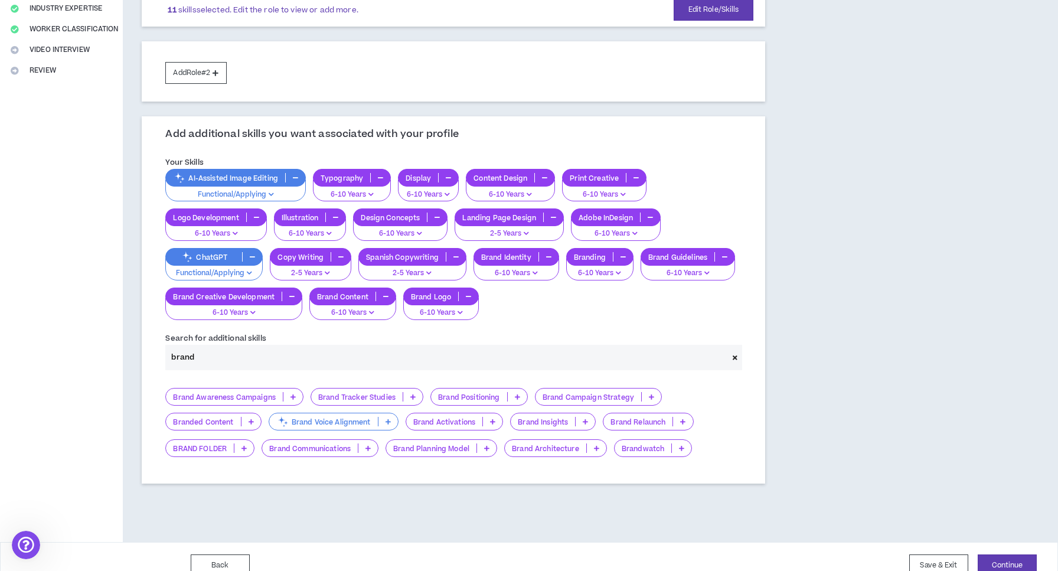
click at [245, 420] on p at bounding box center [251, 421] width 19 height 9
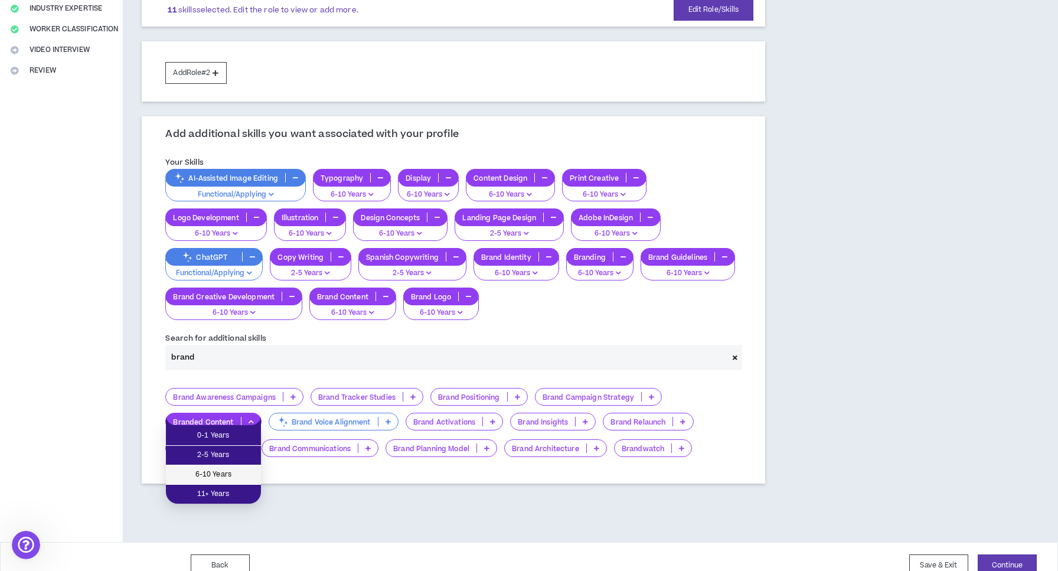
click at [232, 478] on span "6-10 Years" at bounding box center [213, 474] width 81 height 13
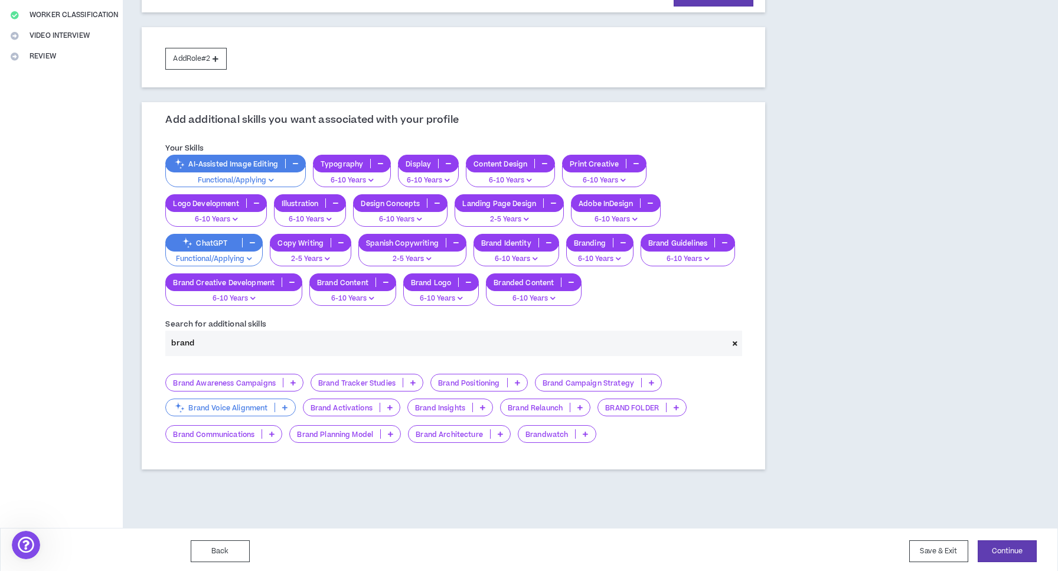
scroll to position [262, 0]
click at [345, 341] on input "brand" at bounding box center [446, 343] width 563 height 25
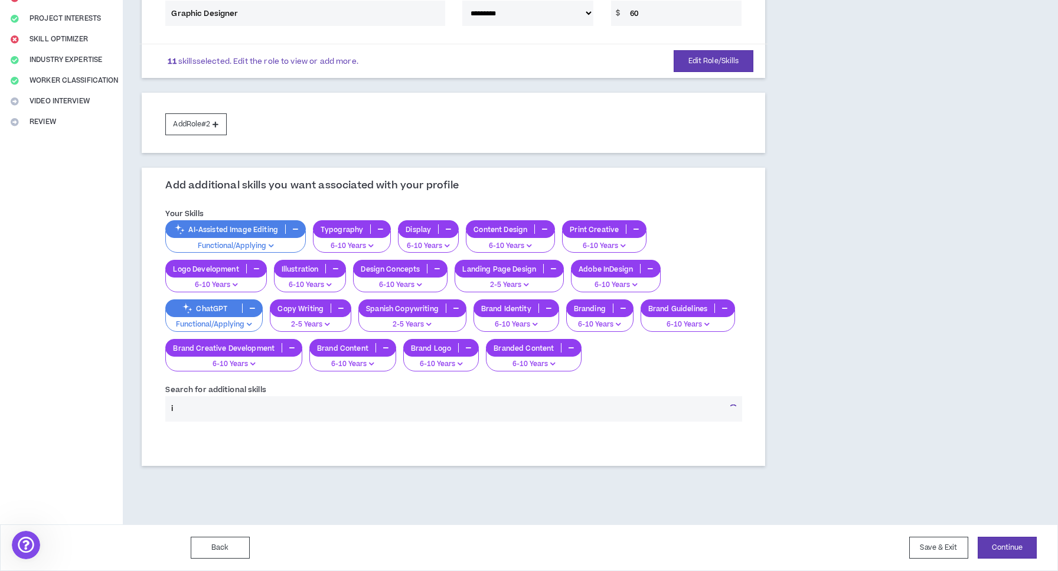
scroll to position [193, 0]
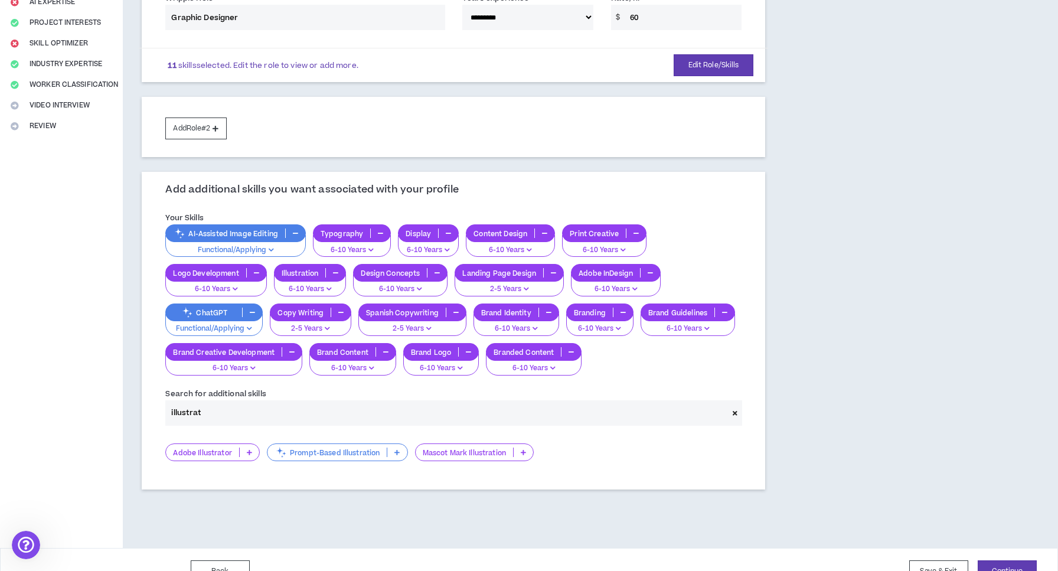
type input "illustrat"
click at [252, 450] on icon at bounding box center [249, 453] width 5 height 6
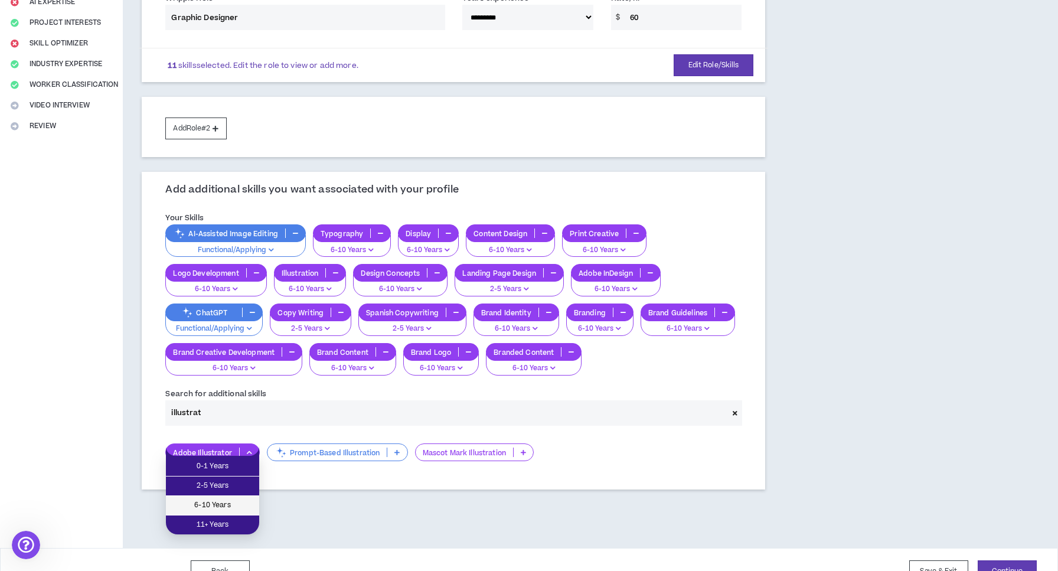
click at [220, 499] on span "6-10 Years" at bounding box center [212, 505] width 79 height 13
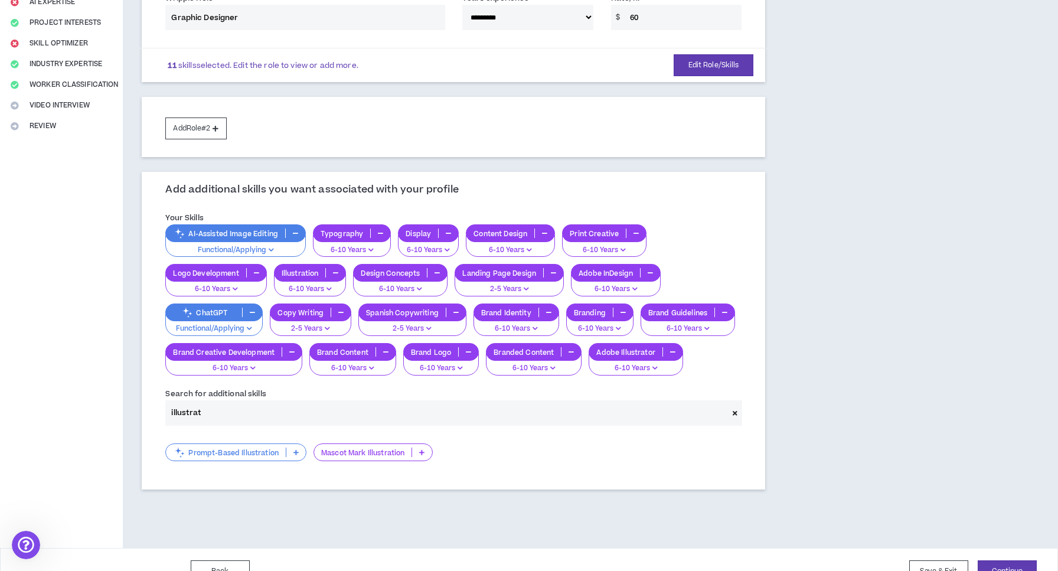
click at [399, 451] on p "Mascot Mark Illustration" at bounding box center [362, 452] width 97 height 9
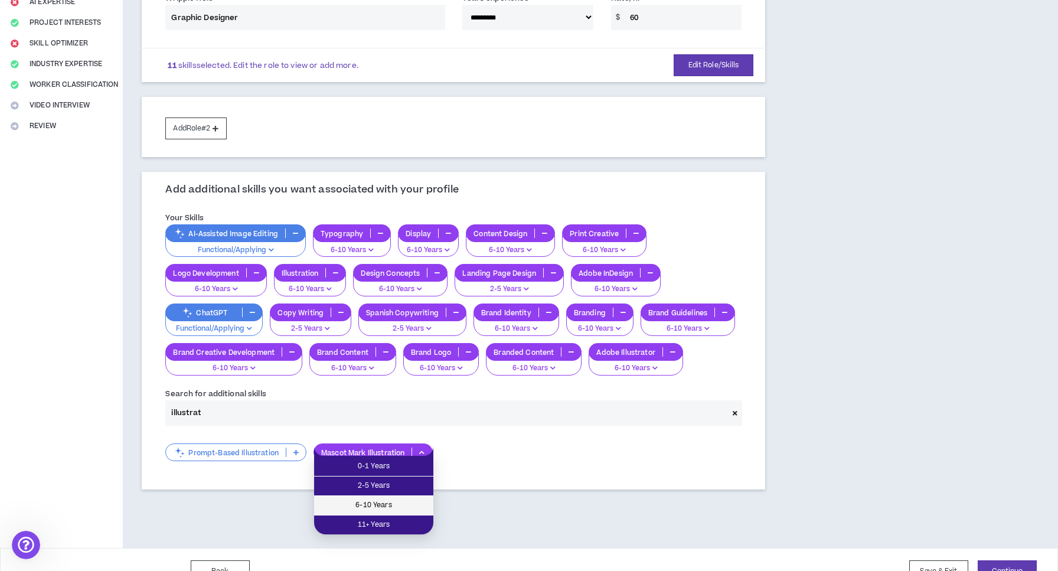
click at [390, 501] on span "6-10 Years" at bounding box center [373, 505] width 105 height 13
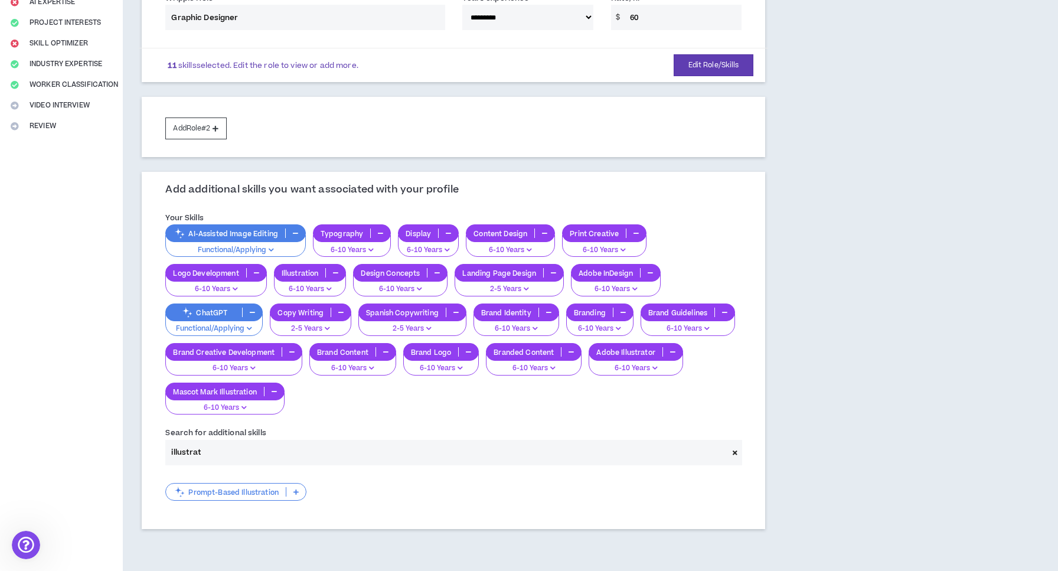
click at [306, 448] on input "illustrat" at bounding box center [446, 452] width 563 height 25
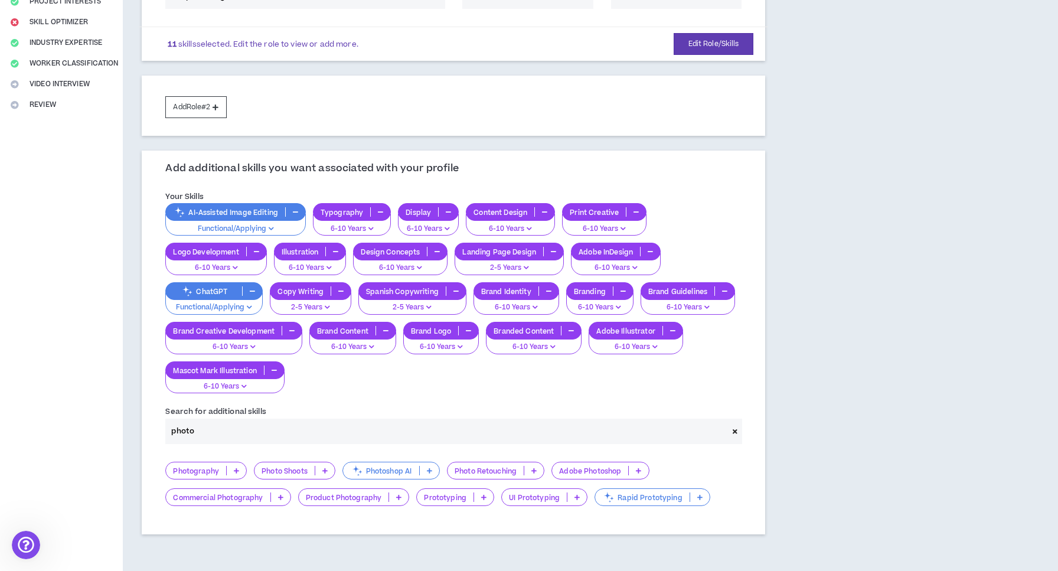
scroll to position [226, 0]
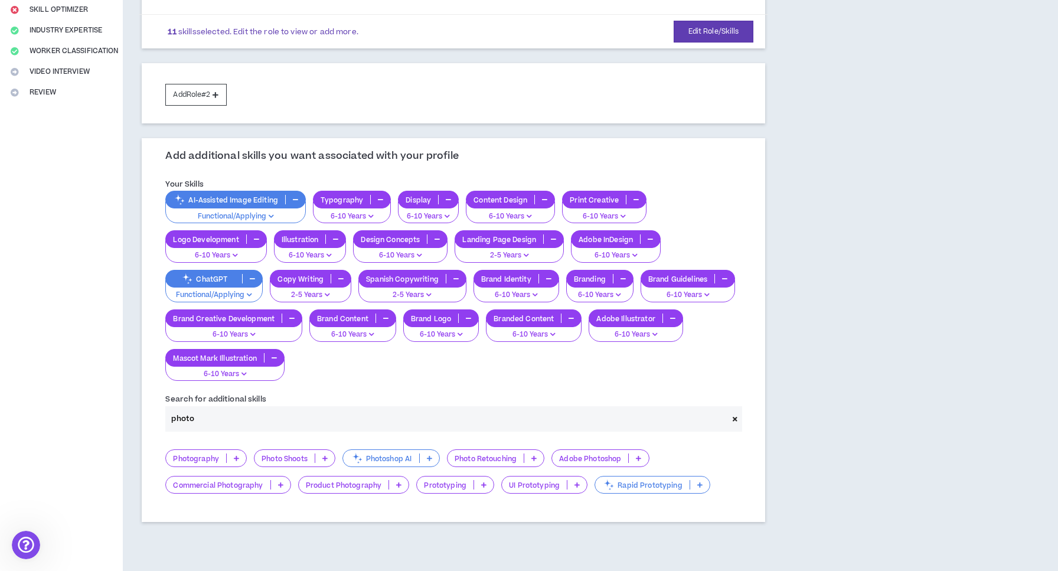
type input "photo"
click at [638, 456] on icon at bounding box center [638, 458] width 5 height 6
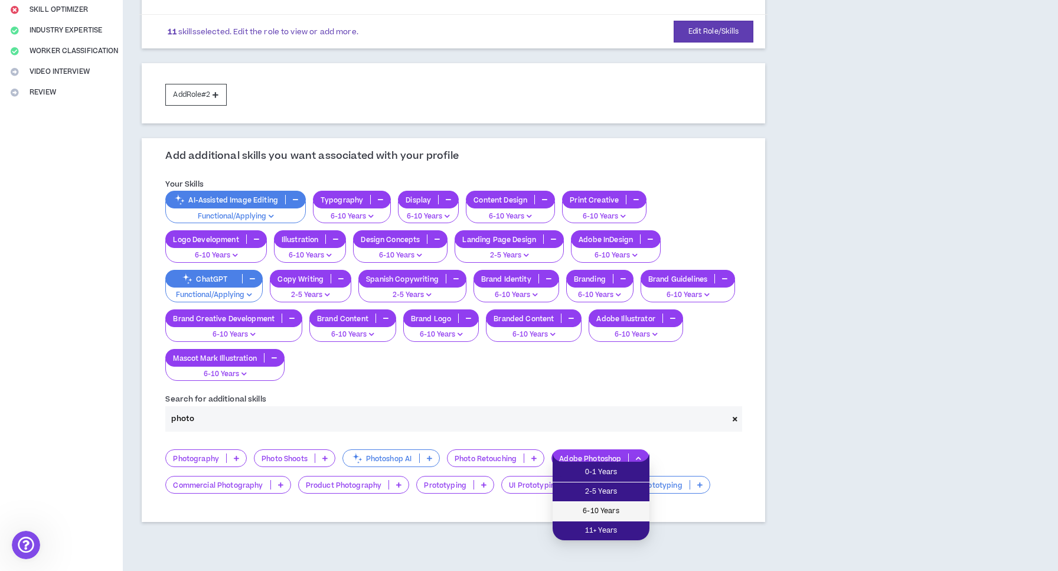
click at [613, 507] on span "6-10 Years" at bounding box center [601, 511] width 83 height 13
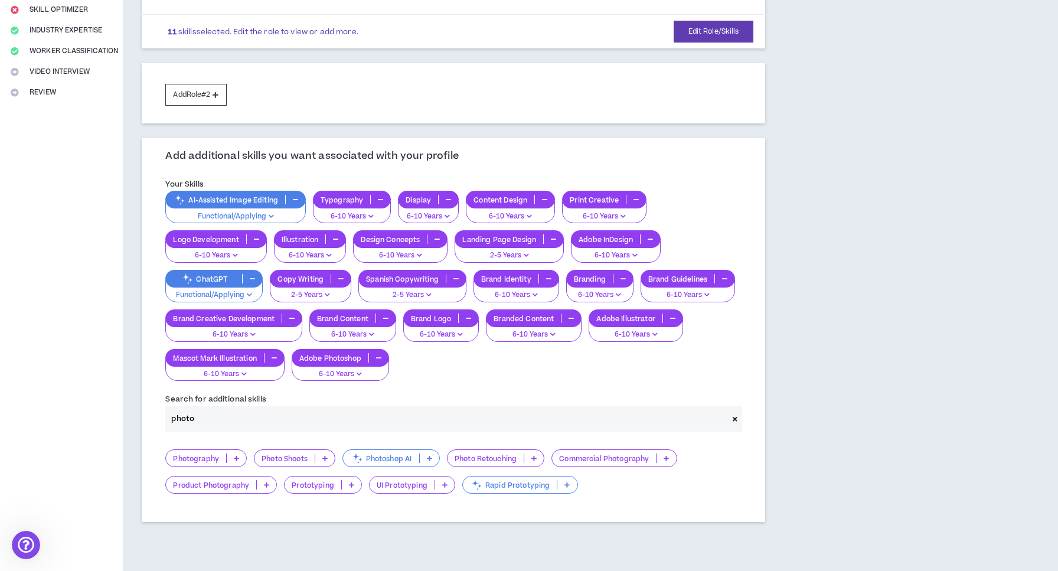
click at [421, 406] on input "photo" at bounding box center [446, 418] width 563 height 25
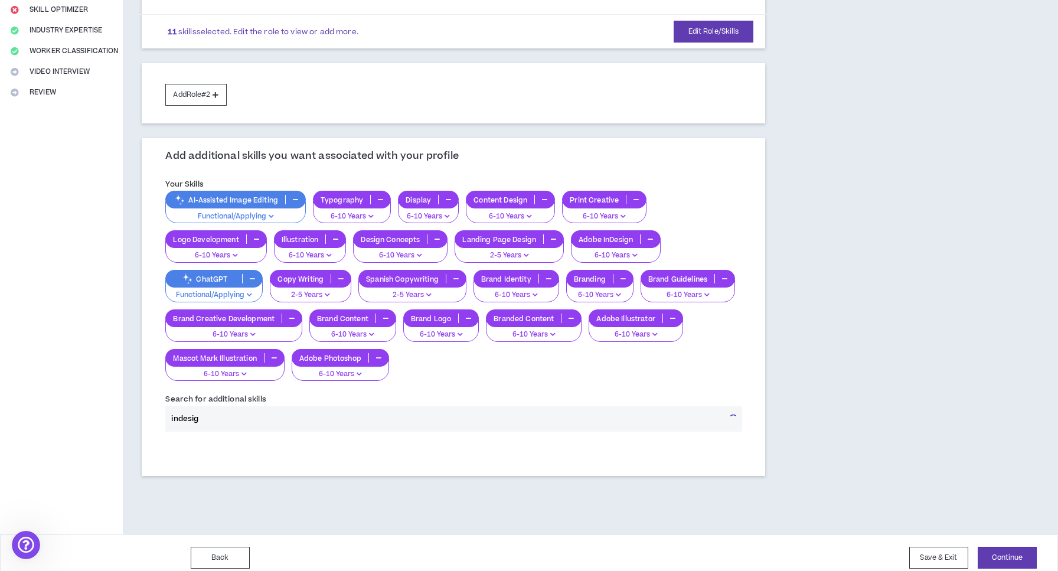
type input "indesign"
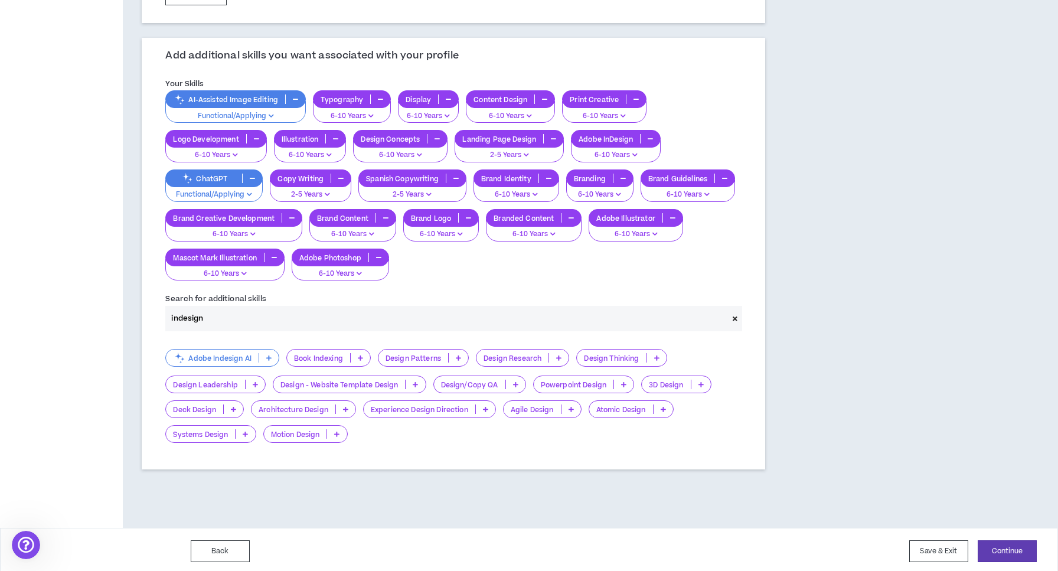
scroll to position [325, 0]
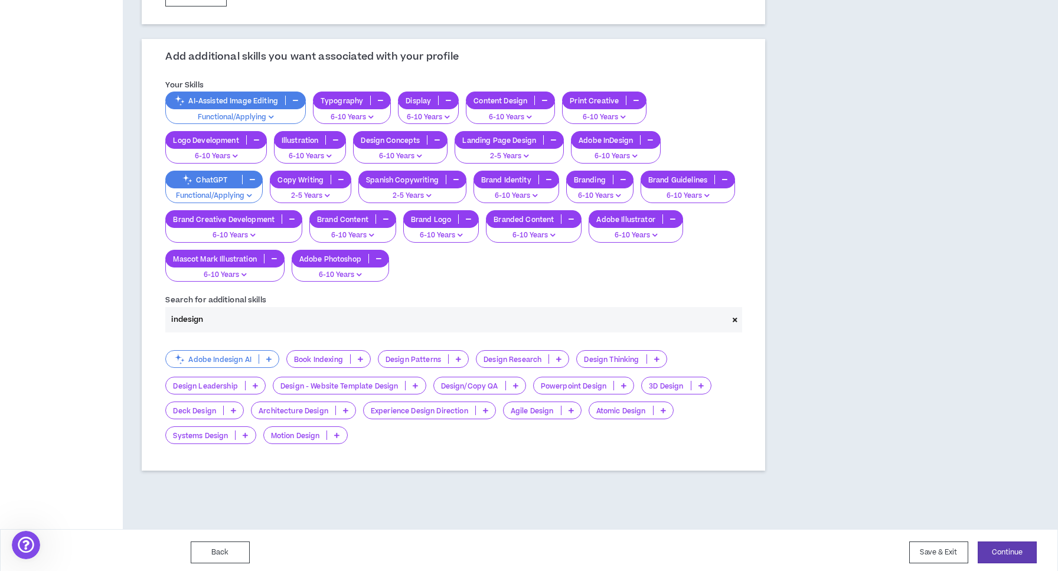
click at [339, 314] on input "indesign" at bounding box center [446, 319] width 563 height 25
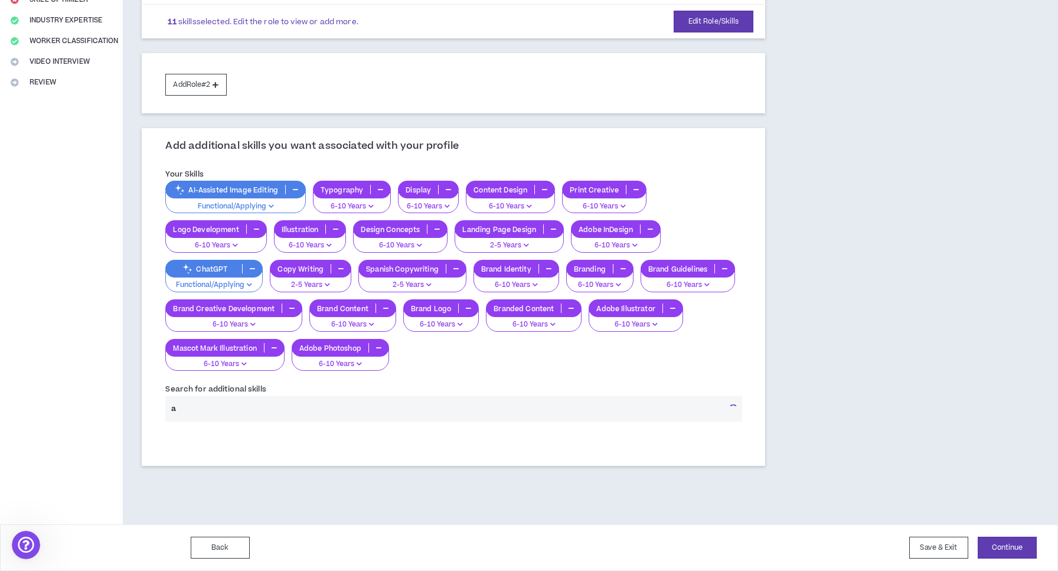
scroll to position [232, 0]
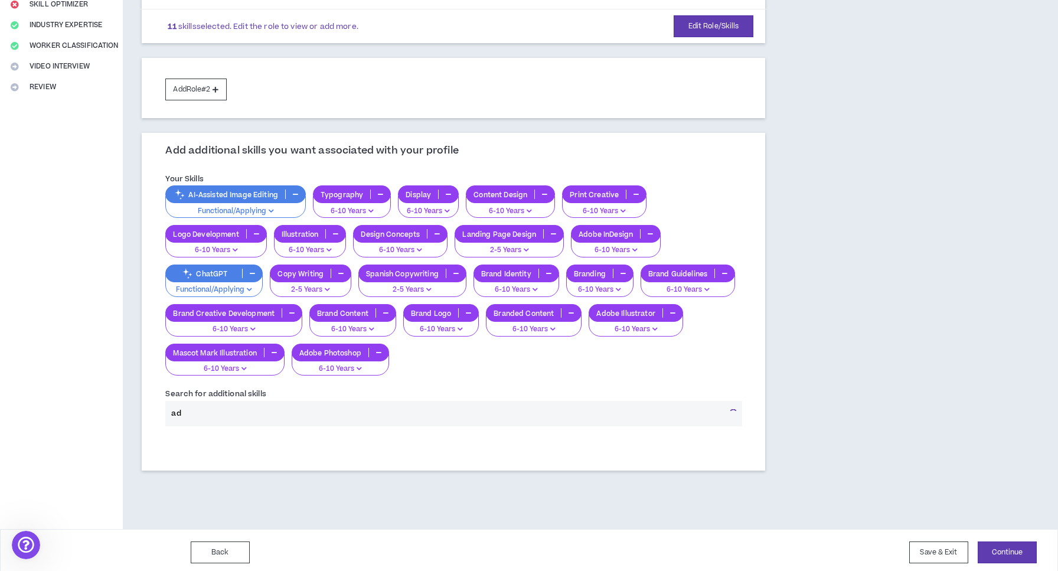
type input "a"
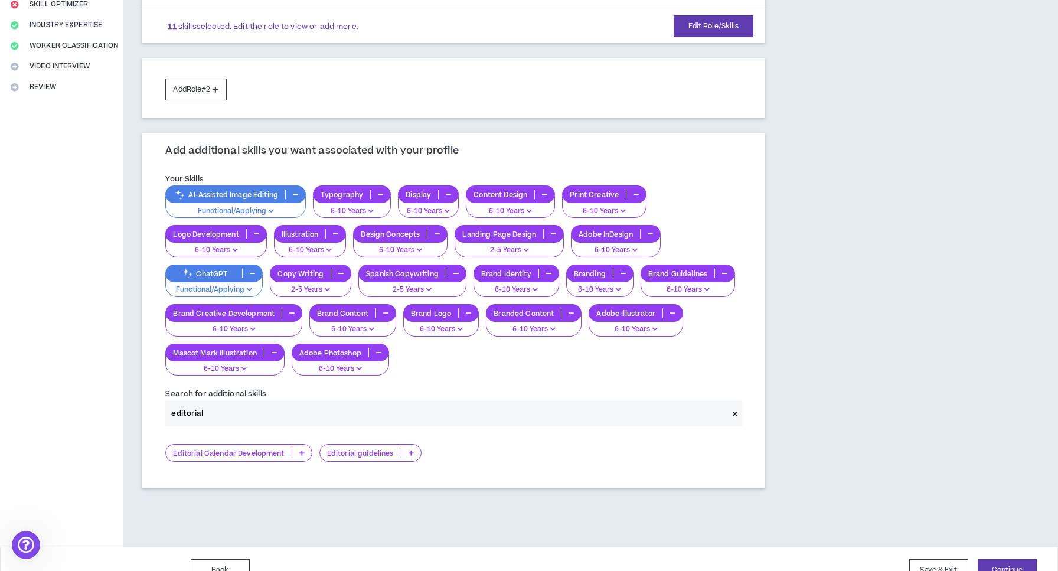
type input "editorial"
click at [412, 450] on icon at bounding box center [411, 453] width 5 height 6
click at [285, 470] on div "Add additional skills you want associated with your profile Your Skills AI-Assi…" at bounding box center [454, 310] width 624 height 355
click at [285, 415] on input "editorial" at bounding box center [446, 413] width 563 height 25
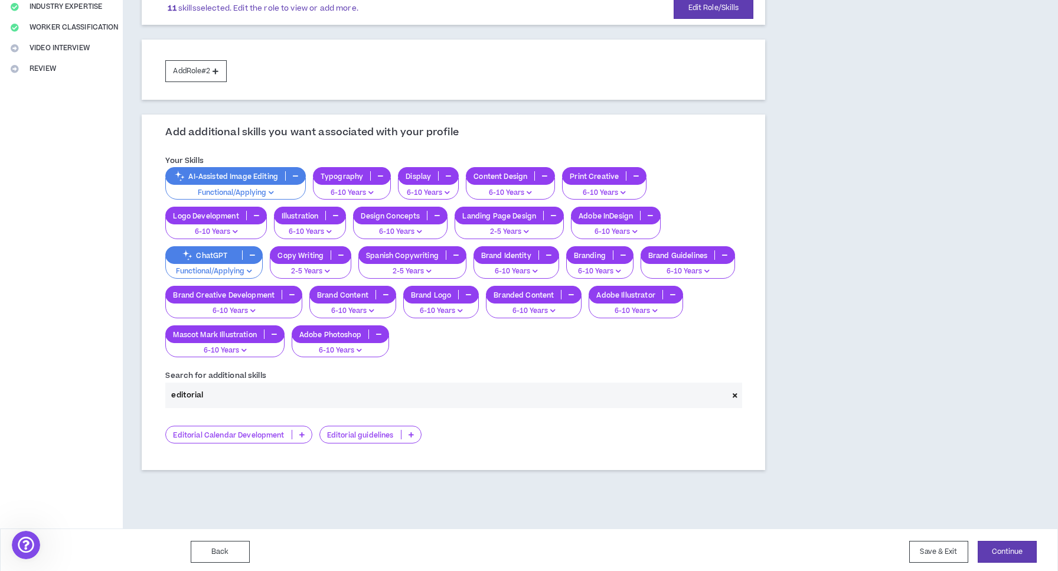
scroll to position [249, 0]
click at [1016, 545] on button "Continue" at bounding box center [1007, 553] width 59 height 22
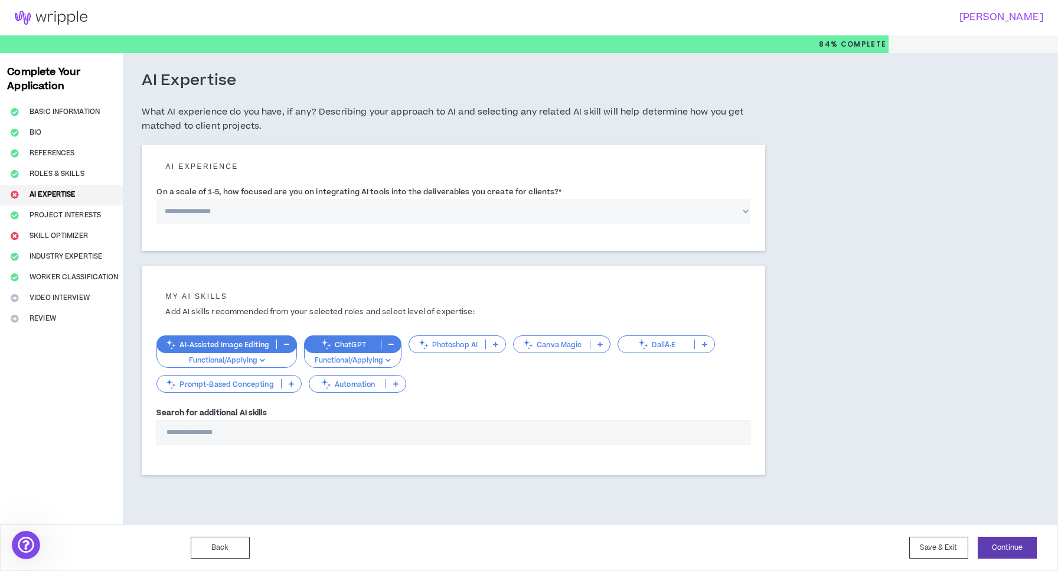
select select "*"
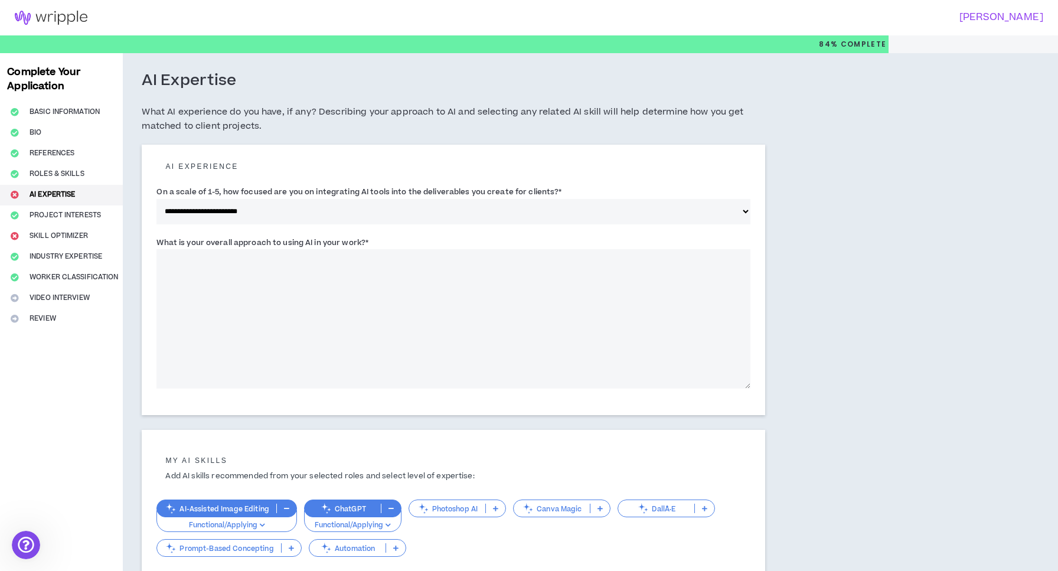
click at [438, 277] on textarea "What is your overall approach to using AI in your work? *" at bounding box center [454, 318] width 594 height 139
click at [357, 260] on textarea "**********" at bounding box center [454, 318] width 594 height 139
click at [360, 260] on textarea "**********" at bounding box center [454, 318] width 594 height 139
click at [414, 263] on textarea "**********" at bounding box center [454, 318] width 594 height 139
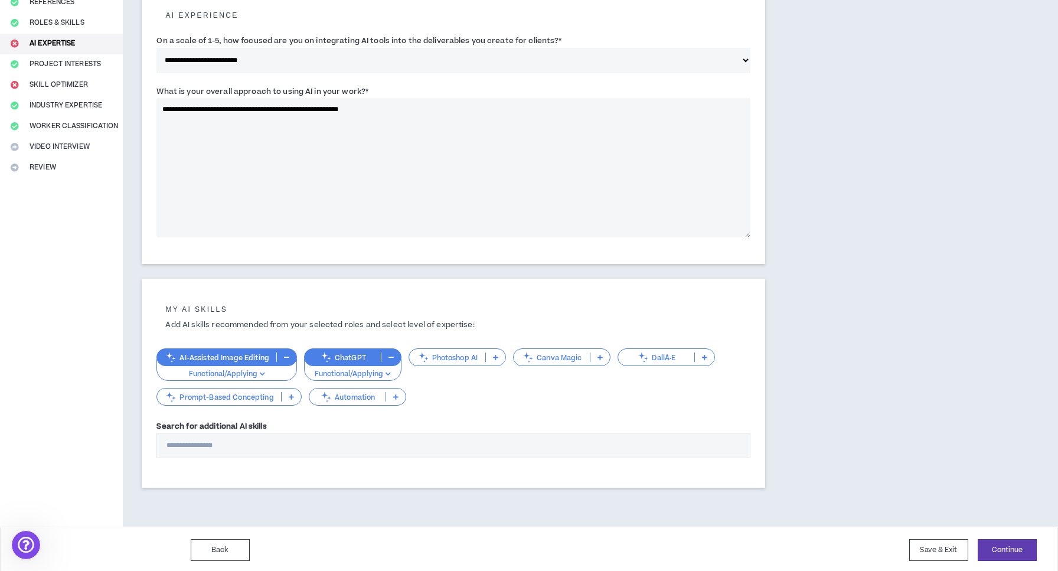
scroll to position [151, 0]
type textarea "**********"
click at [1020, 548] on button "Continue" at bounding box center [1007, 551] width 59 height 22
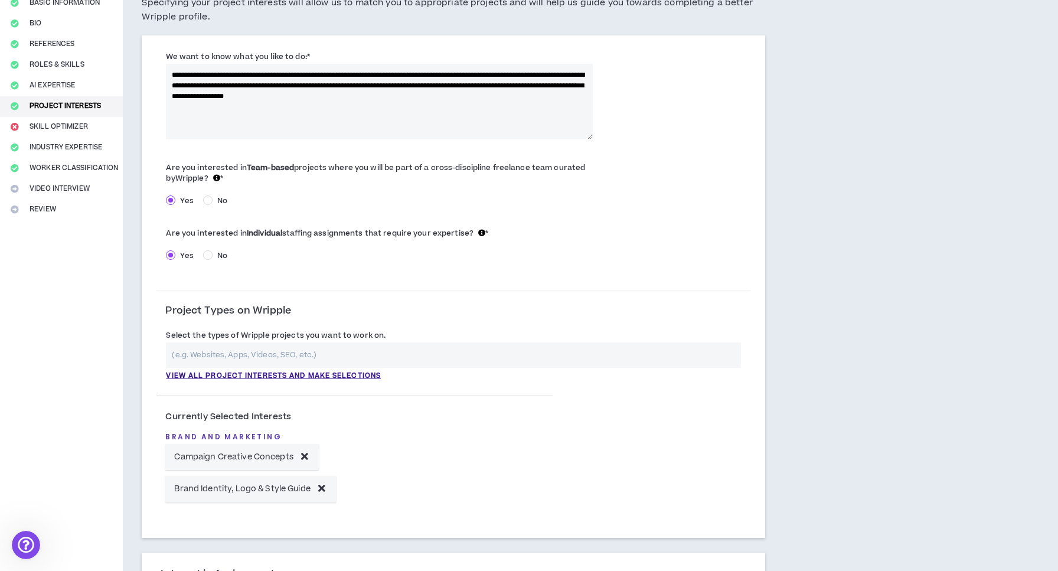
scroll to position [111, 0]
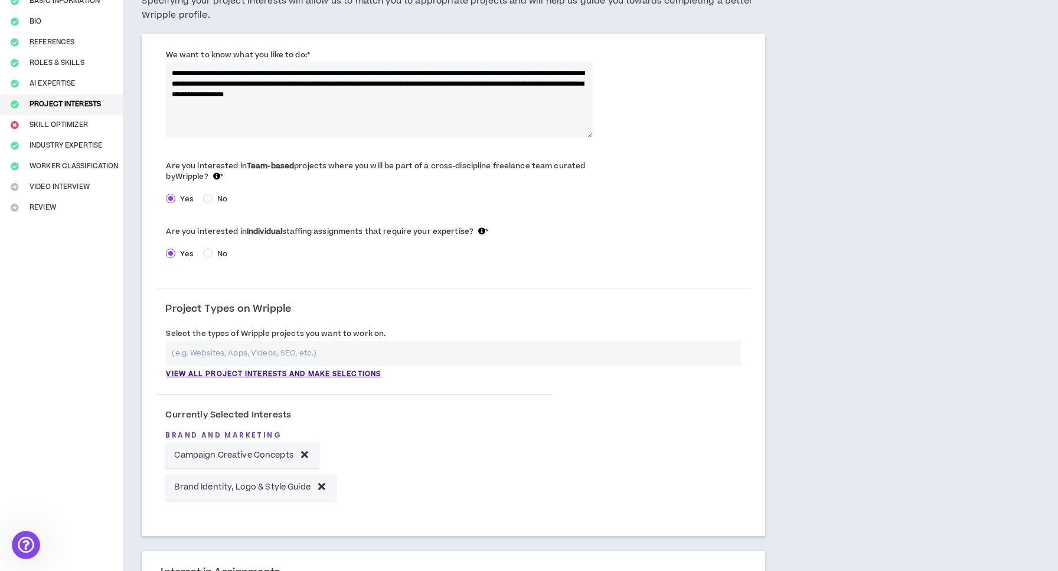
drag, startPoint x: 533, startPoint y: 94, endPoint x: 418, endPoint y: 95, distance: 115.2
click at [418, 95] on textarea "**********" at bounding box center [379, 100] width 427 height 76
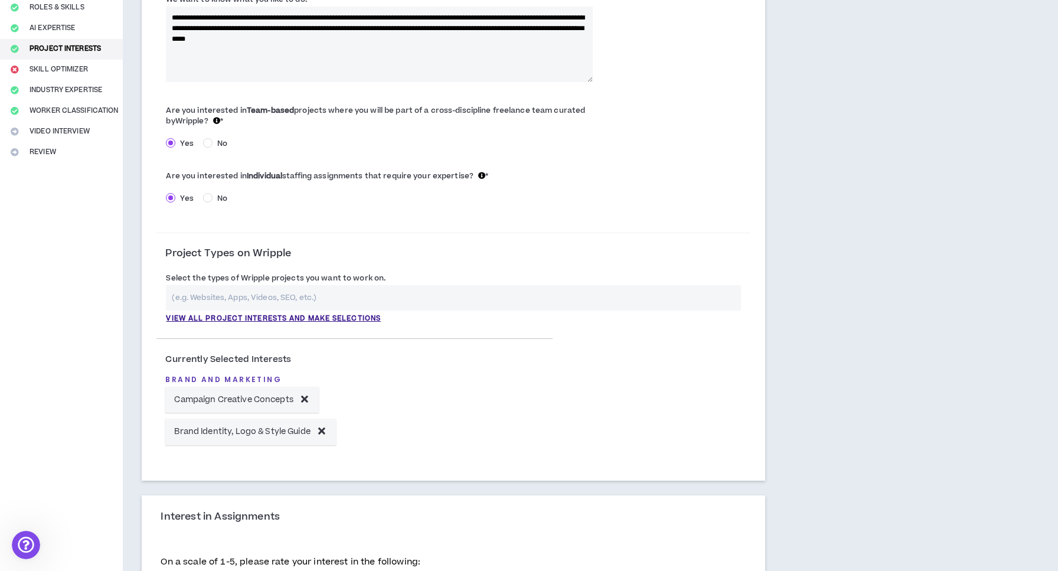
scroll to position [167, 0]
type textarea "**********"
click at [324, 297] on input "text" at bounding box center [453, 297] width 575 height 25
click at [324, 320] on p "View all project interests and make selections" at bounding box center [273, 319] width 215 height 11
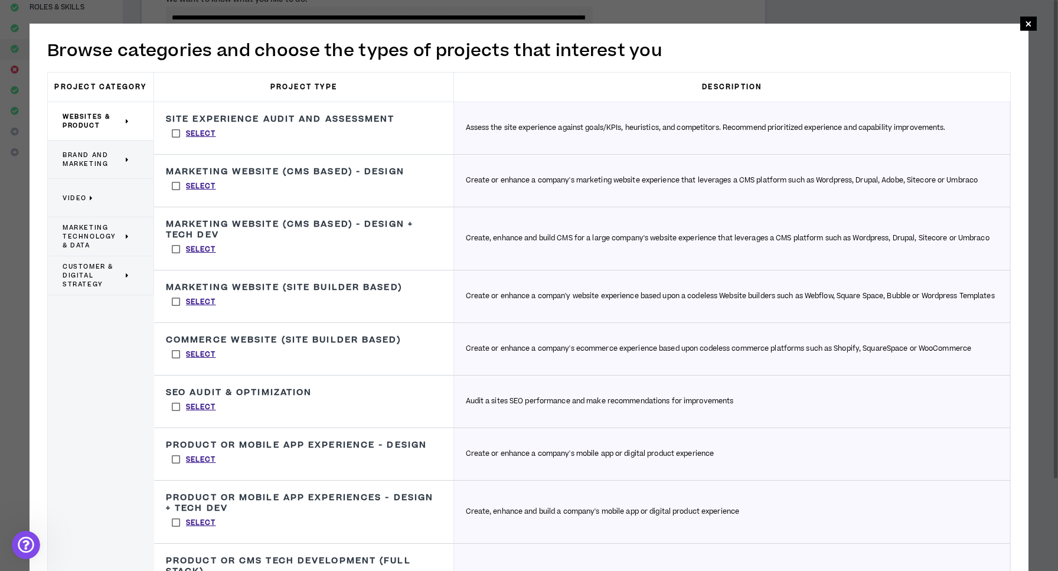
click at [100, 159] on span "Brand and Marketing" at bounding box center [93, 160] width 60 height 18
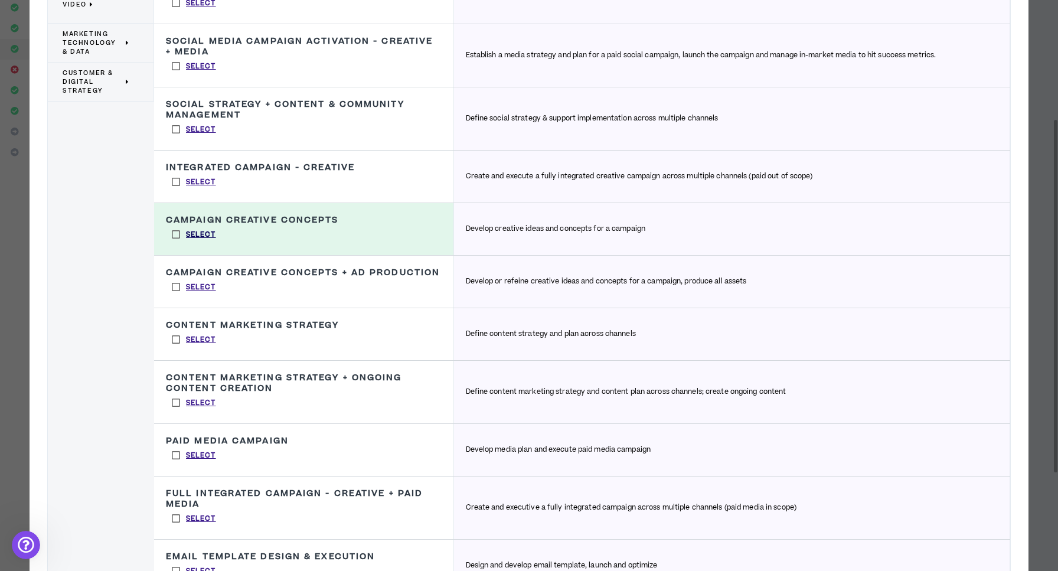
click at [200, 232] on p "Select" at bounding box center [201, 235] width 30 height 11
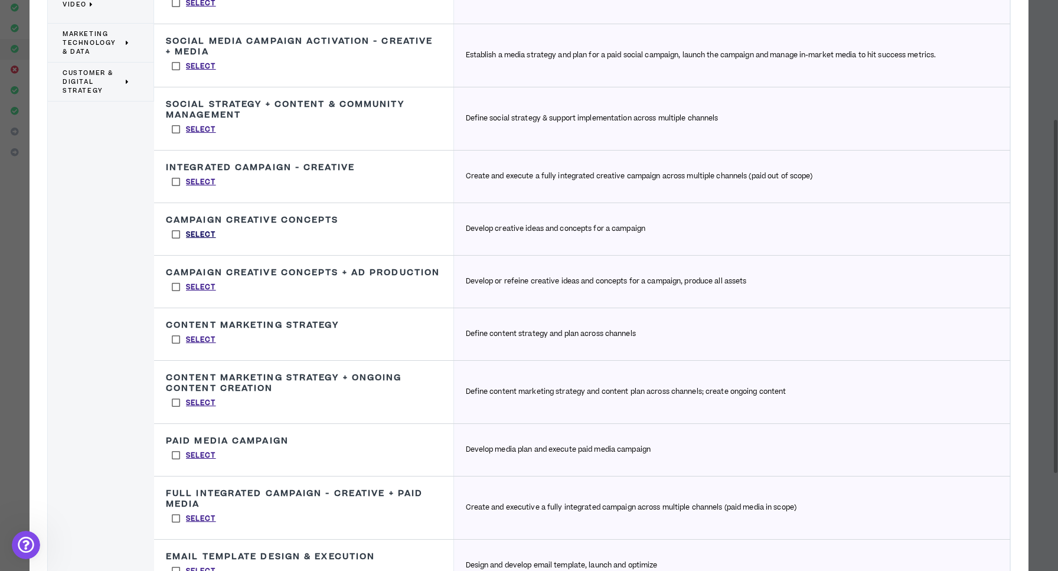
click at [200, 232] on p "Select" at bounding box center [201, 235] width 30 height 11
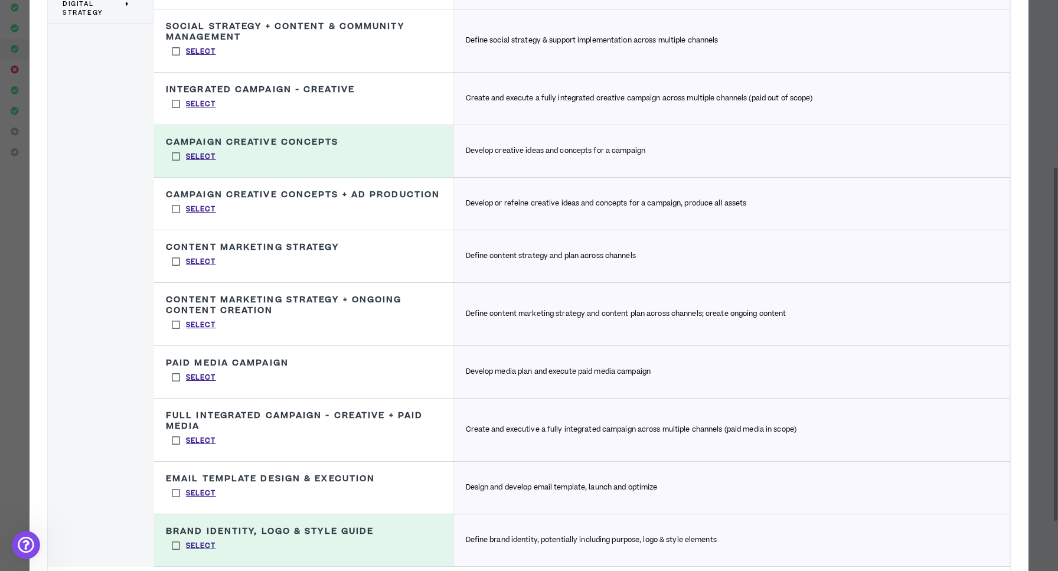
click at [175, 218] on label "Select" at bounding box center [194, 209] width 56 height 18
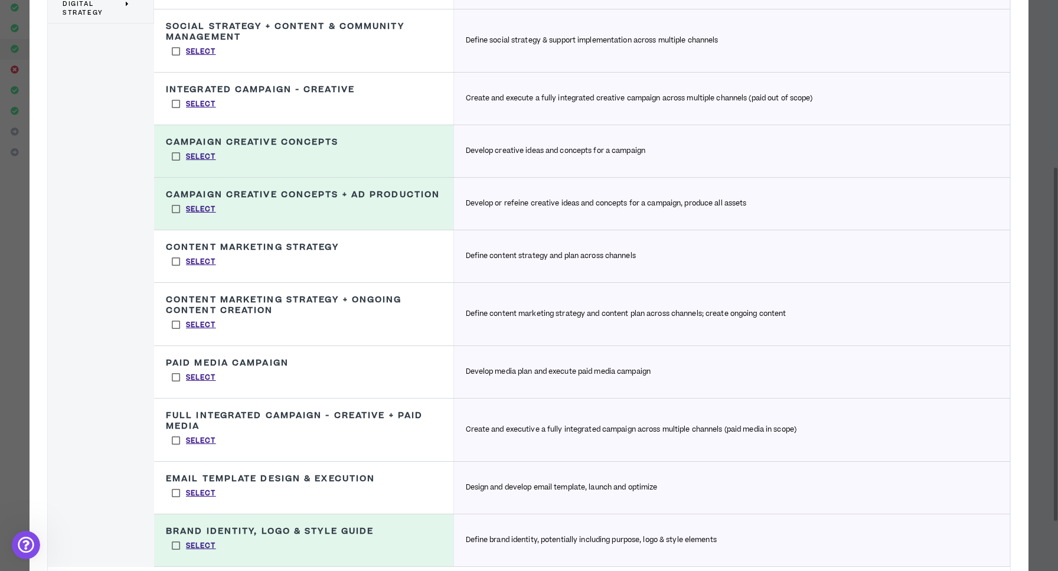
click at [174, 271] on label "Select" at bounding box center [194, 262] width 56 height 18
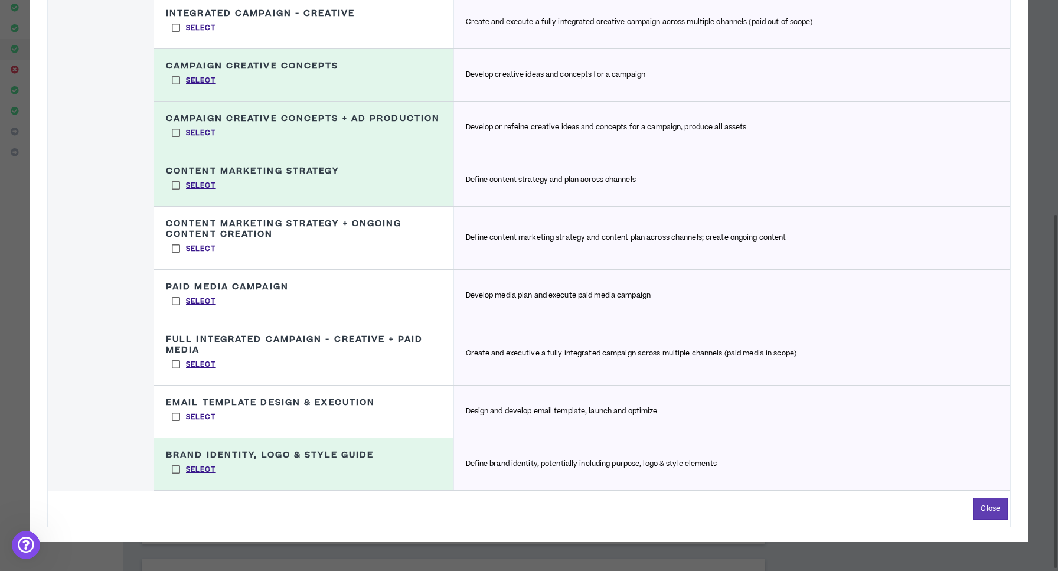
click at [177, 426] on label "Select" at bounding box center [194, 417] width 56 height 18
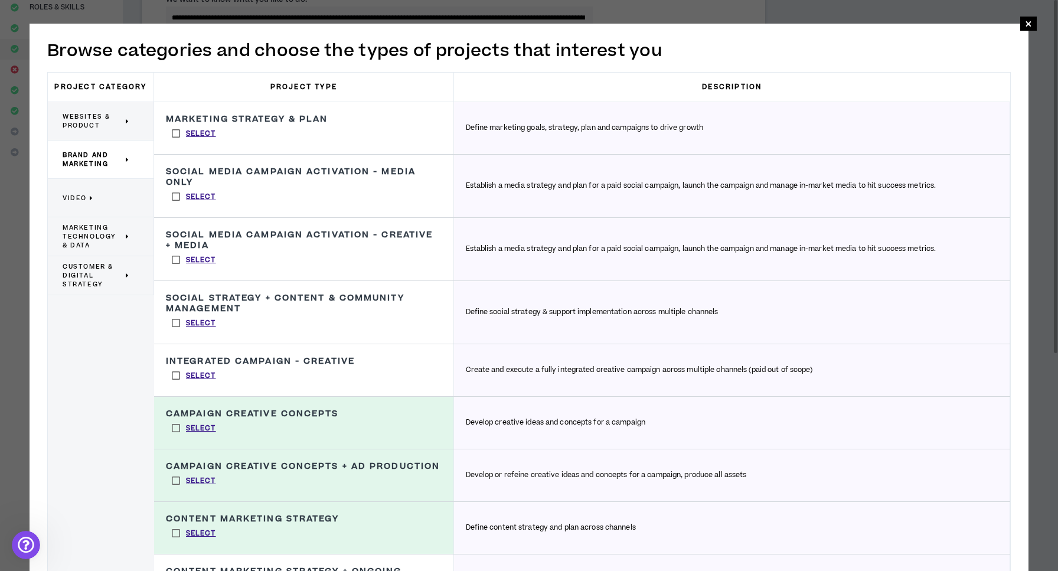
click at [177, 376] on label "Select" at bounding box center [194, 376] width 56 height 18
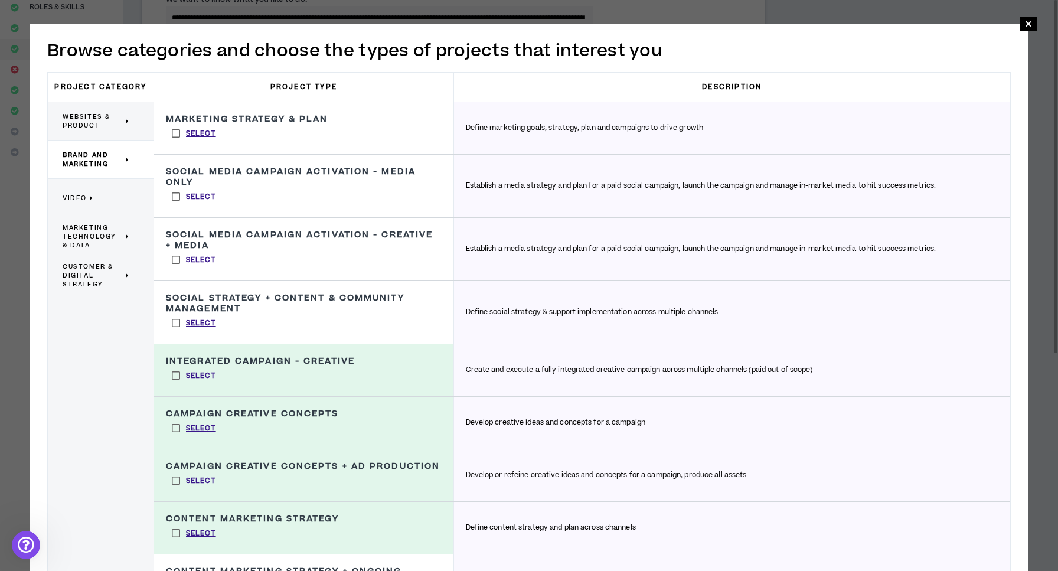
click at [100, 265] on span "Customer & Digital Strategy" at bounding box center [93, 275] width 60 height 27
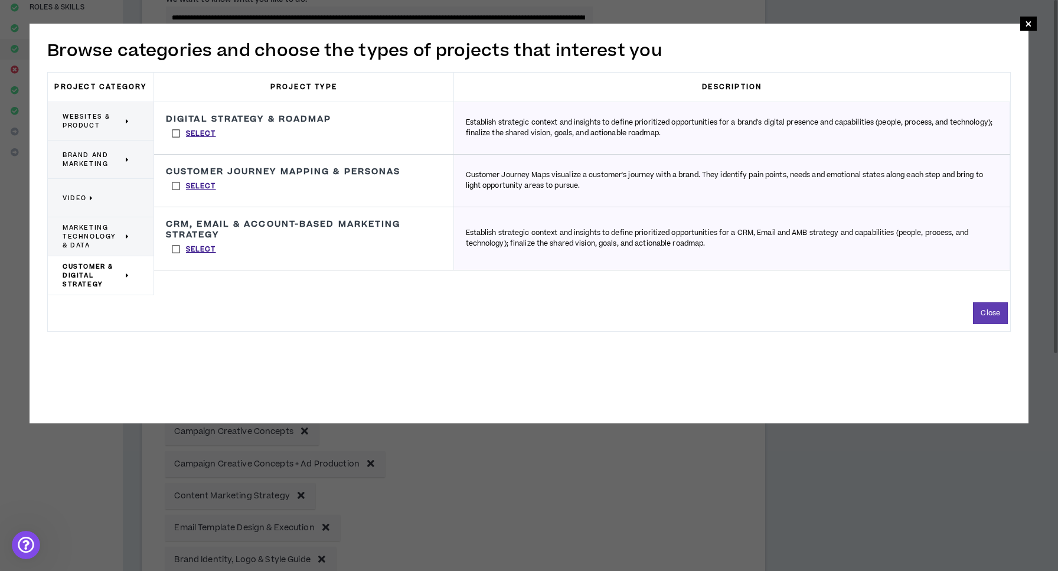
click at [115, 109] on p "Websites & Product" at bounding box center [96, 121] width 67 height 26
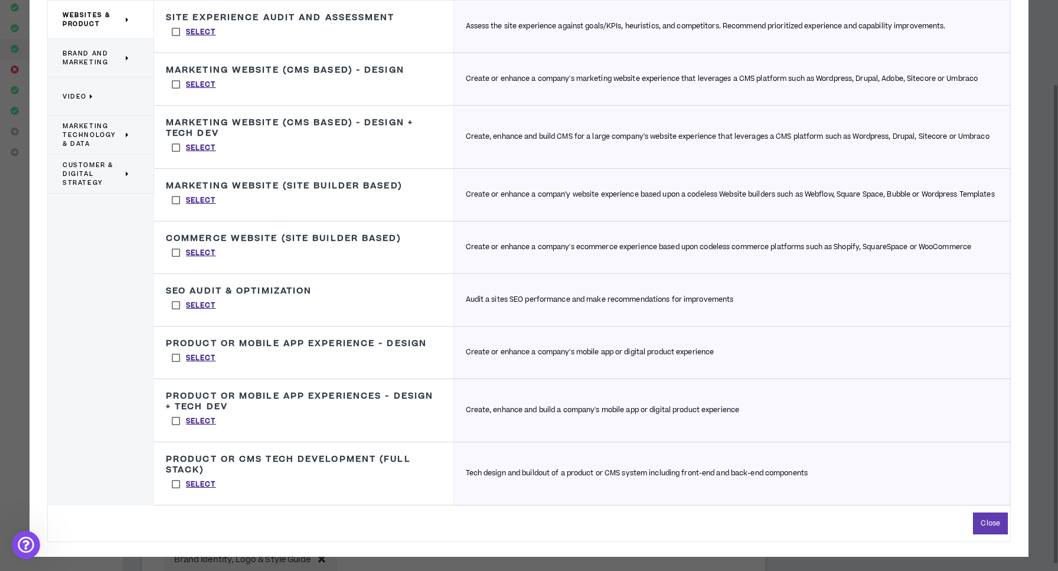
click at [170, 194] on label "Select" at bounding box center [194, 200] width 56 height 18
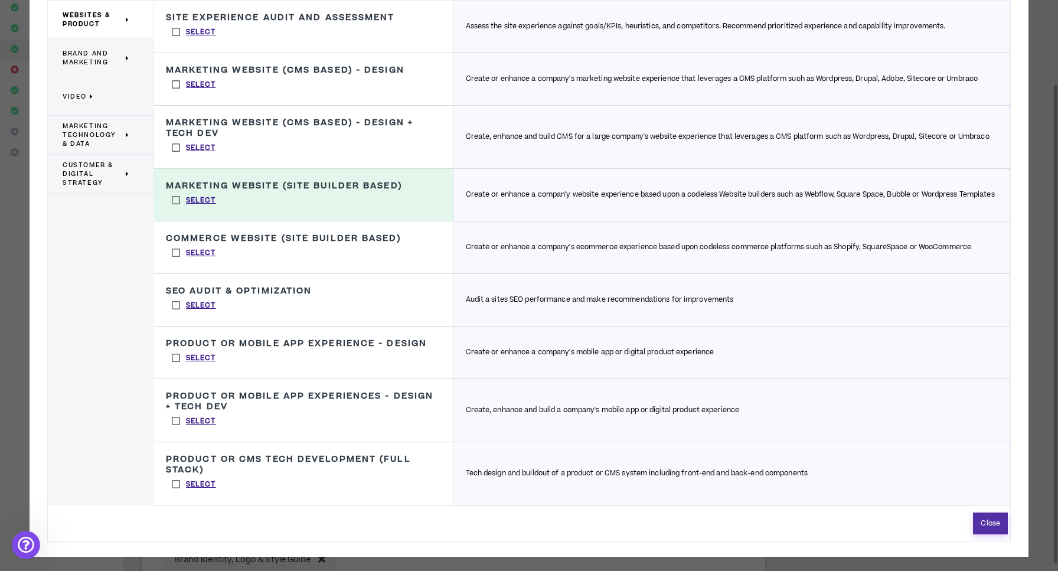
click at [995, 522] on button "Close" at bounding box center [990, 524] width 35 height 22
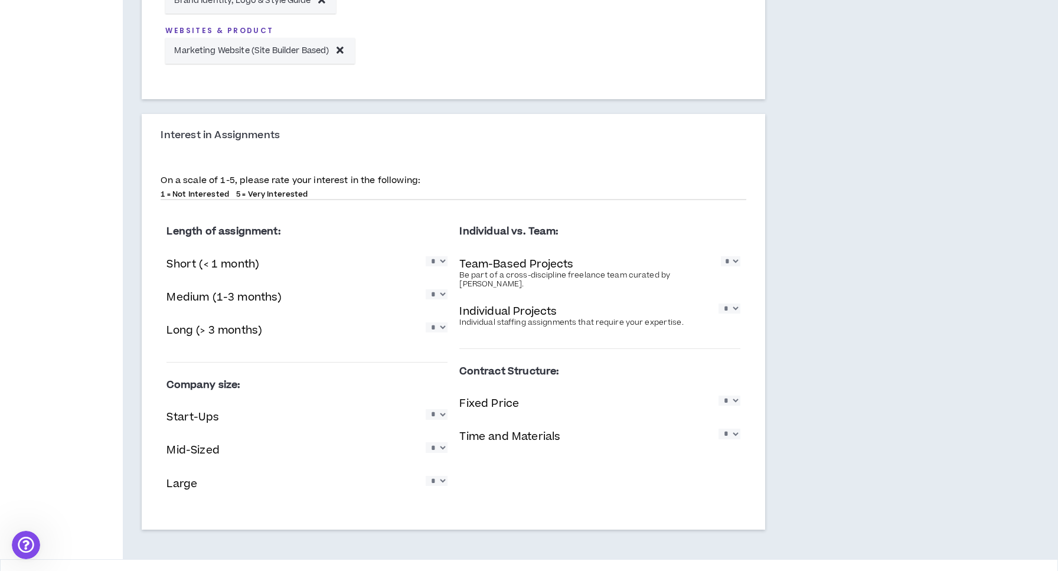
scroll to position [735, 0]
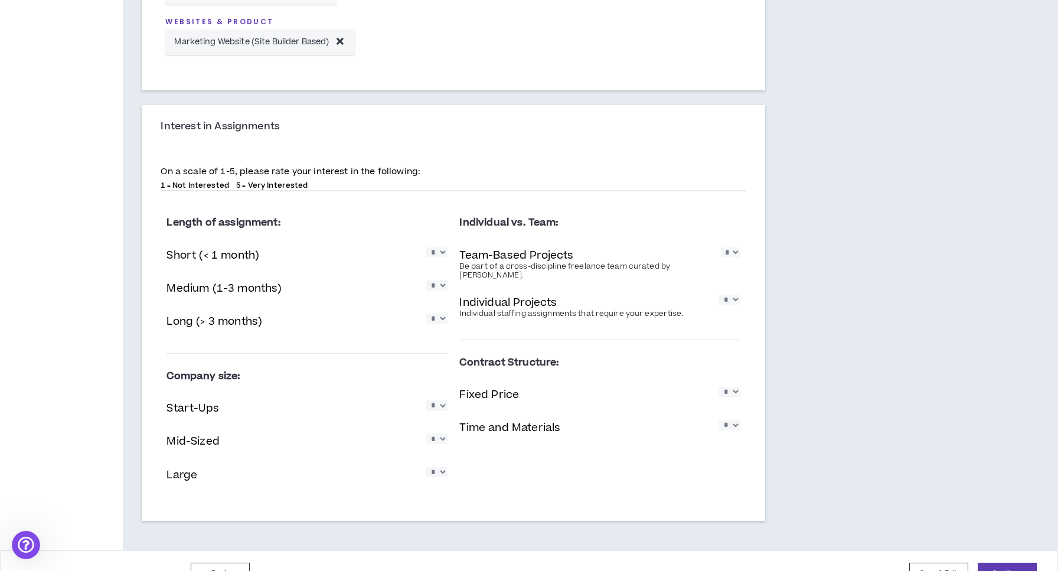
select select "*"
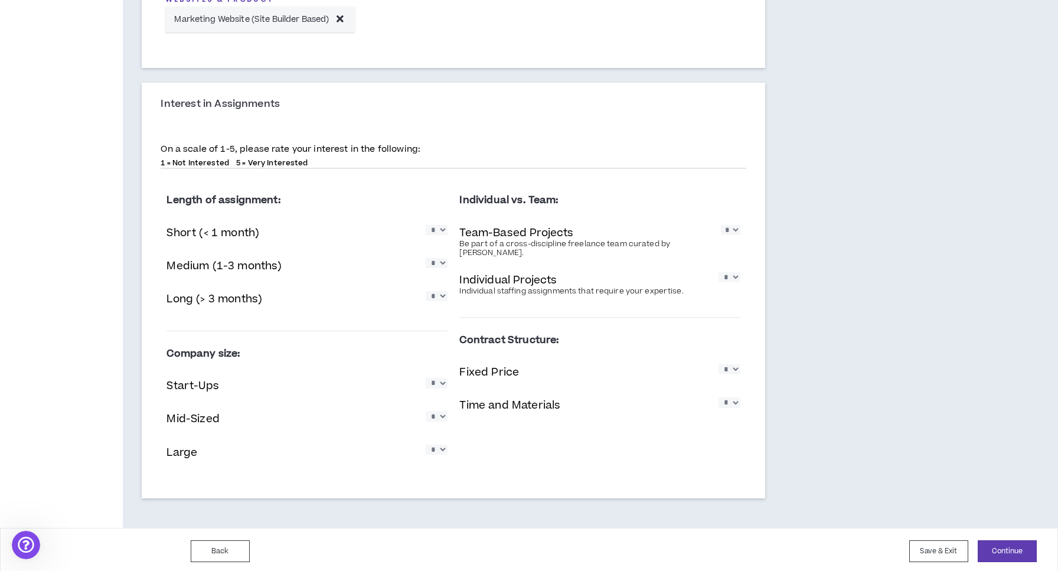
scroll to position [757, 0]
select select "*"
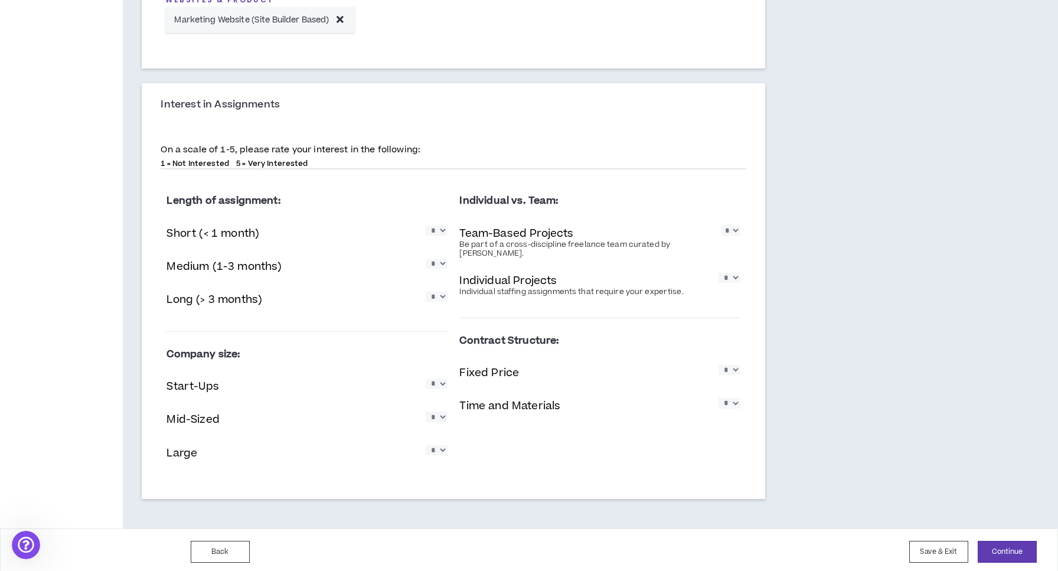
select select "*"
click at [1014, 548] on button "Continue" at bounding box center [1007, 552] width 59 height 22
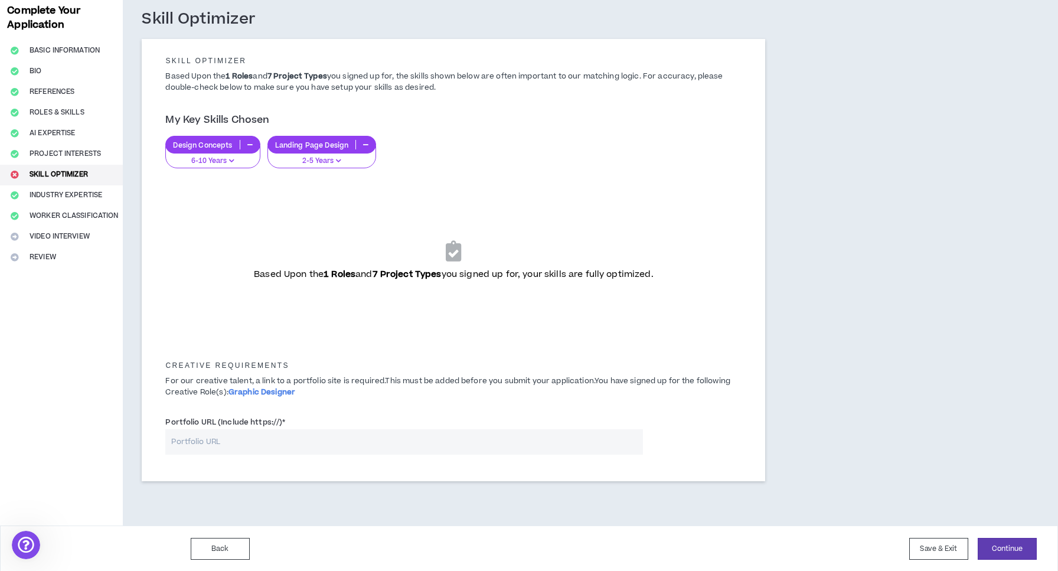
scroll to position [61, 0]
click at [337, 440] on input "Portfolio URL (Include https://) *" at bounding box center [403, 442] width 477 height 25
paste input "[URL][DOMAIN_NAME]"
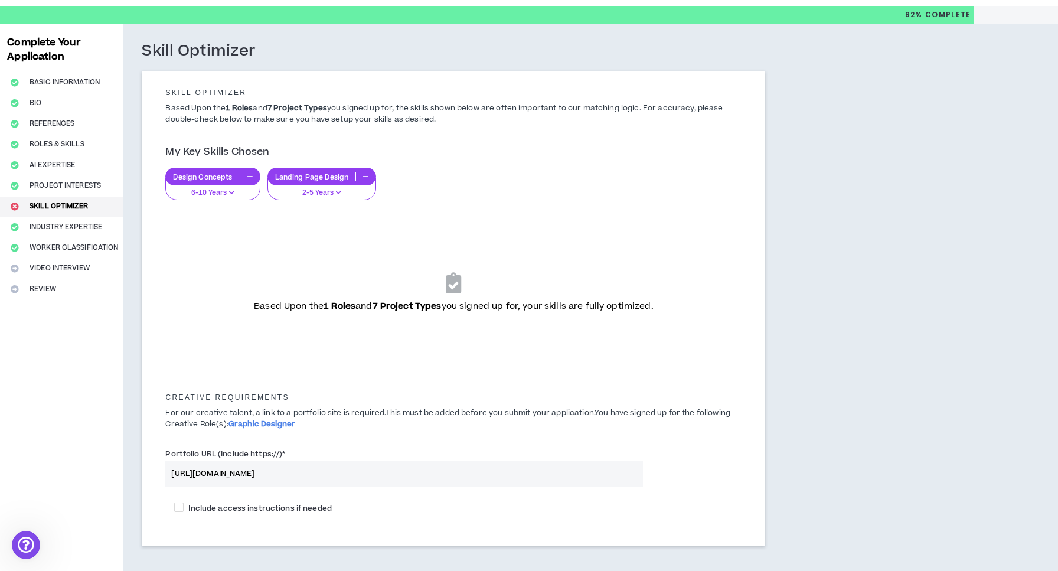
scroll to position [19, 0]
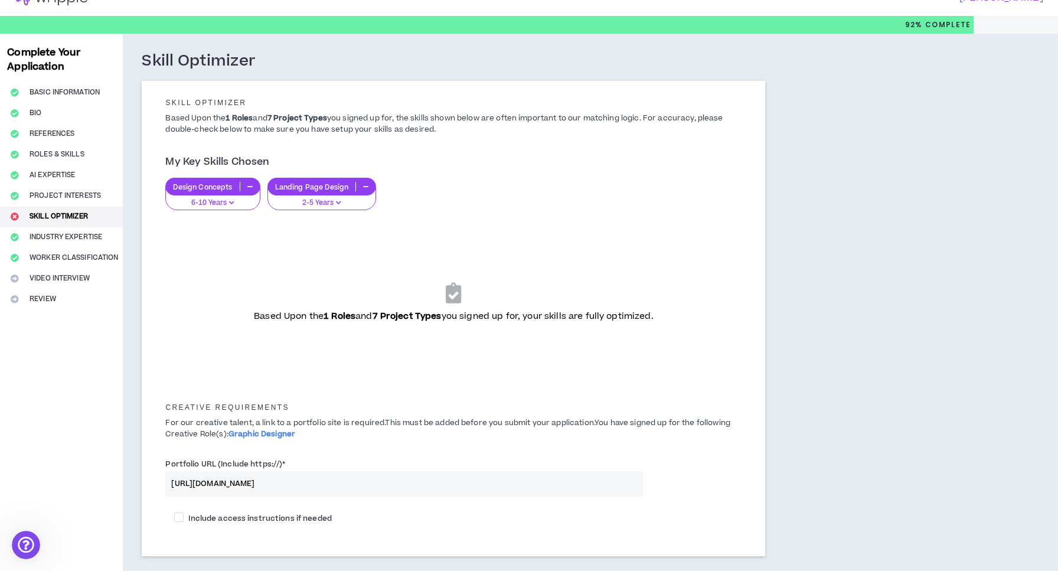
type input "[URL][DOMAIN_NAME]"
click at [373, 237] on div "Based Upon the 1 Roles and 7 Project Types you signed up for, your skills are f…" at bounding box center [454, 303] width 558 height 148
click at [460, 285] on icon at bounding box center [453, 292] width 15 height 21
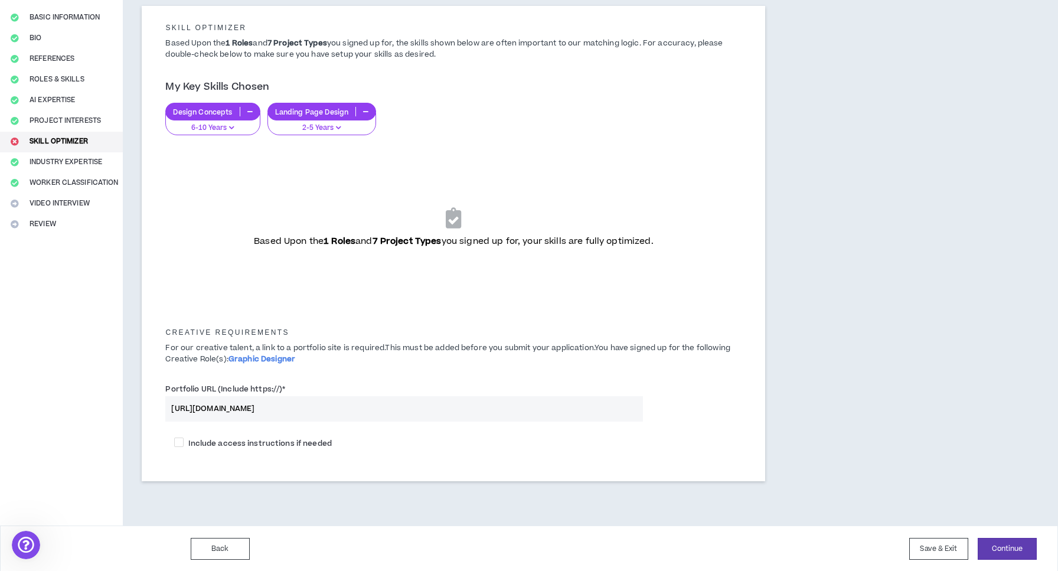
scroll to position [94, 0]
click at [1013, 545] on button "Continue" at bounding box center [1007, 550] width 59 height 22
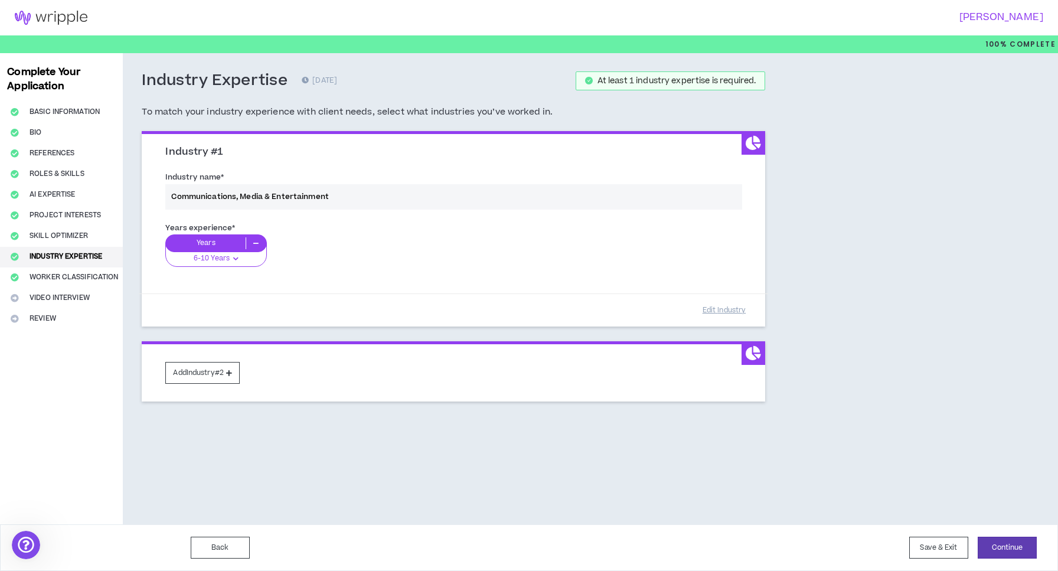
click at [345, 196] on div "Industry name * Communications, Media & Entertainment" at bounding box center [454, 193] width 594 height 50
click at [250, 197] on div "Industry name * Communications, Media & Entertainment" at bounding box center [454, 193] width 594 height 50
click at [172, 201] on div "Industry name * Communications, Media & Entertainment" at bounding box center [454, 193] width 594 height 50
click at [172, 198] on div "Industry name * Communications, Media & Entertainment" at bounding box center [454, 193] width 594 height 50
click at [172, 194] on div "Industry name * Communications, Media & Entertainment" at bounding box center [454, 193] width 594 height 50
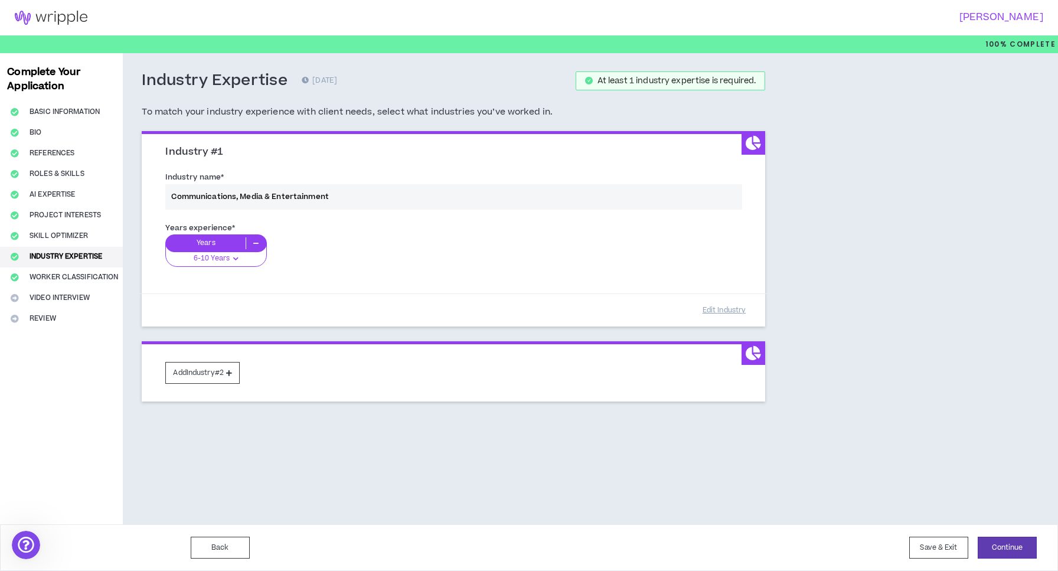
click at [222, 251] on div "Years experience * Years 6-10 Years 0-1 Years 2-5 Years 6-10 Years 11+ Years" at bounding box center [454, 252] width 594 height 66
click at [716, 308] on button "Edit Industry" at bounding box center [724, 310] width 59 height 21
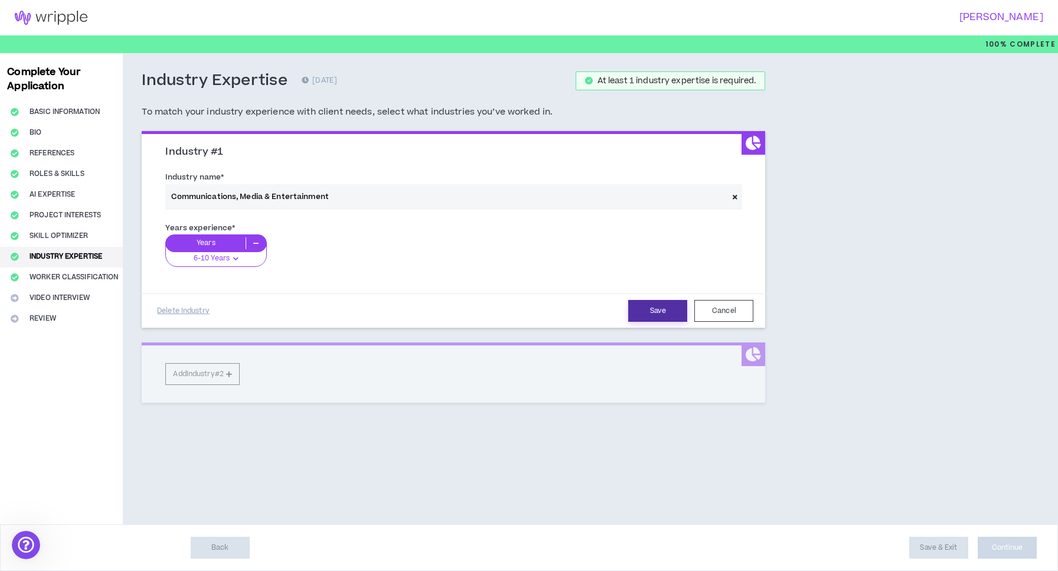
click at [668, 320] on button "Save" at bounding box center [657, 311] width 59 height 22
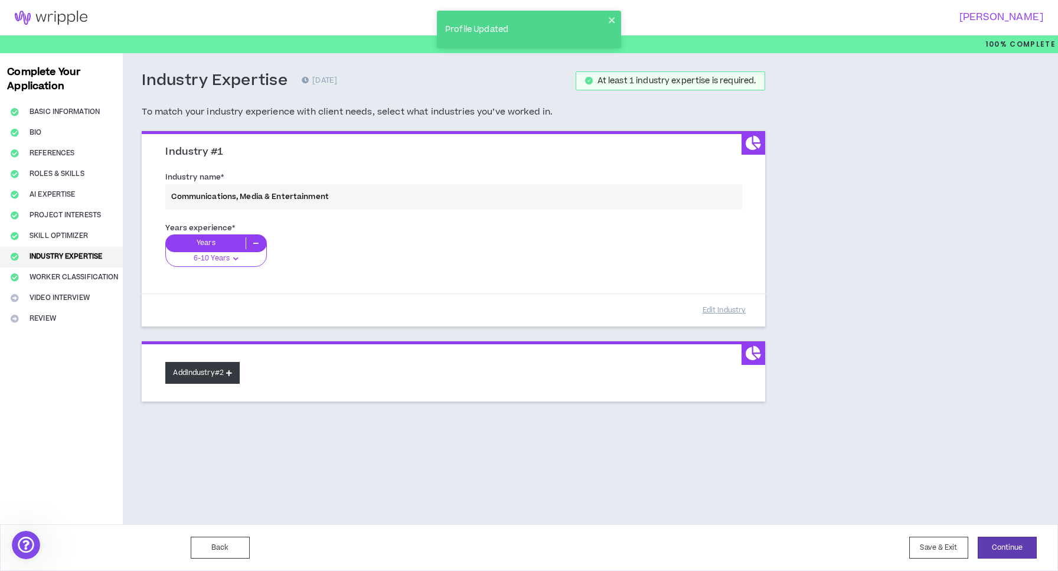
click at [211, 367] on button "Add Industry #2" at bounding box center [202, 373] width 74 height 22
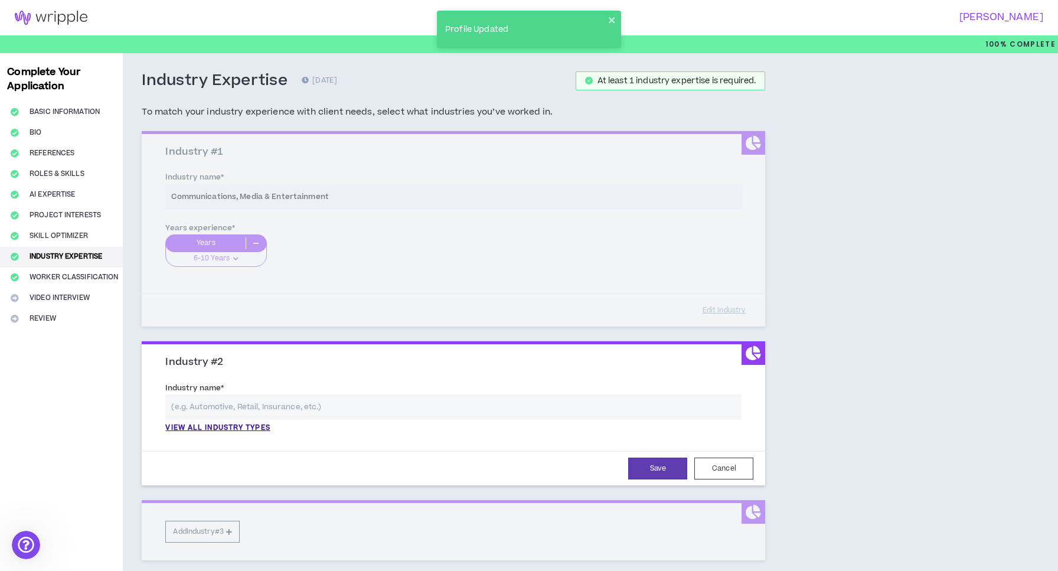
click at [222, 400] on input "text" at bounding box center [453, 407] width 576 height 25
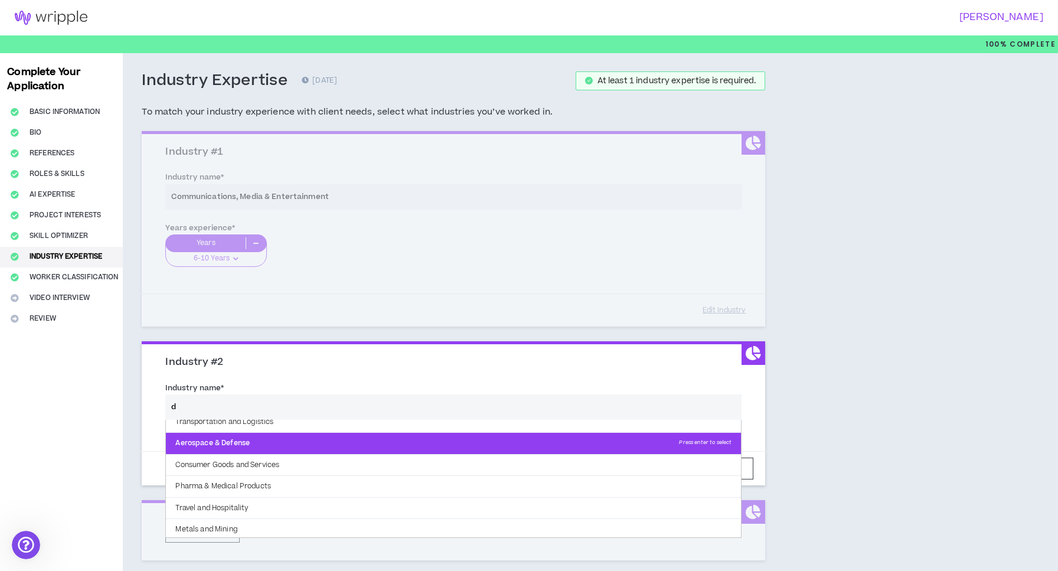
scroll to position [36, 0]
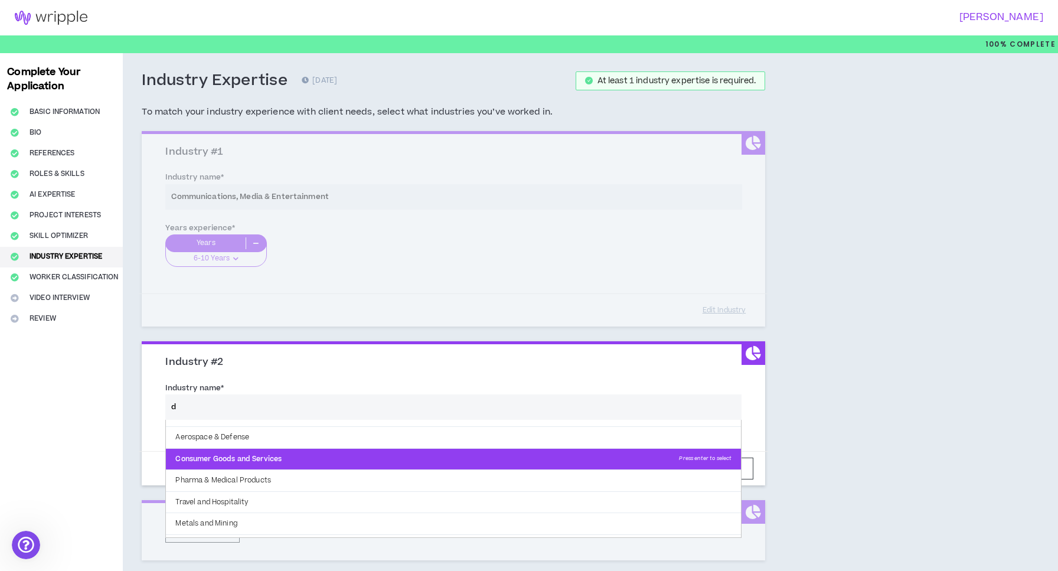
click at [269, 457] on p "Consumer Goods and Services Press enter to select" at bounding box center [453, 459] width 575 height 21
type input "Consumer Goods and Services"
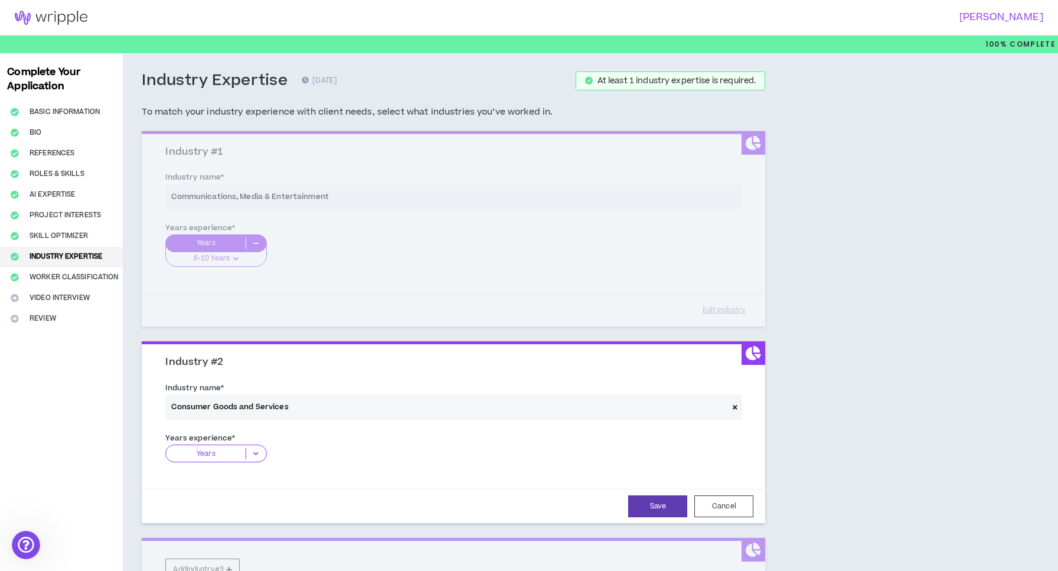
click at [247, 448] on icon at bounding box center [255, 454] width 19 height 12
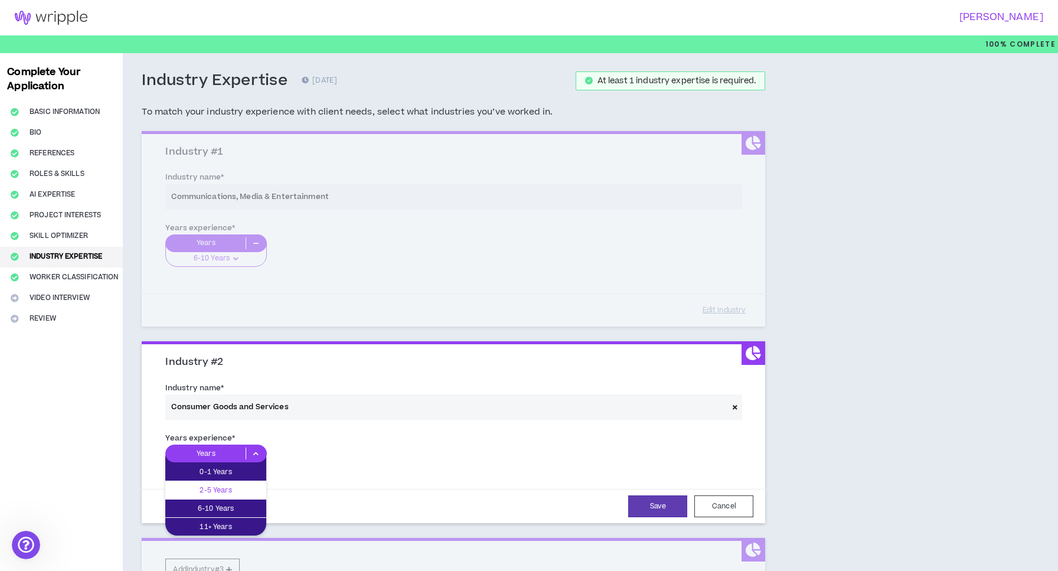
click at [242, 489] on p "2-5 Years" at bounding box center [215, 490] width 101 height 13
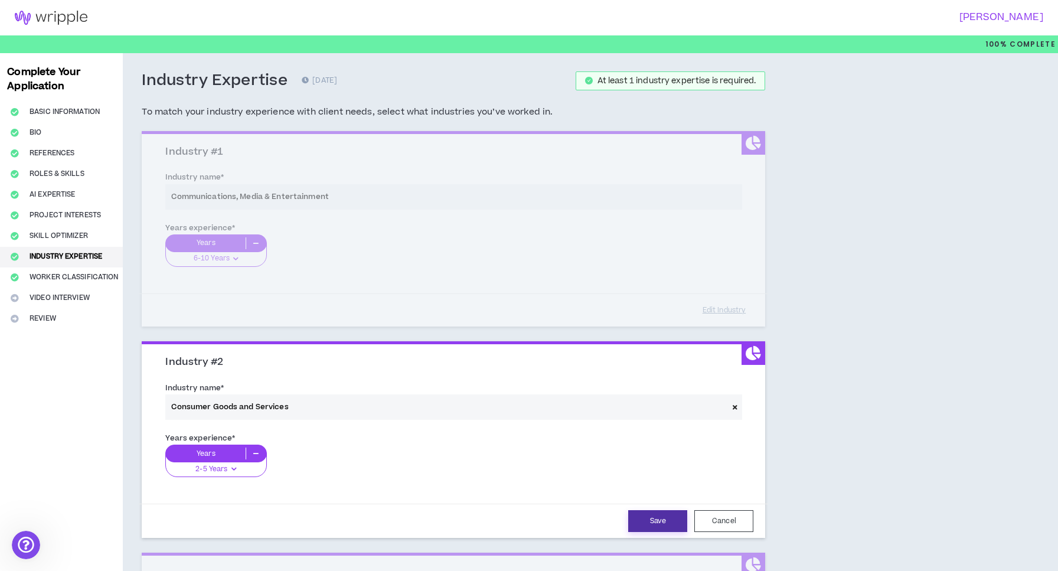
click at [656, 522] on button "Save" at bounding box center [657, 521] width 59 height 22
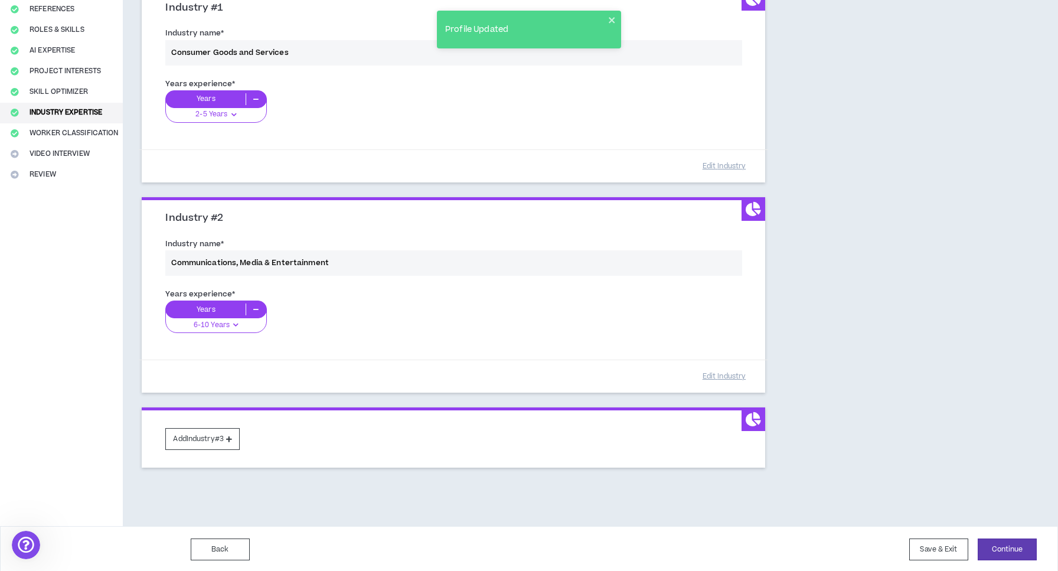
scroll to position [144, 0]
click at [210, 434] on button "Add Industry #3" at bounding box center [202, 440] width 74 height 22
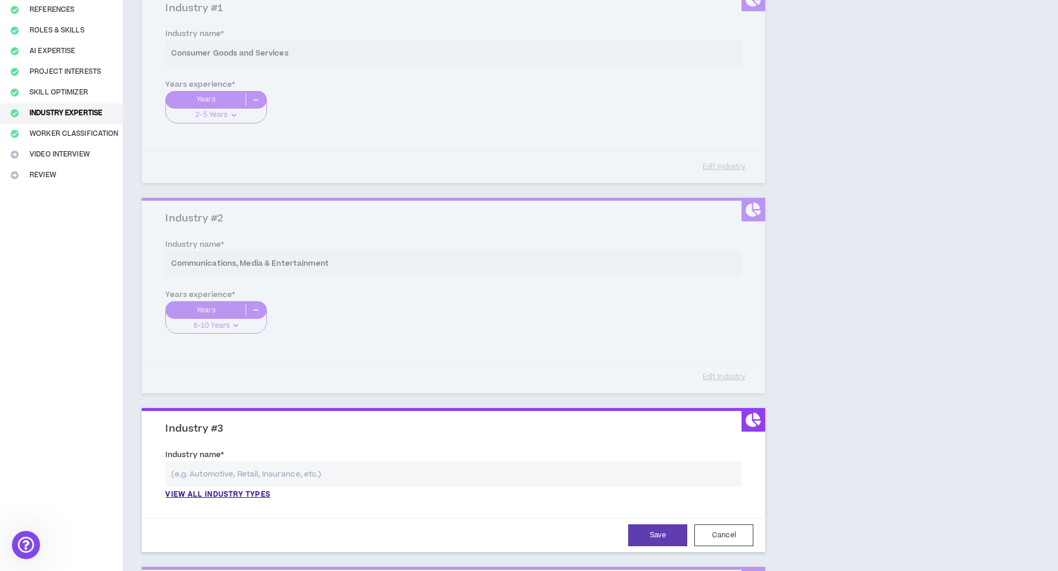
click at [279, 473] on input "text" at bounding box center [453, 473] width 576 height 25
click at [254, 493] on p "View all industry types" at bounding box center [217, 495] width 105 height 11
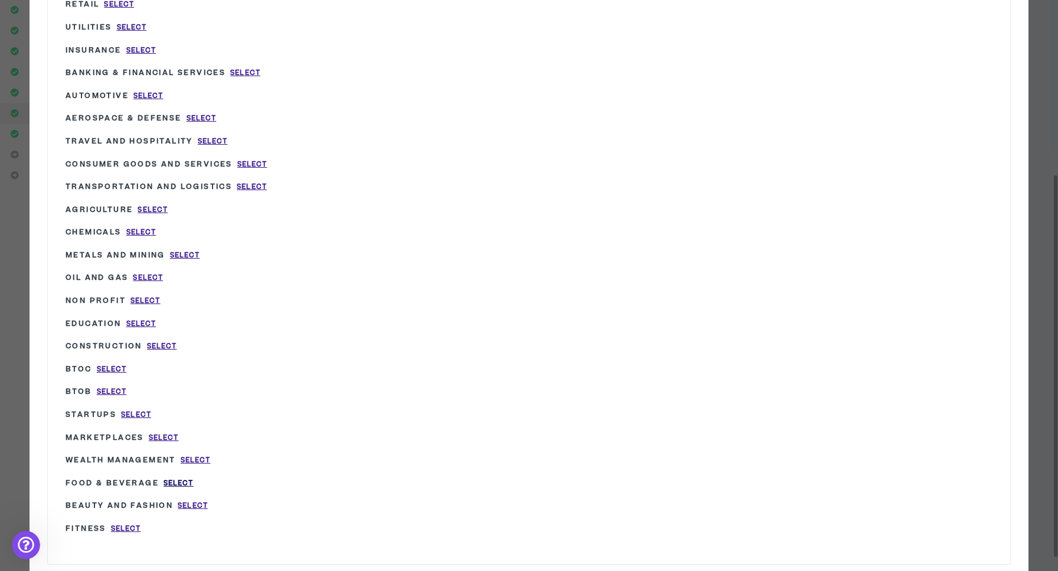
click at [171, 478] on span "Select" at bounding box center [179, 483] width 30 height 10
type input "Food & Beverage"
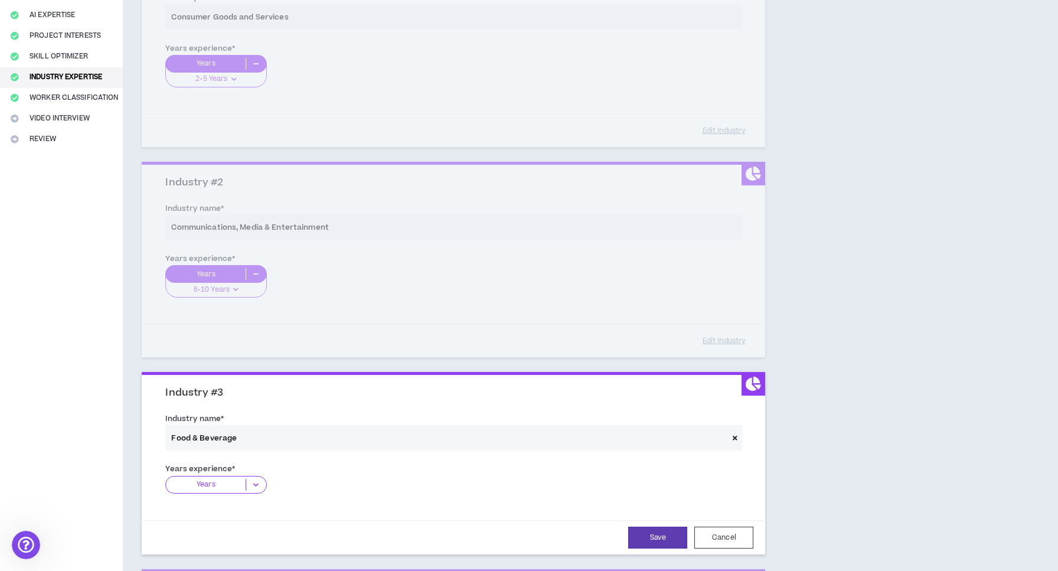
scroll to position [224, 0]
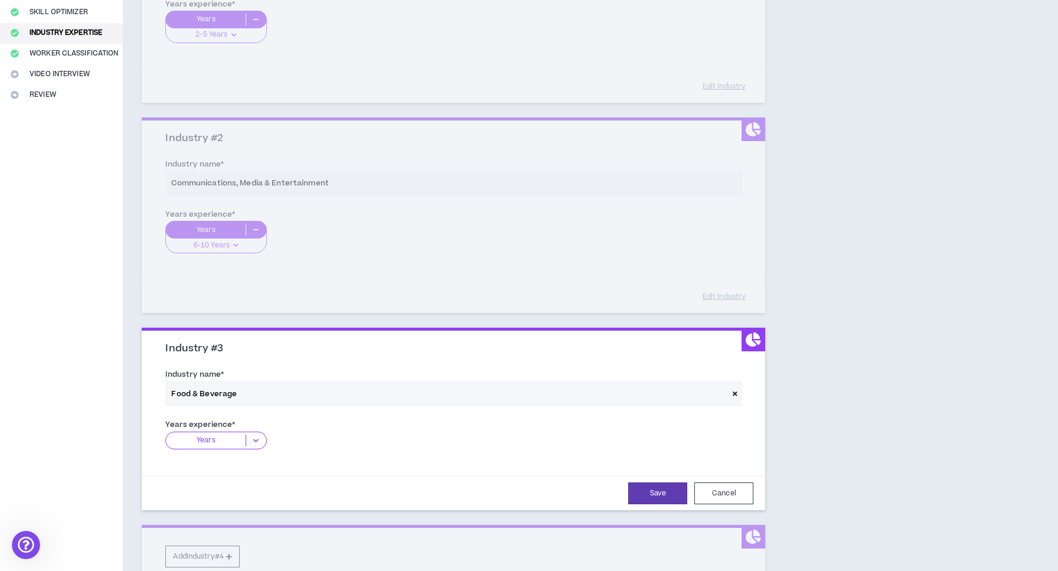
click at [260, 447] on span "Years" at bounding box center [220, 445] width 110 height 27
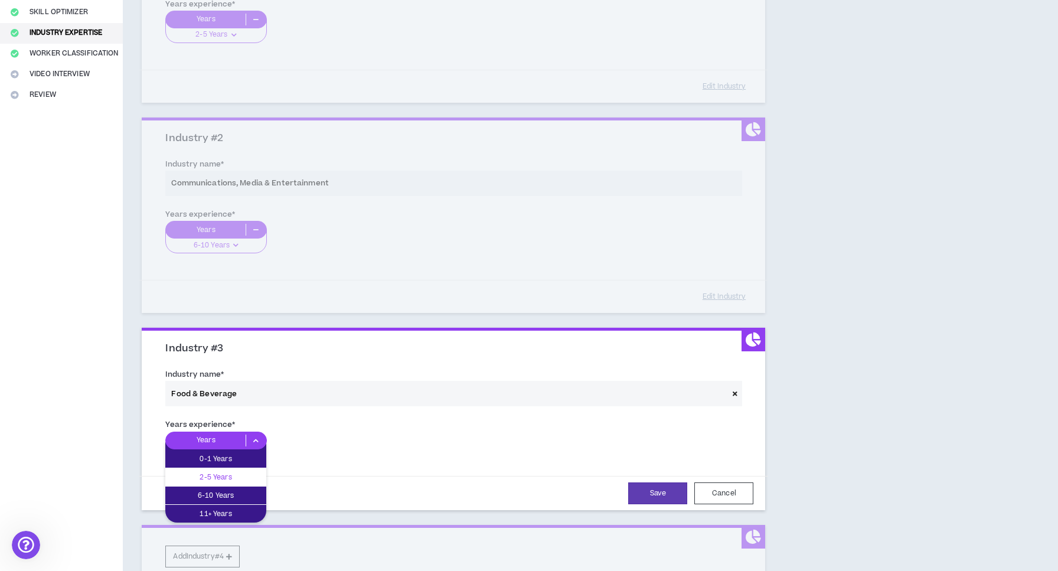
click at [243, 478] on p "2-5 Years" at bounding box center [215, 477] width 101 height 13
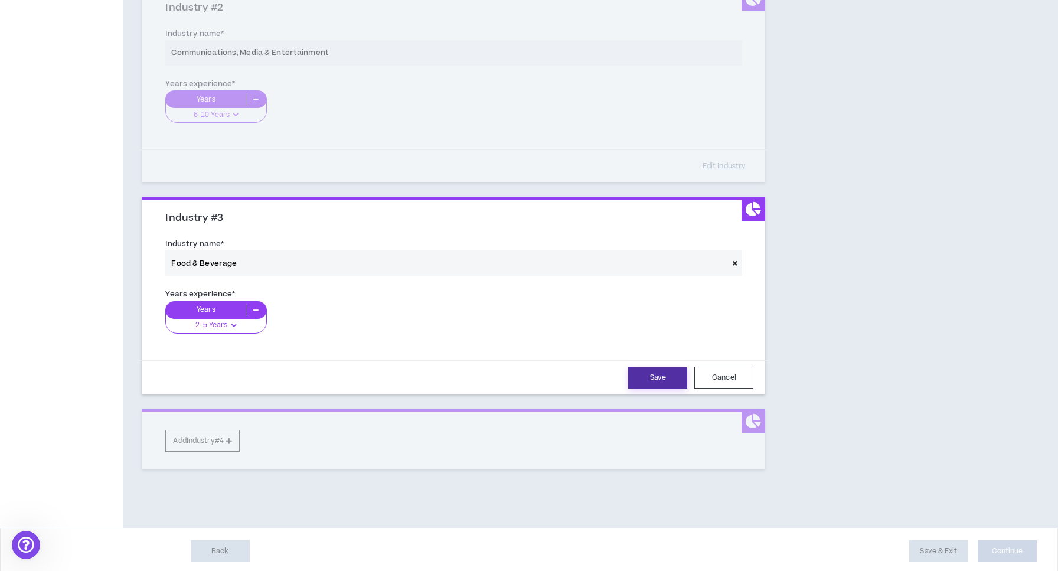
click at [649, 375] on button "Save" at bounding box center [657, 378] width 59 height 22
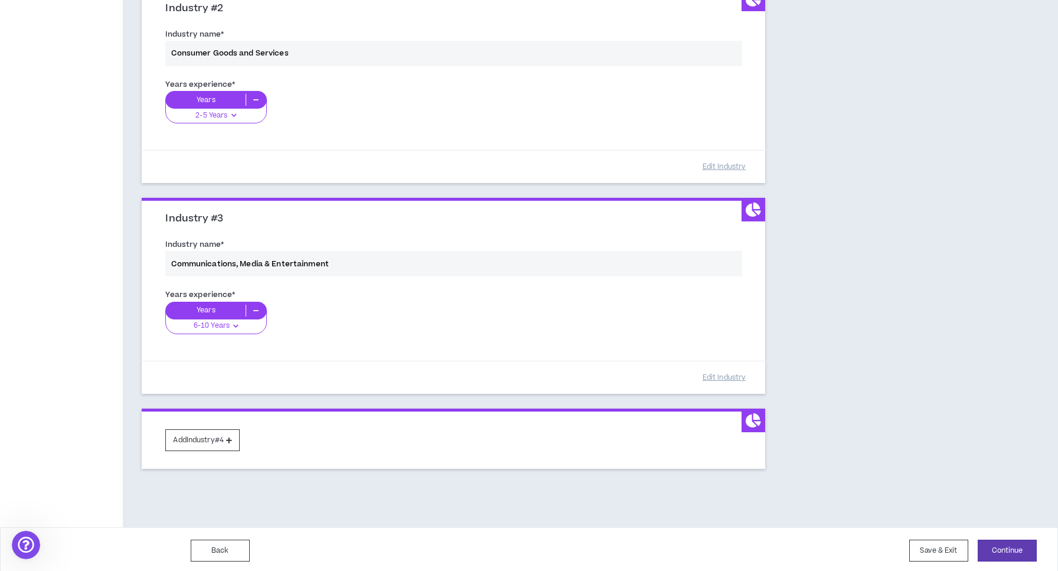
scroll to position [353, 0]
click at [1007, 552] on button "Continue" at bounding box center [1007, 551] width 59 height 22
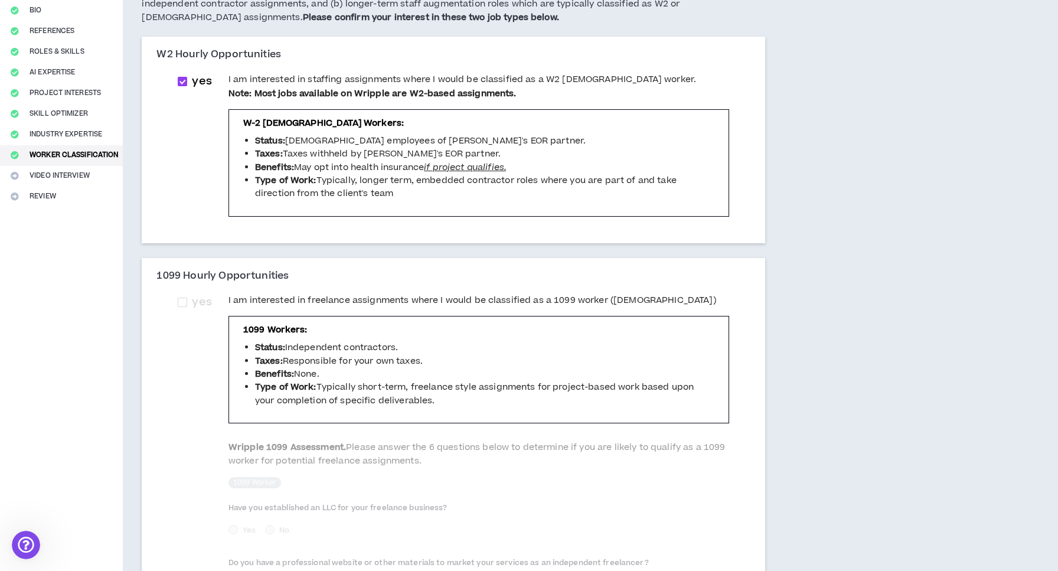
scroll to position [127, 0]
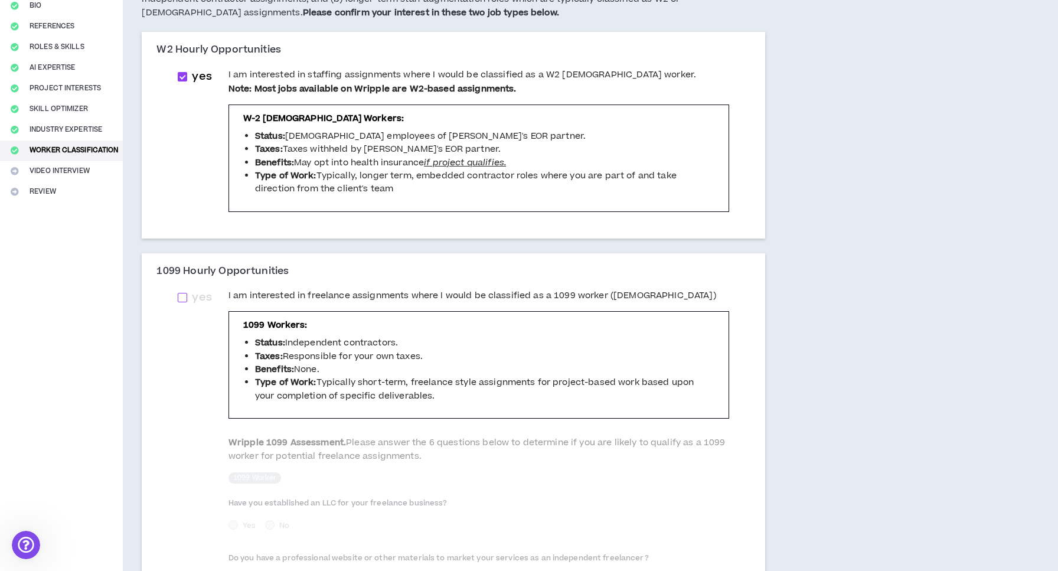
click at [187, 293] on span at bounding box center [182, 297] width 9 height 9
checkbox input "****"
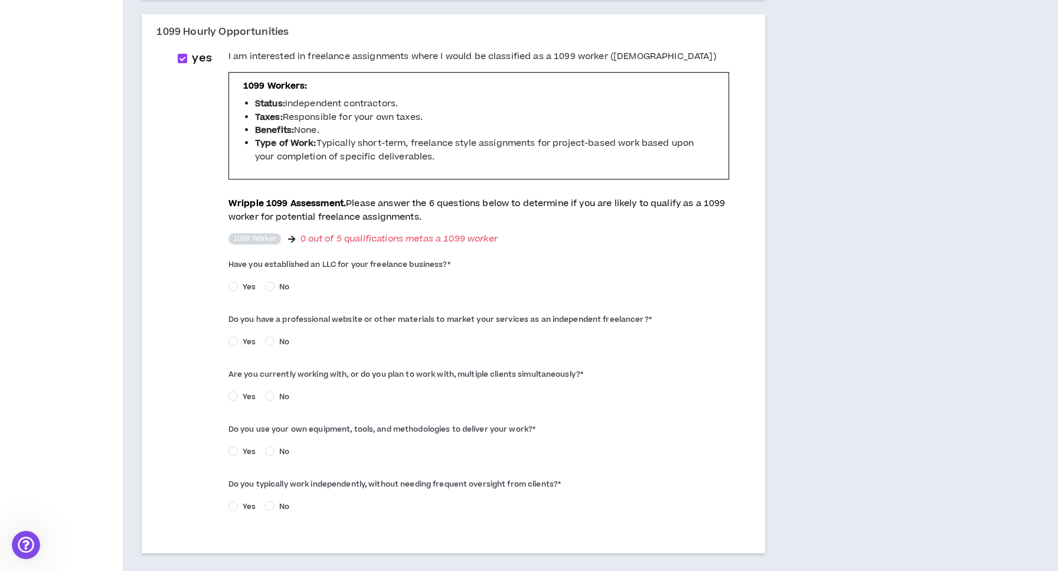
scroll to position [367, 0]
click at [238, 336] on span at bounding box center [233, 340] width 9 height 9
click at [238, 391] on span at bounding box center [233, 395] width 9 height 9
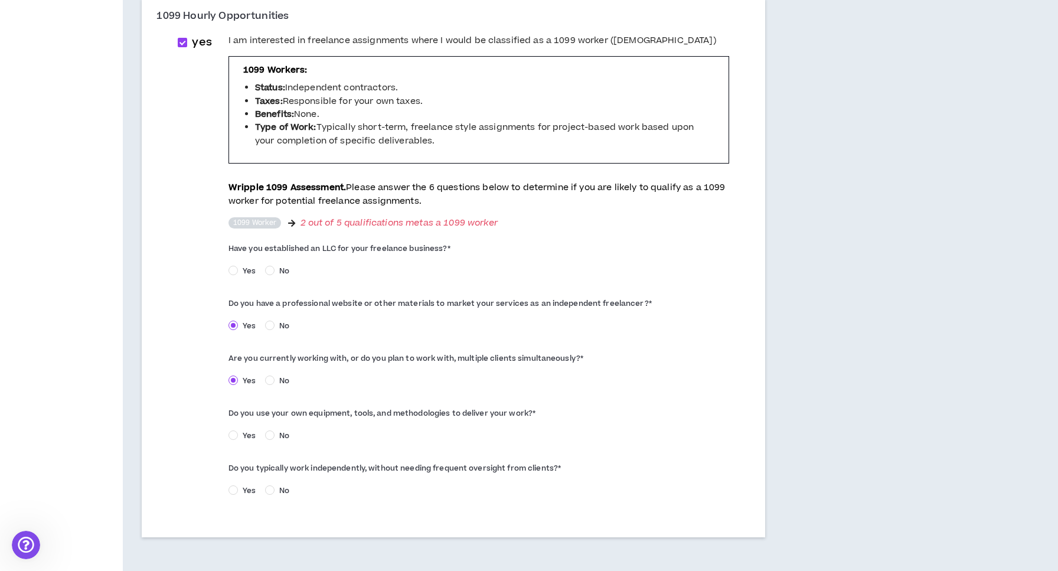
scroll to position [386, 0]
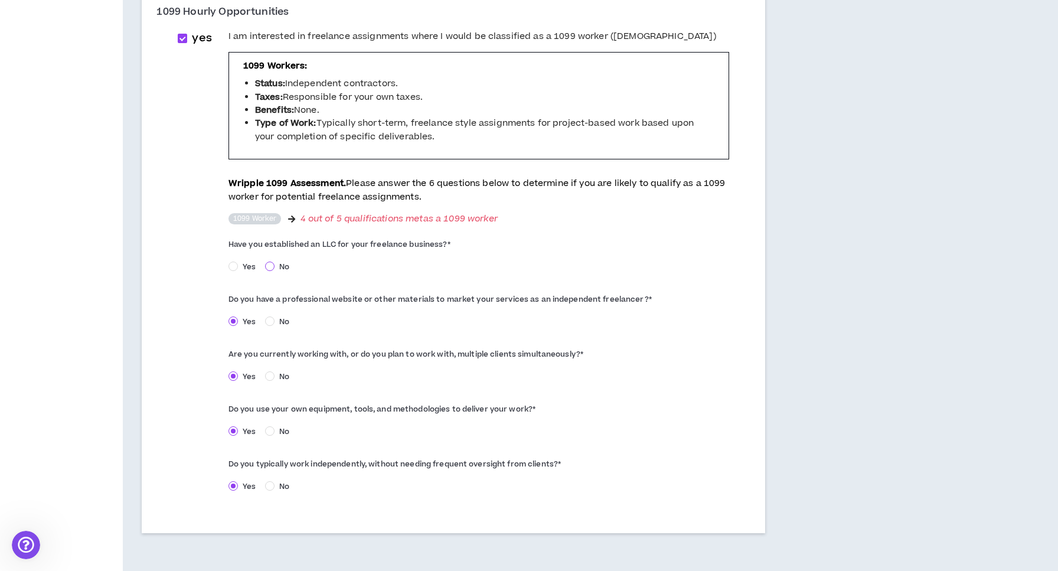
click at [275, 263] on span at bounding box center [269, 266] width 9 height 9
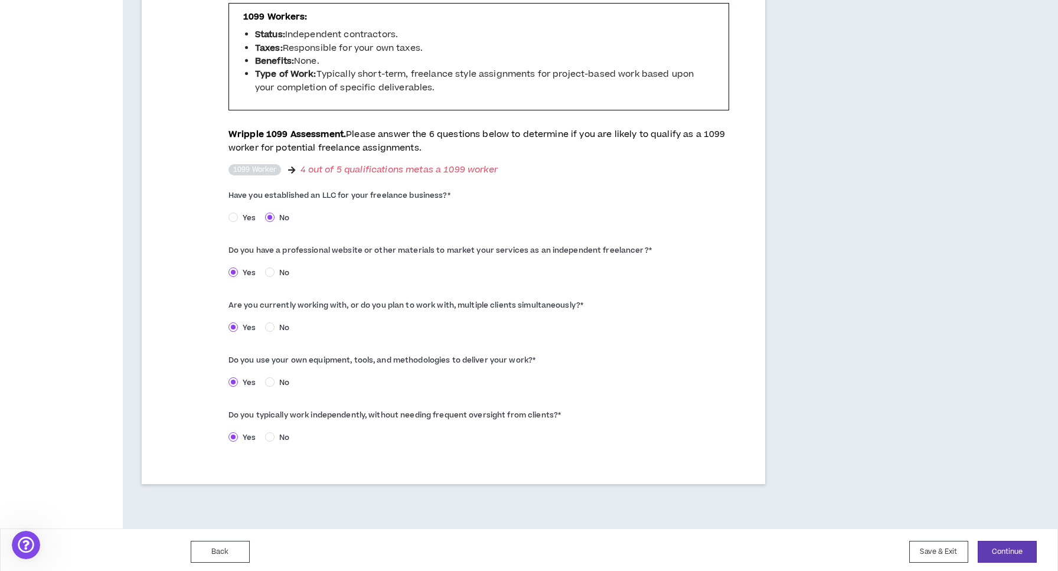
scroll to position [435, 0]
click at [1002, 542] on button "Continue" at bounding box center [1007, 553] width 59 height 22
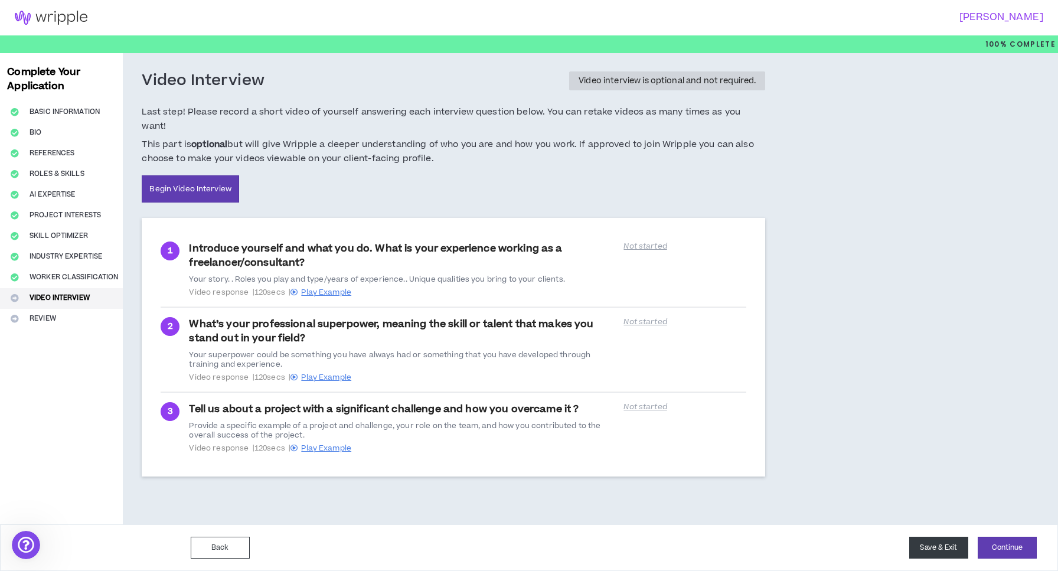
click at [957, 553] on button "Save & Exit" at bounding box center [939, 548] width 59 height 22
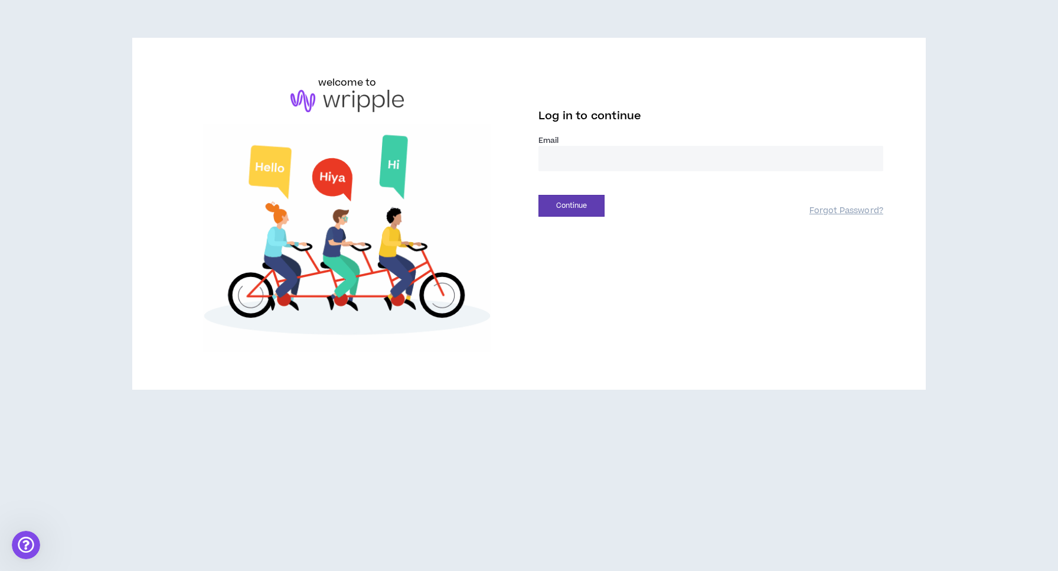
type input "**********"
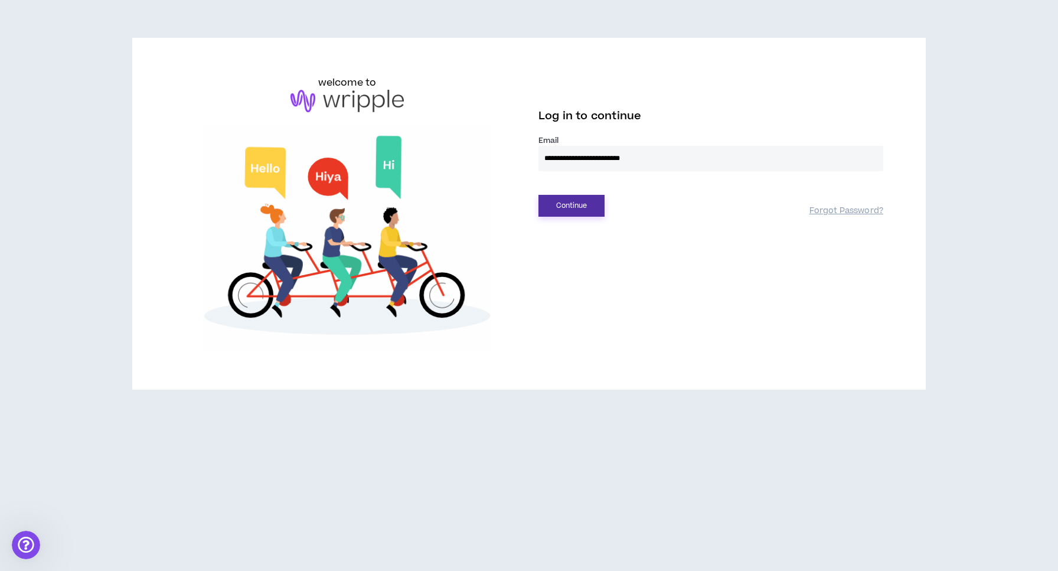
click at [591, 204] on button "Continue" at bounding box center [572, 206] width 66 height 22
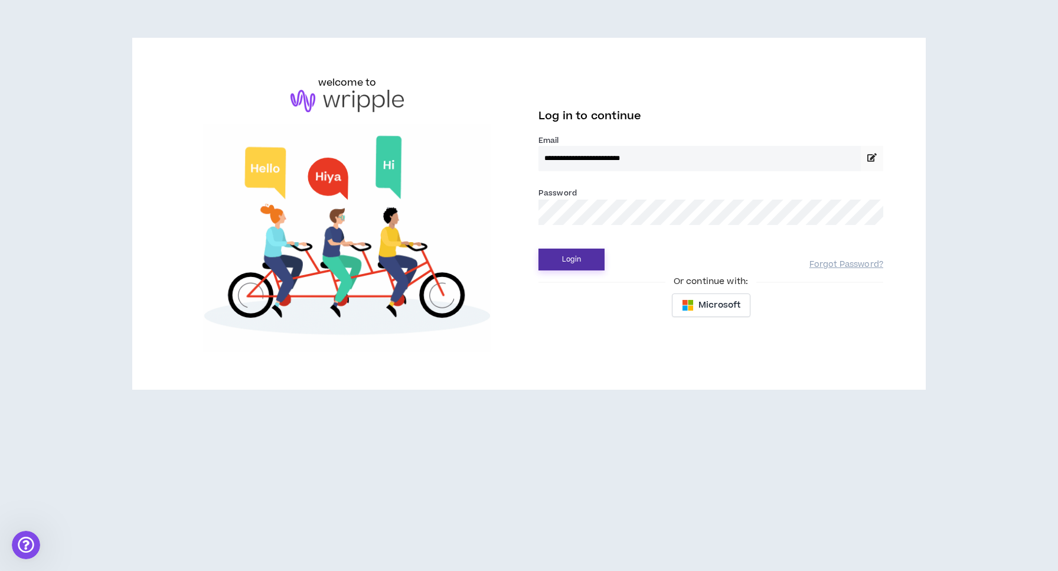
click at [572, 259] on button "Login" at bounding box center [572, 260] width 66 height 22
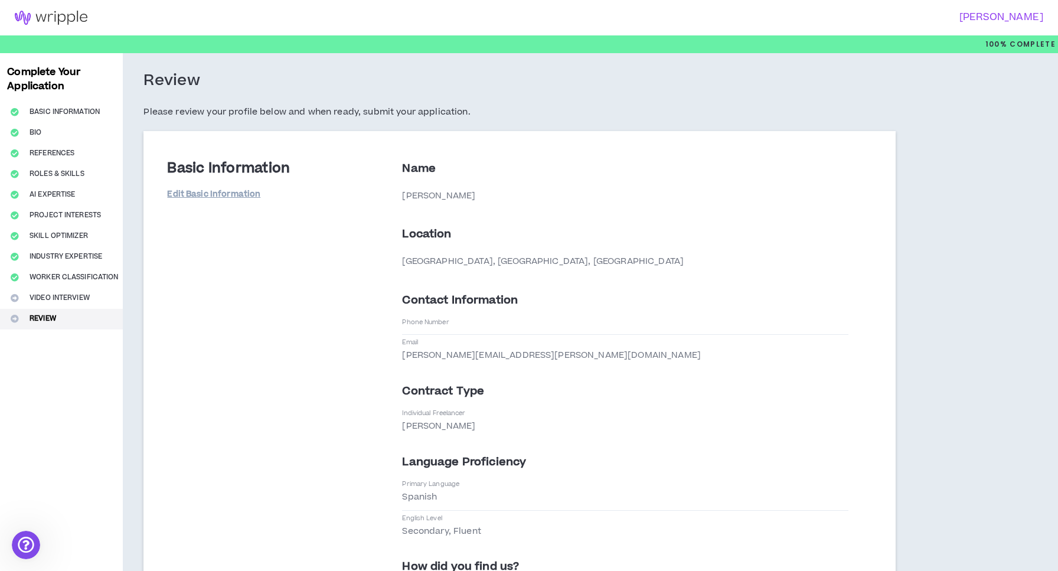
click at [984, 15] on h3 "[PERSON_NAME]" at bounding box center [783, 17] width 522 height 11
